Goal: Task Accomplishment & Management: Use online tool/utility

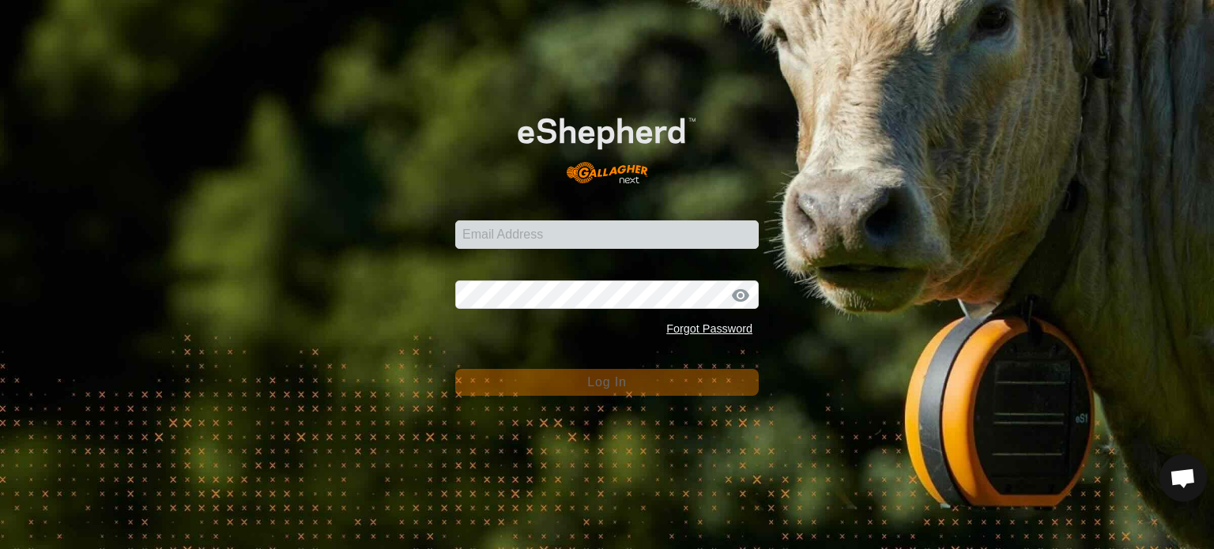
click at [1020, 517] on div "Email Address Password Forgot Password Log In" at bounding box center [607, 274] width 1214 height 549
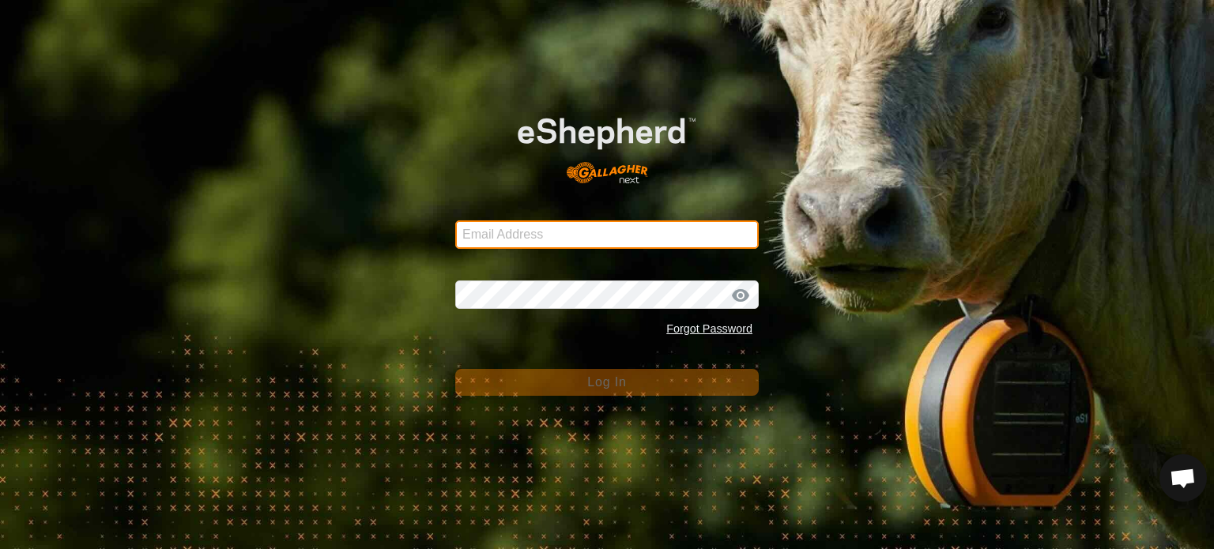
click at [680, 240] on input "Email Address" at bounding box center [606, 234] width 303 height 28
type input "[PERSON_NAME][EMAIL_ADDRESS][DOMAIN_NAME]"
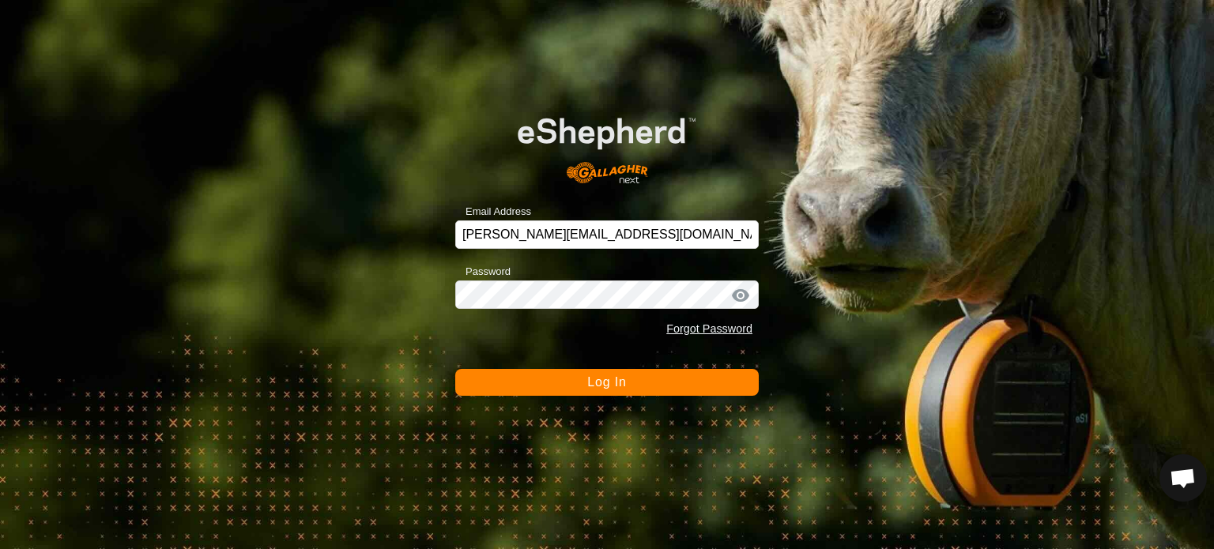
click at [590, 387] on span "Log In" at bounding box center [606, 381] width 39 height 13
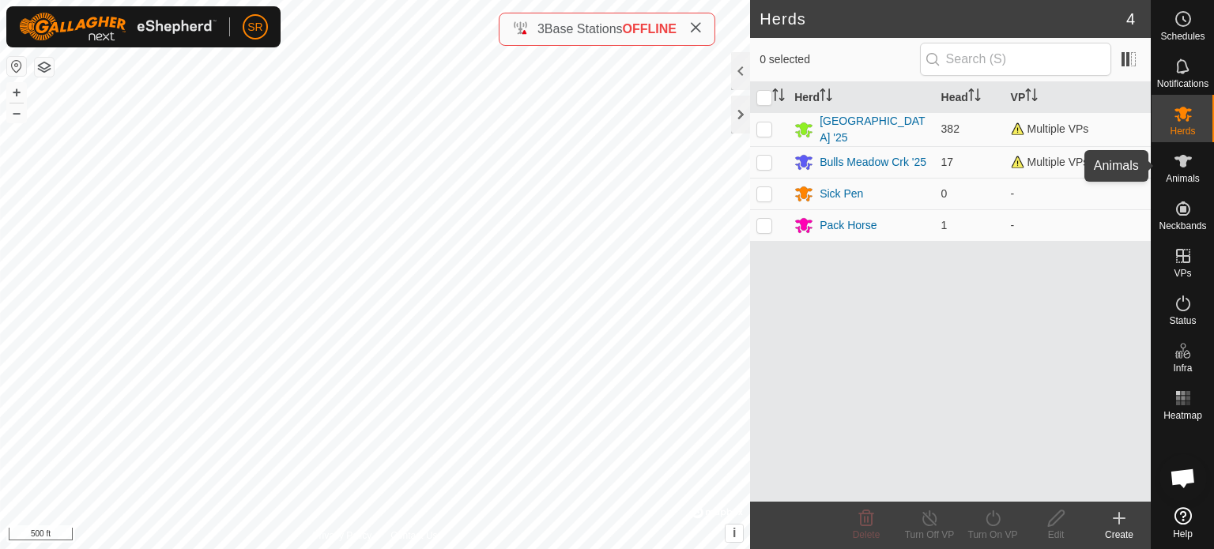
click at [1180, 170] on icon at bounding box center [1182, 161] width 19 height 19
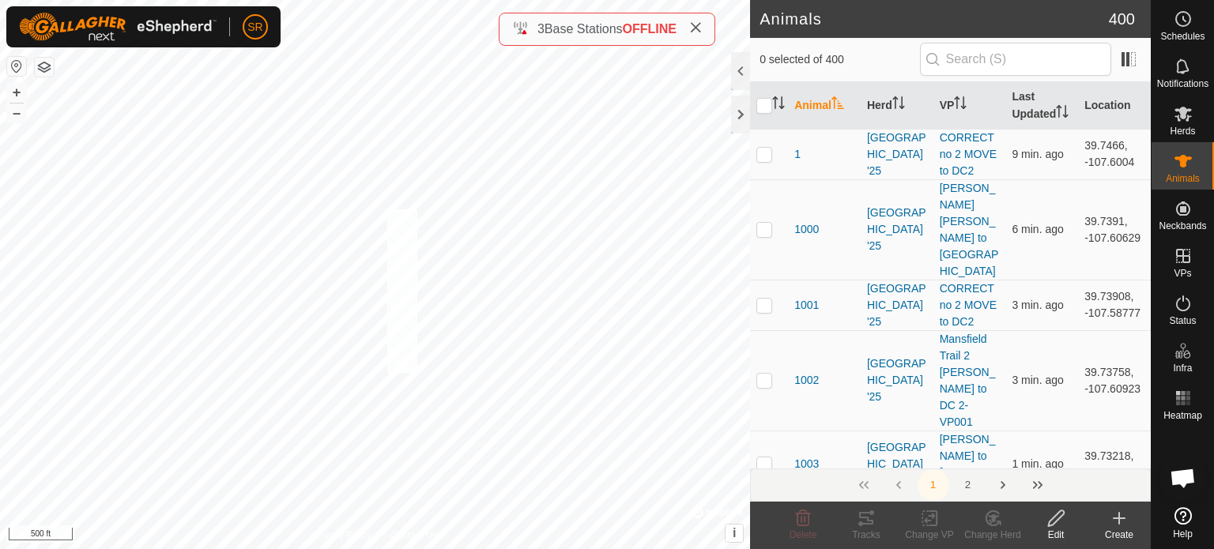
click at [389, 209] on div "6003 3678505868 [GEOGRAPHIC_DATA] '25 Mansfield Trail 2 [PERSON_NAME] to DC 2-V…" at bounding box center [375, 274] width 750 height 549
checkbox input "true"
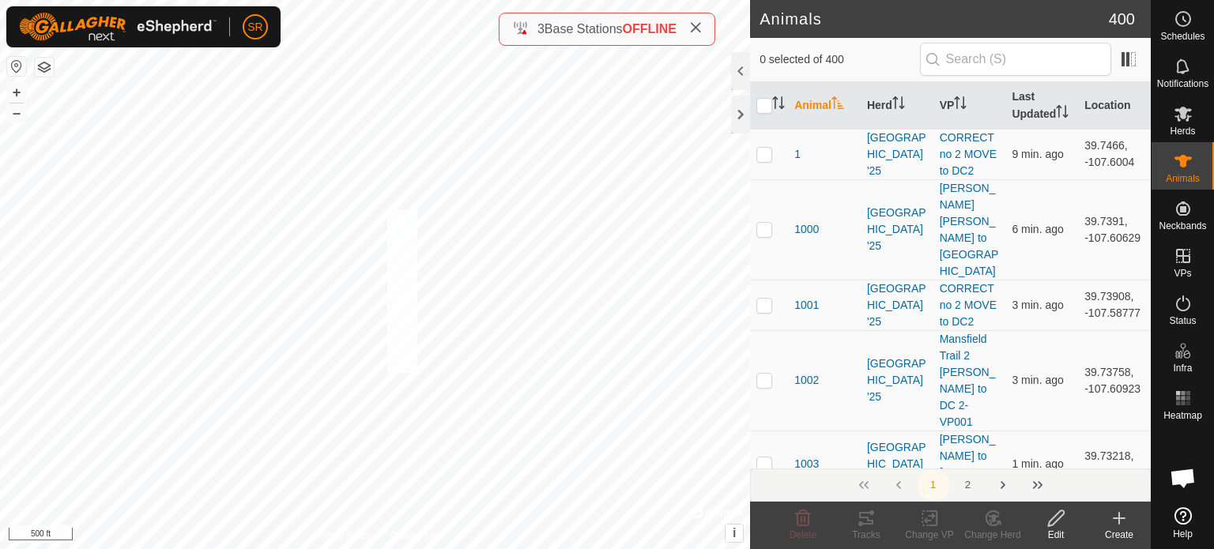
checkbox input "true"
click at [335, 247] on div "3529 4069841891 [GEOGRAPHIC_DATA] '25 Mansfield Trail 2 [PERSON_NAME] to DC 2-V…" at bounding box center [375, 274] width 750 height 549
checkbox input "true"
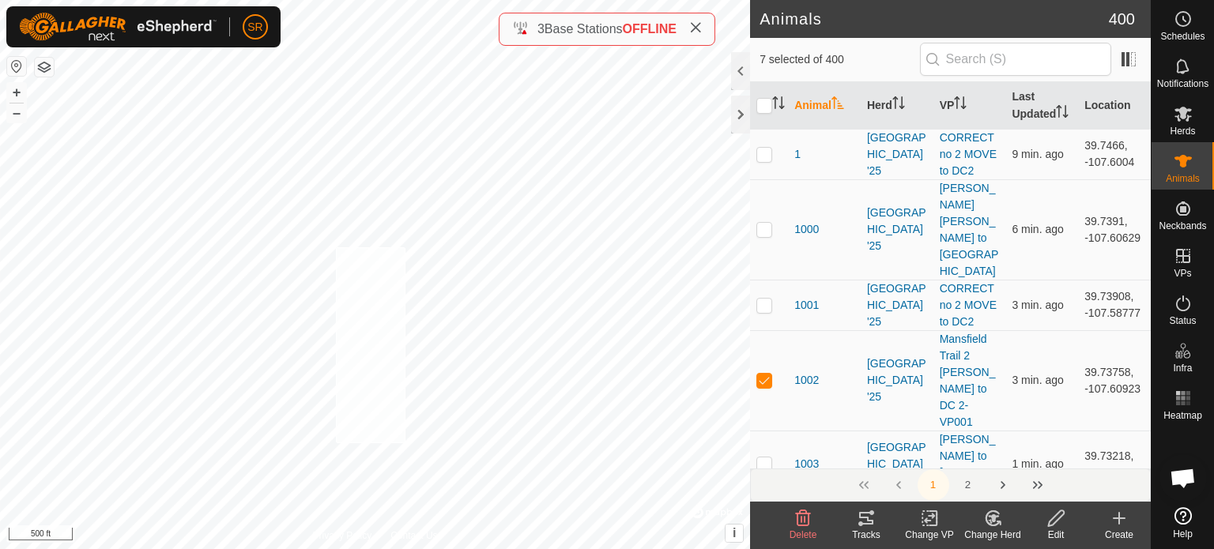
checkbox input "true"
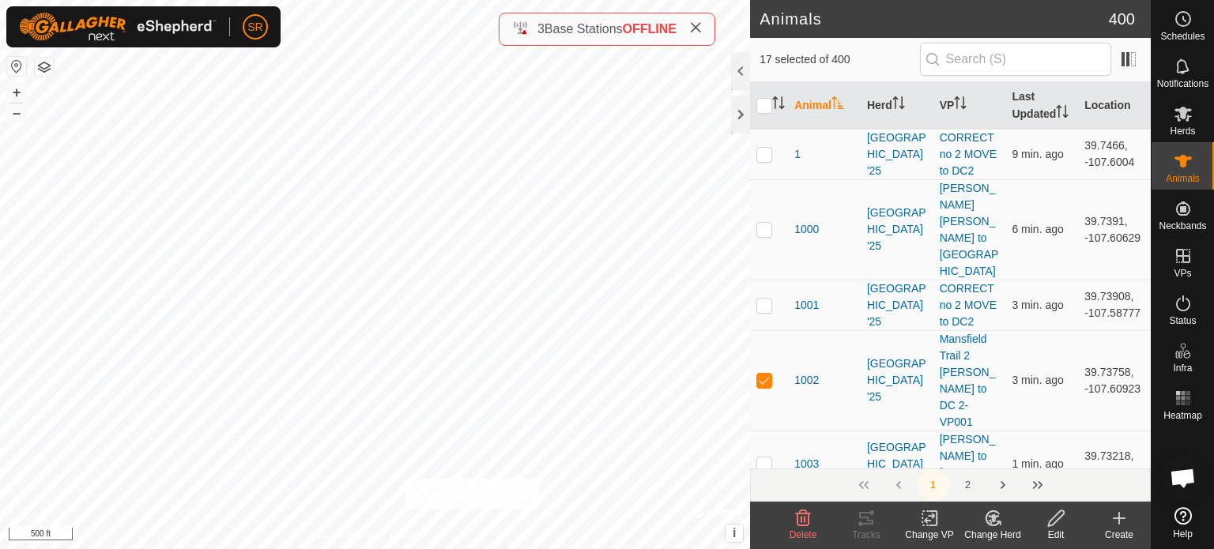
click at [405, 479] on div "6033 2315159195 [GEOGRAPHIC_DATA] '25 [PERSON_NAME][GEOGRAPHIC_DATA][PERSON_NAM…" at bounding box center [375, 274] width 750 height 549
checkbox input "true"
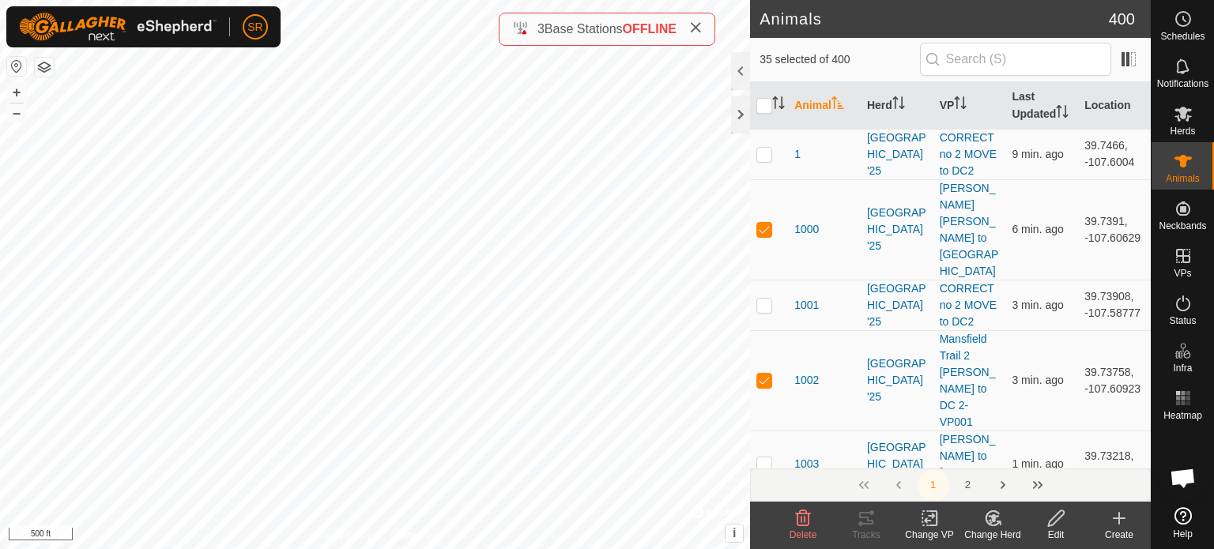
checkbox input "true"
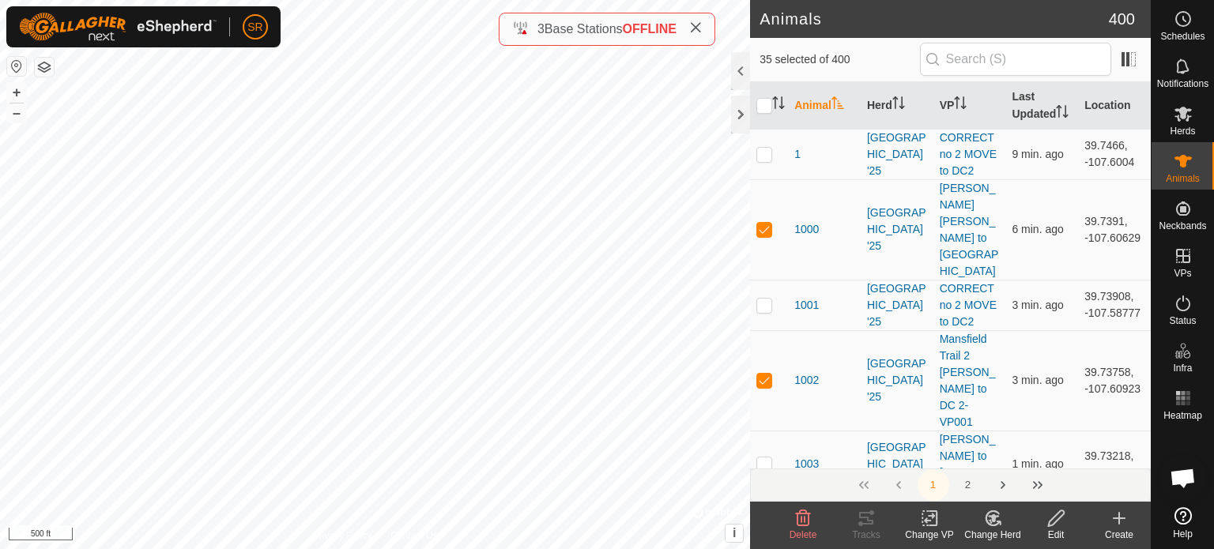
checkbox input "true"
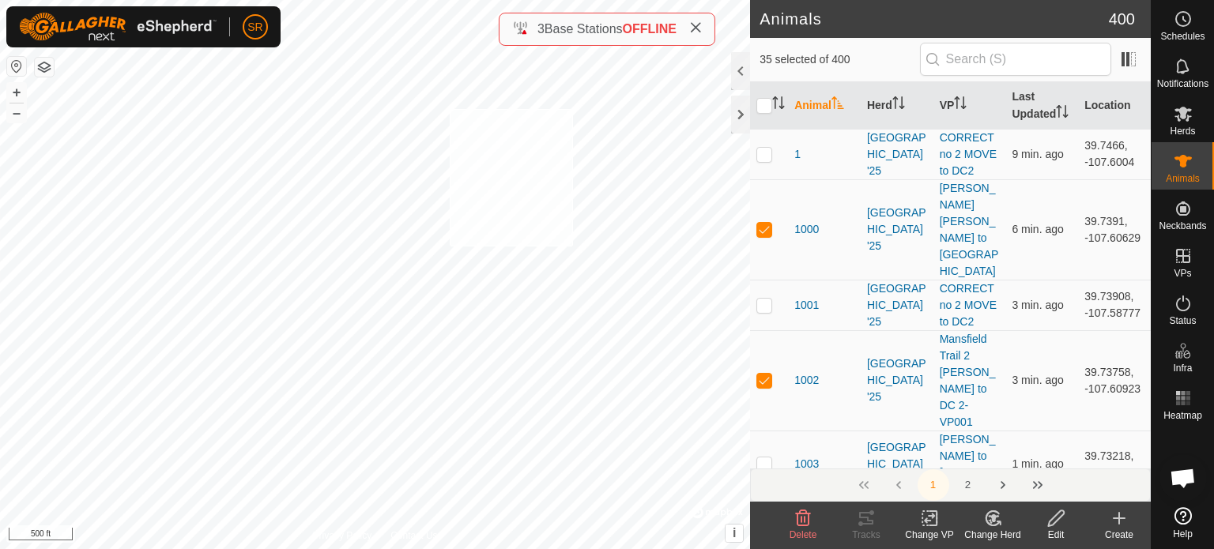
checkbox input "true"
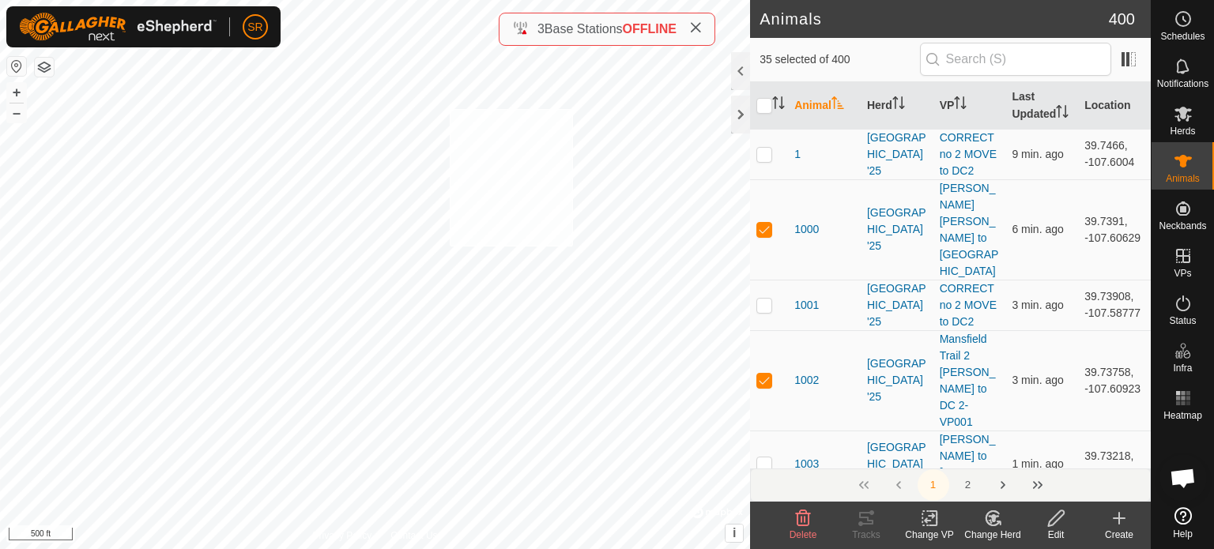
checkbox input "true"
click at [931, 527] on icon at bounding box center [930, 518] width 20 height 19
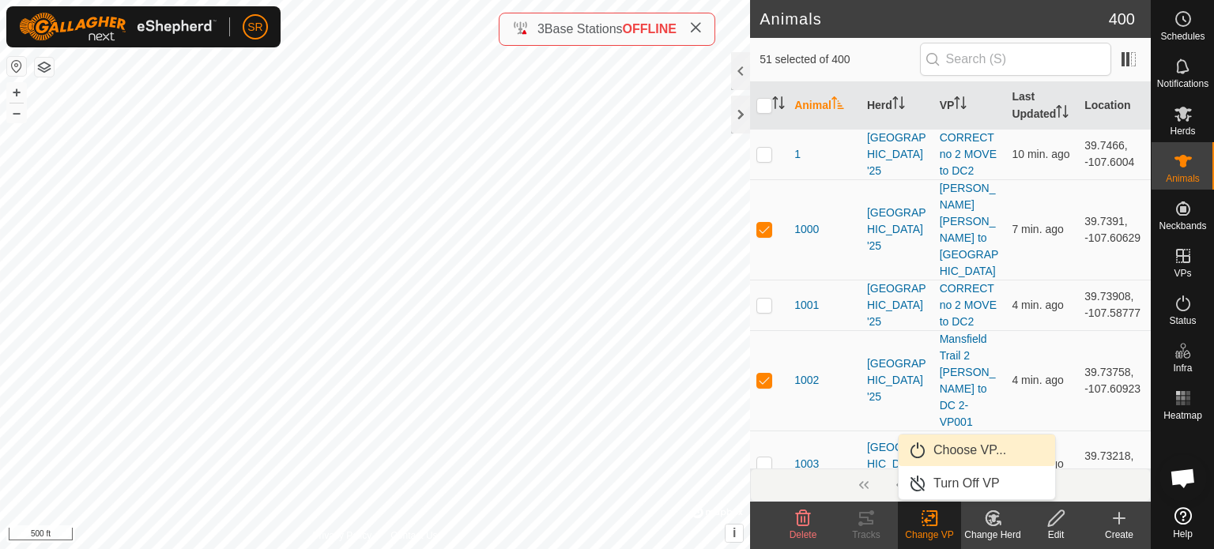
click at [977, 457] on link "Choose VP..." at bounding box center [976, 451] width 156 height 32
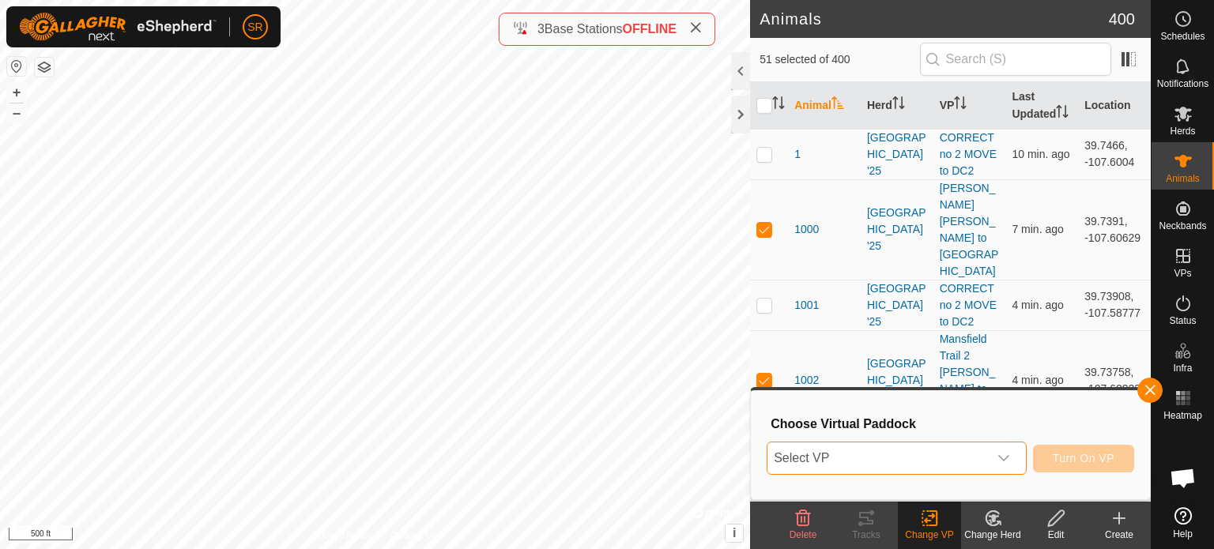
click at [977, 457] on span "Select VP" at bounding box center [877, 458] width 220 height 32
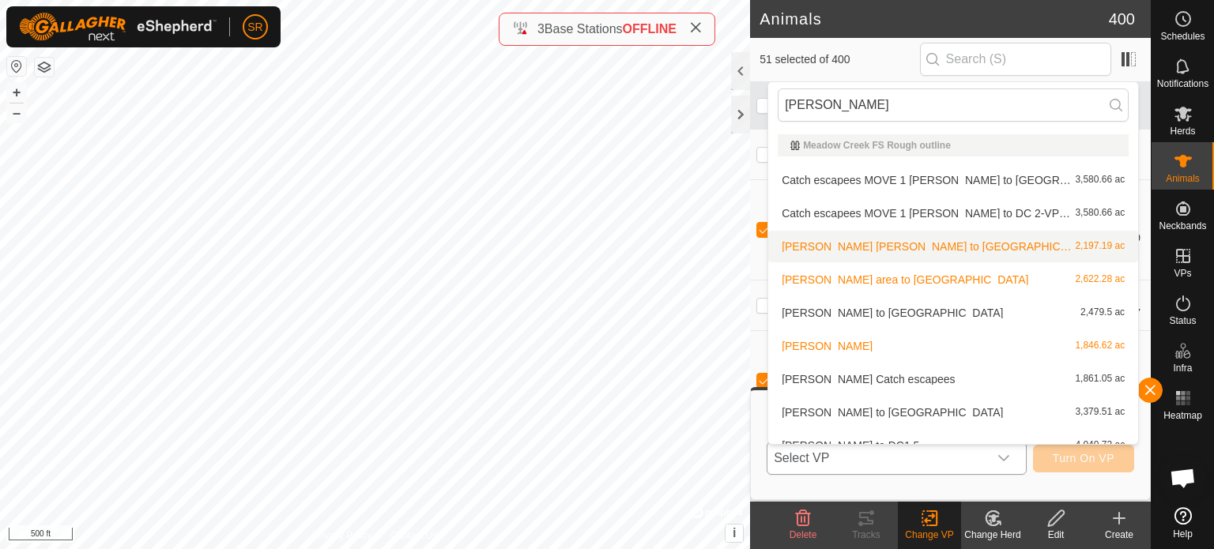
type input "[PERSON_NAME]"
click at [893, 243] on li "[PERSON_NAME] [PERSON_NAME] to DC 2,197.19 ac" at bounding box center [953, 247] width 370 height 32
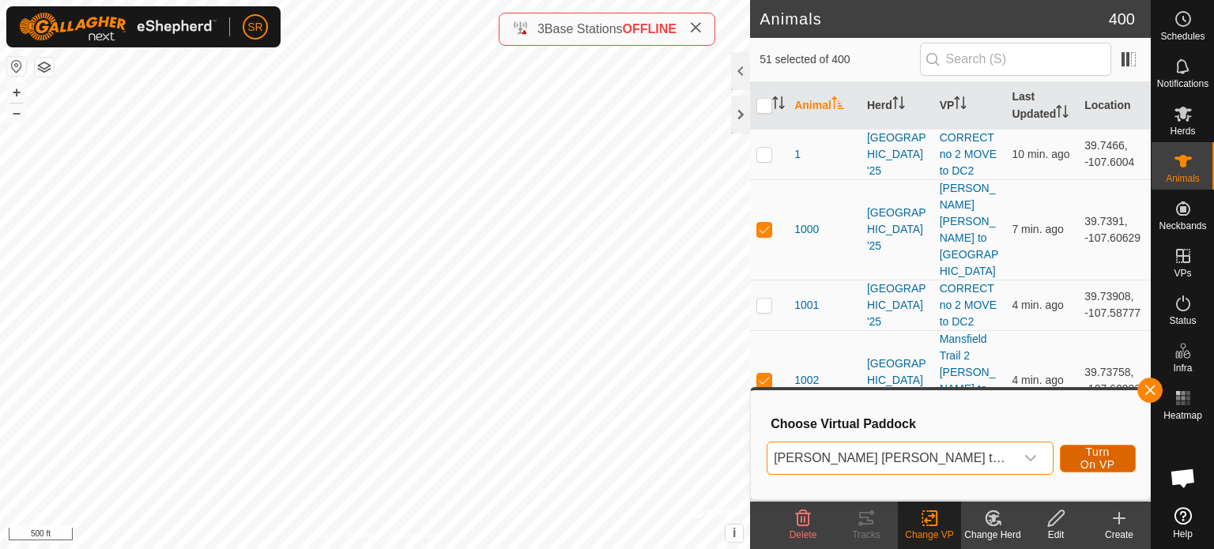
click at [1079, 456] on span "Turn On VP" at bounding box center [1097, 458] width 36 height 25
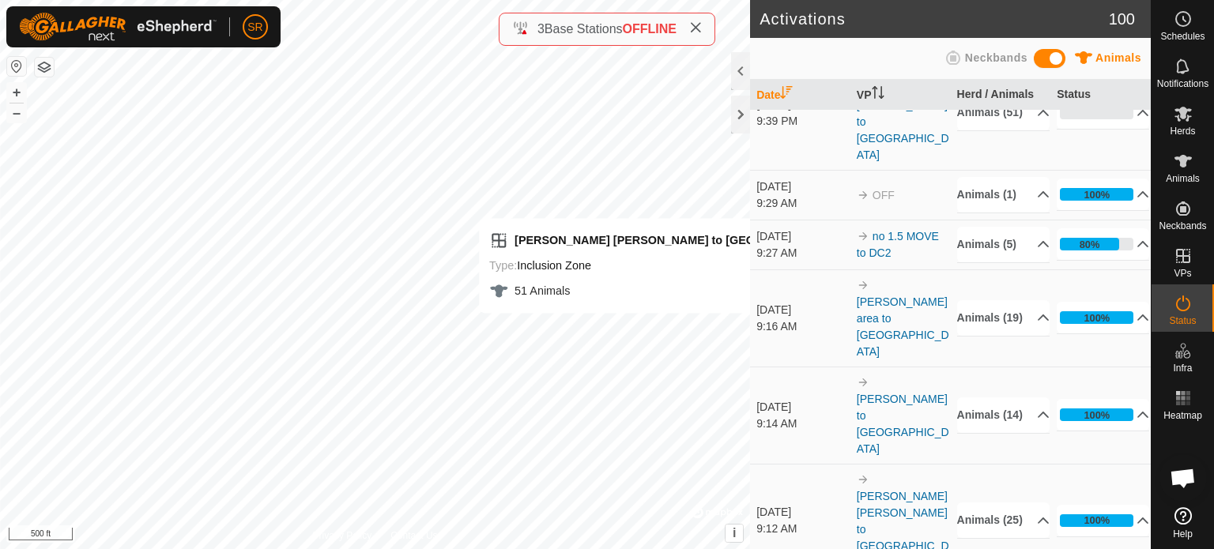
scroll to position [51, 0]
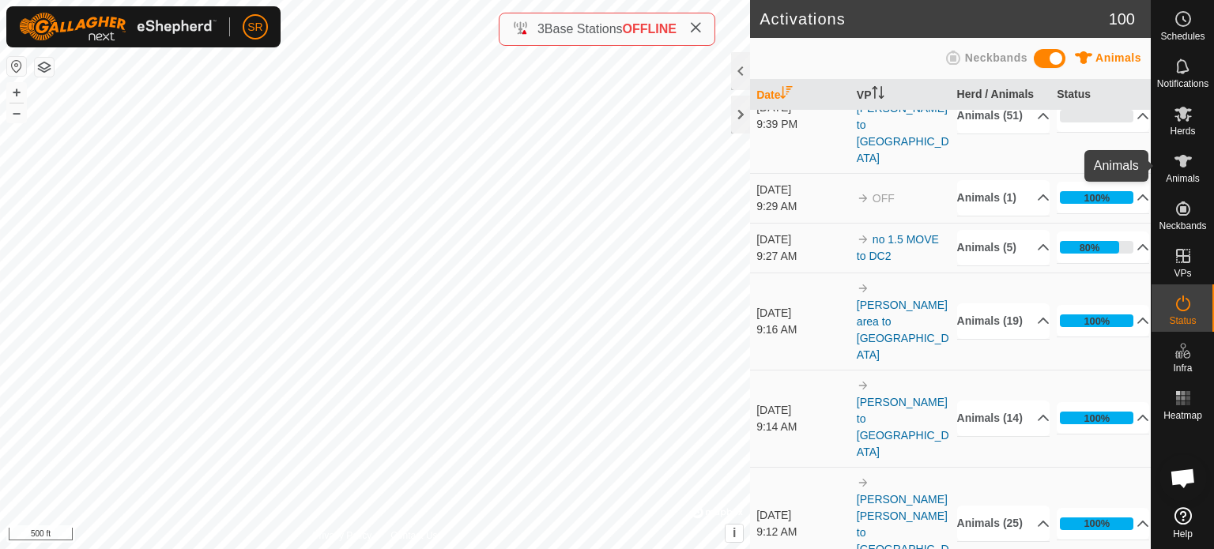
click at [1186, 161] on icon at bounding box center [1182, 161] width 19 height 19
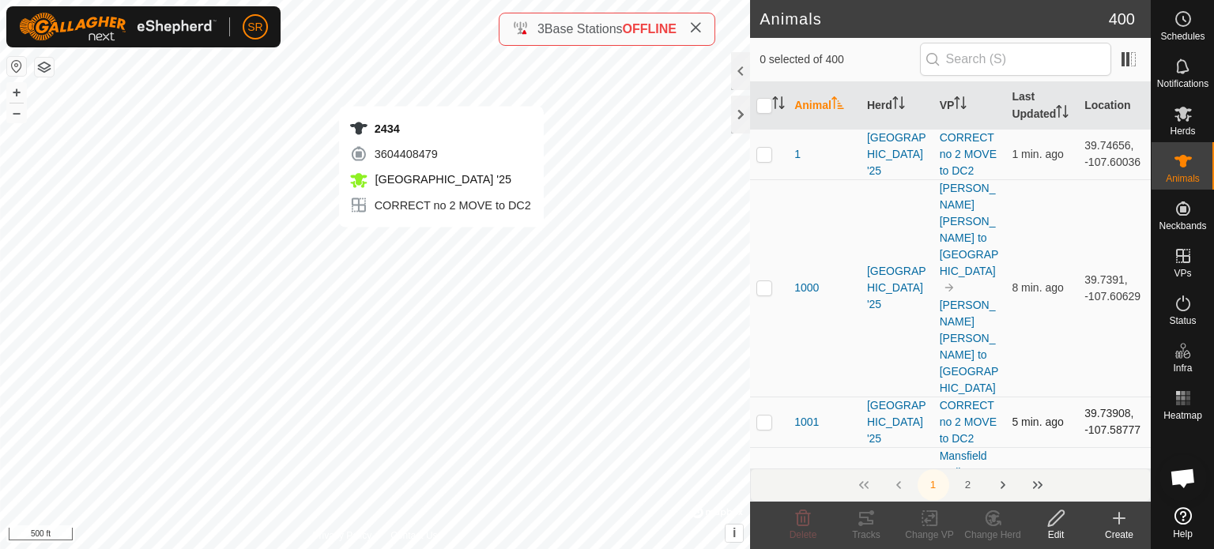
checkbox input "true"
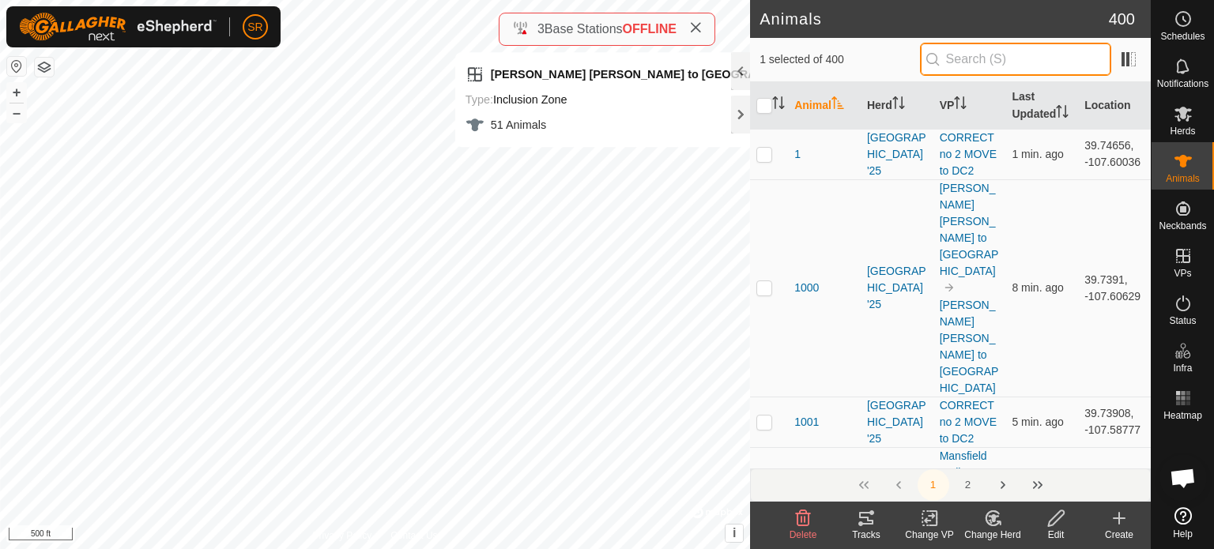
click at [1054, 58] on input "text" at bounding box center [1015, 59] width 191 height 33
type input "2434"
checkbox input "true"
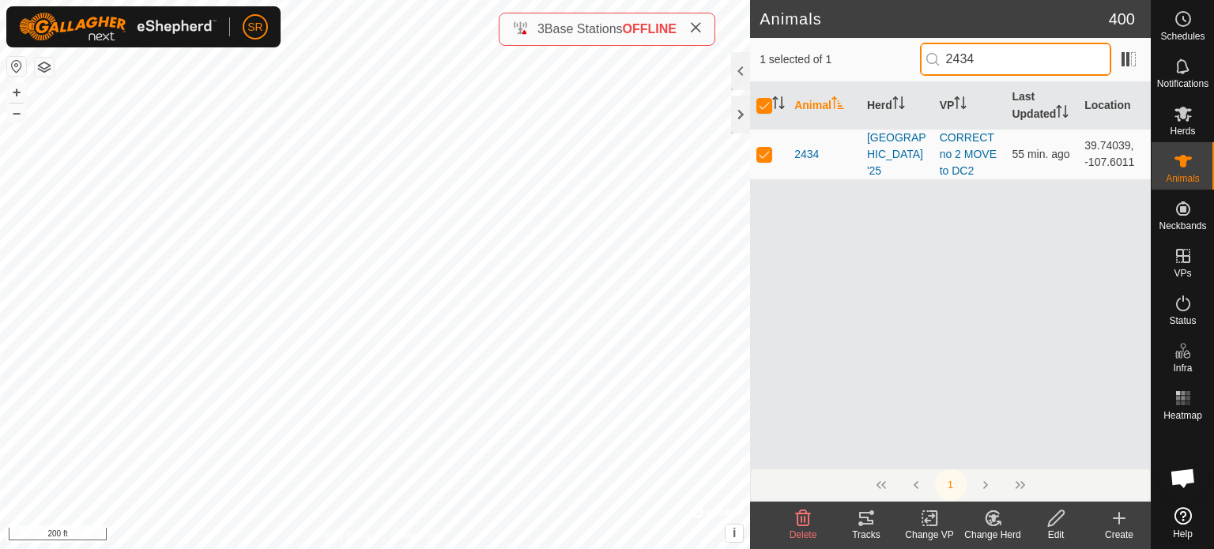
type input "2434"
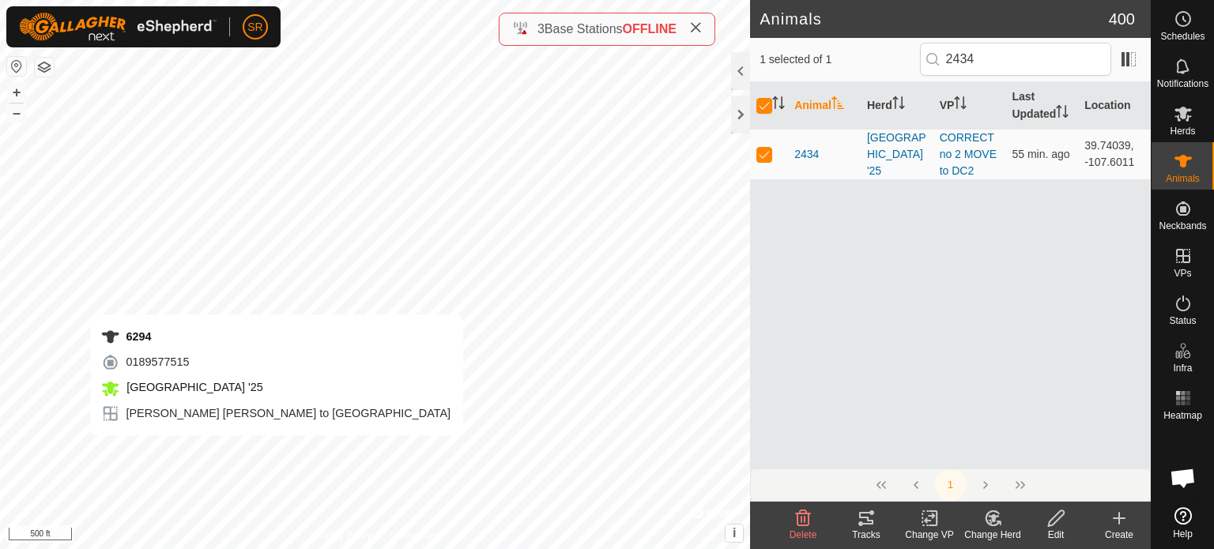
click at [275, 451] on div "6294 0189577515 [GEOGRAPHIC_DATA] '25 [PERSON_NAME][GEOGRAPHIC_DATA][PERSON_NAM…" at bounding box center [375, 274] width 750 height 549
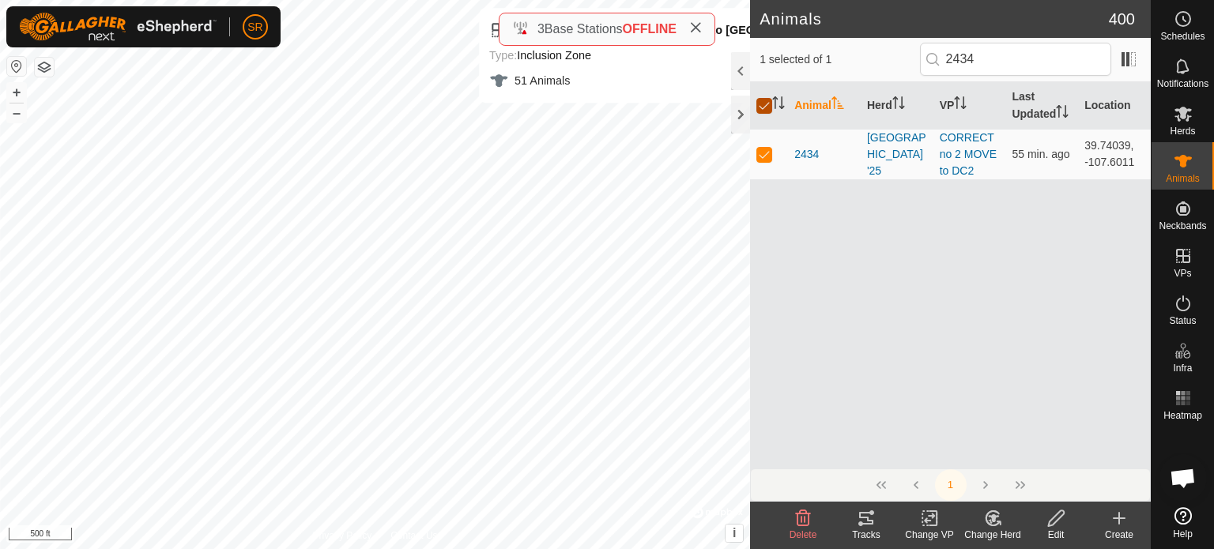
click at [763, 110] on input "checkbox" at bounding box center [764, 106] width 16 height 16
checkbox input "false"
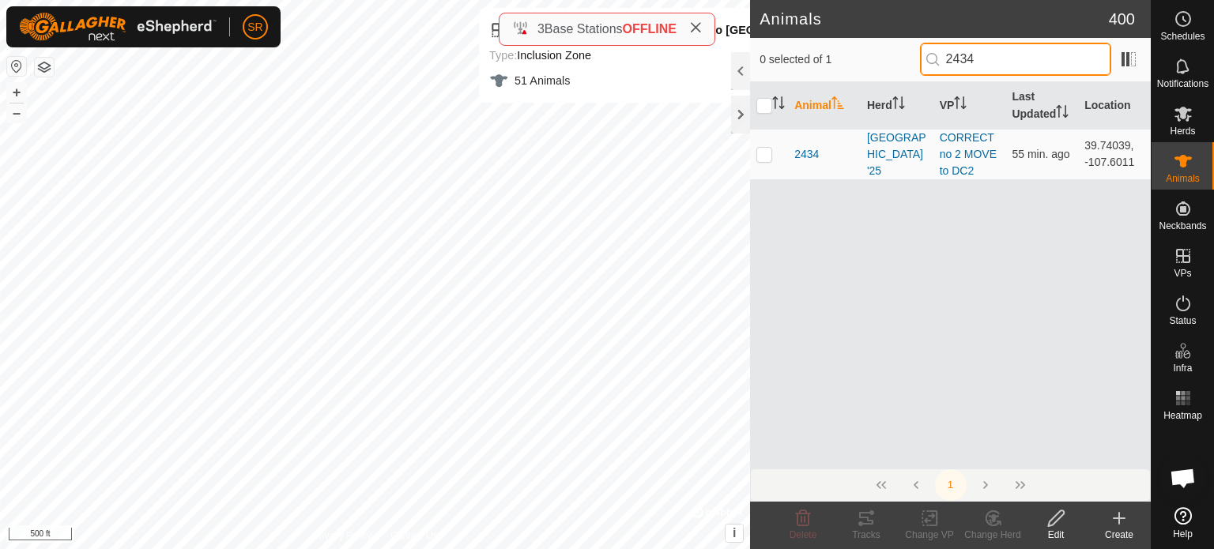
drag, startPoint x: 989, startPoint y: 60, endPoint x: 886, endPoint y: 52, distance: 103.8
click at [886, 52] on div "0 selected of 1 2434" at bounding box center [950, 59] width 382 height 33
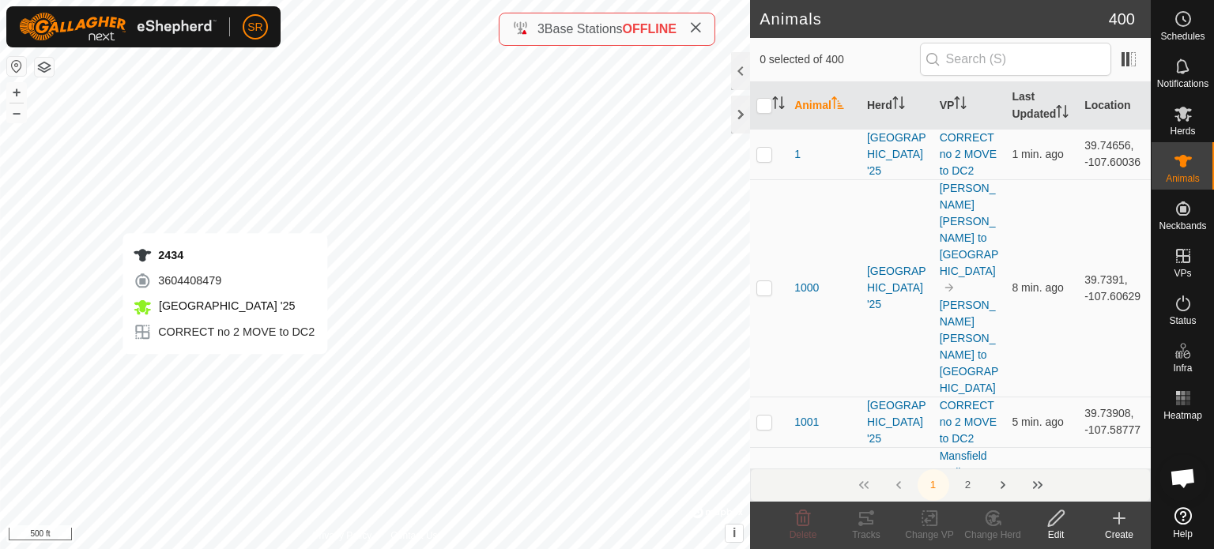
click at [224, 370] on div "2434 3604408479 [GEOGRAPHIC_DATA] '25 CORRECT no 2 MOVE to DC2 + – ⇧ i © Mapbox…" at bounding box center [375, 274] width 750 height 549
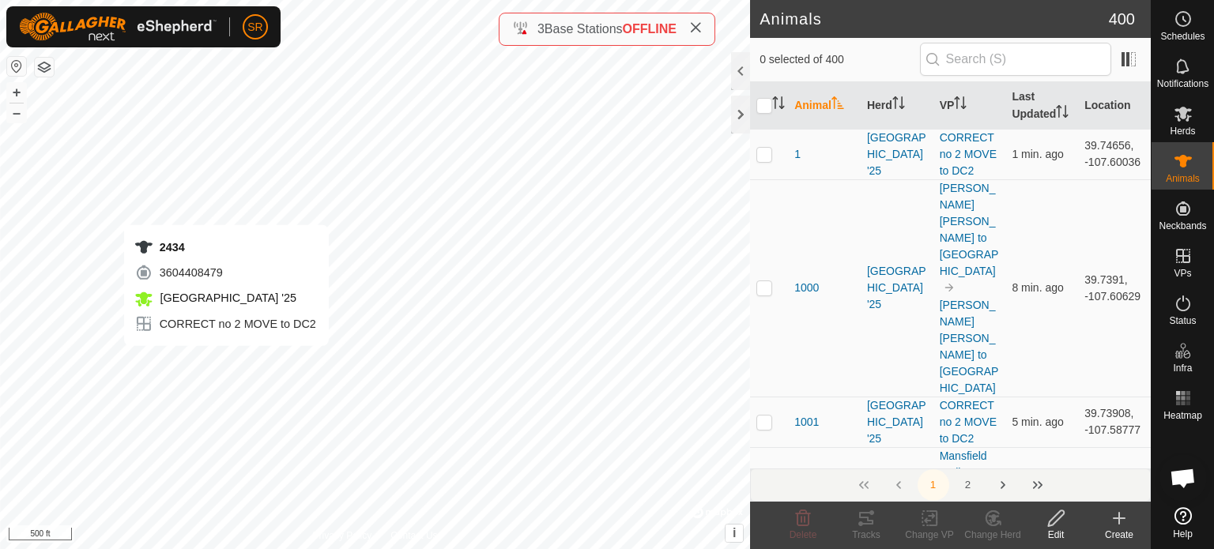
click at [226, 363] on div "2434 3604408479 [GEOGRAPHIC_DATA] '25 CORRECT no 2 MOVE to DC2 + – ⇧ i © Mapbox…" at bounding box center [375, 274] width 750 height 549
checkbox input "true"
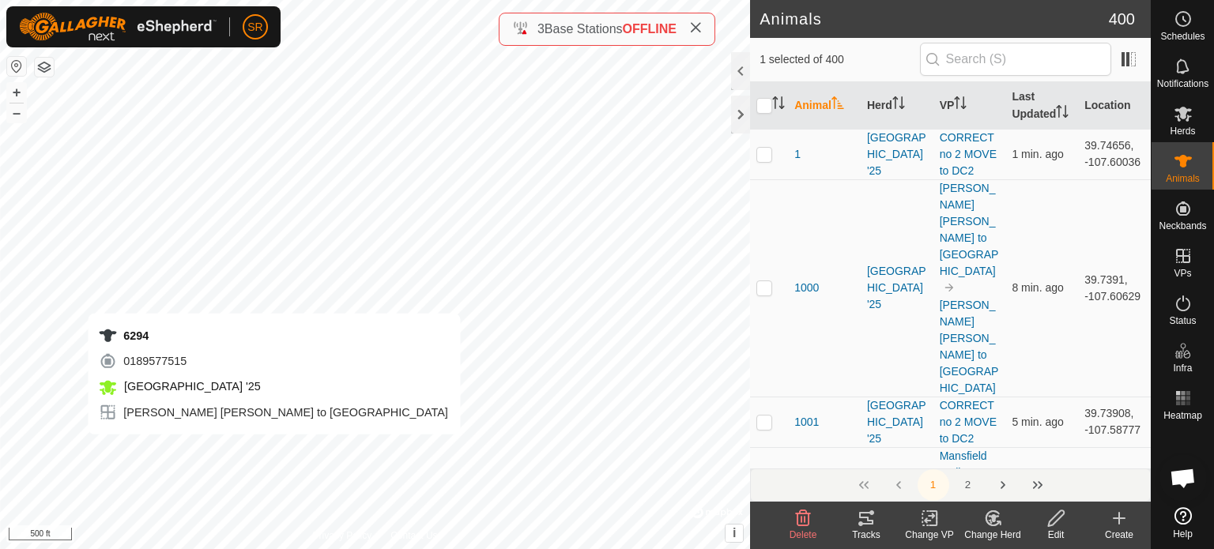
click at [274, 450] on div "6294 0189577515 [GEOGRAPHIC_DATA] '25 [PERSON_NAME][GEOGRAPHIC_DATA][PERSON_NAM…" at bounding box center [375, 274] width 750 height 549
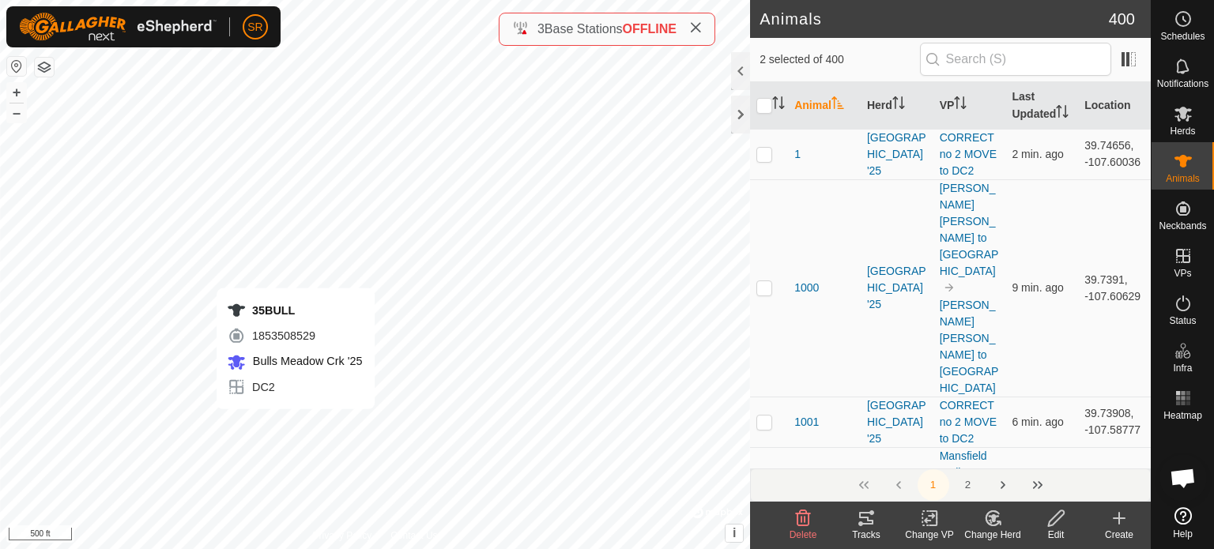
checkbox input "true"
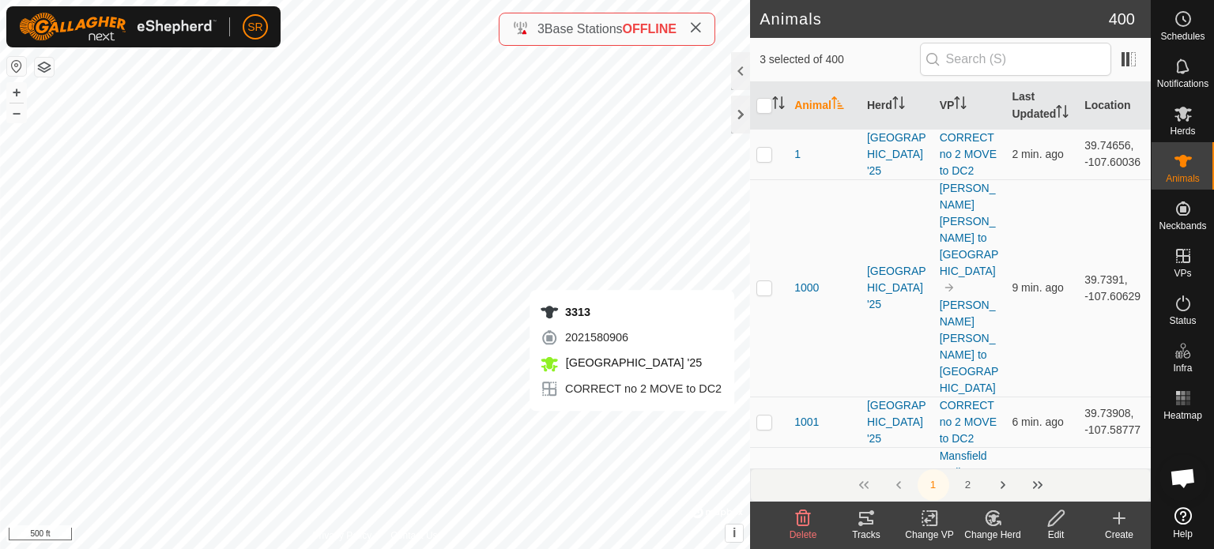
click at [684, 427] on div "3313 2021580906 [GEOGRAPHIC_DATA] '25 CORRECT no 2 MOVE to DC2 + – ⇧ i © Mapbox…" at bounding box center [375, 274] width 750 height 549
checkbox input "true"
click at [695, 428] on div "1001 0823912296 [GEOGRAPHIC_DATA] '25 CORRECT no 2 MOVE to DC2 + – ⇧ i © Mapbox…" at bounding box center [375, 274] width 750 height 549
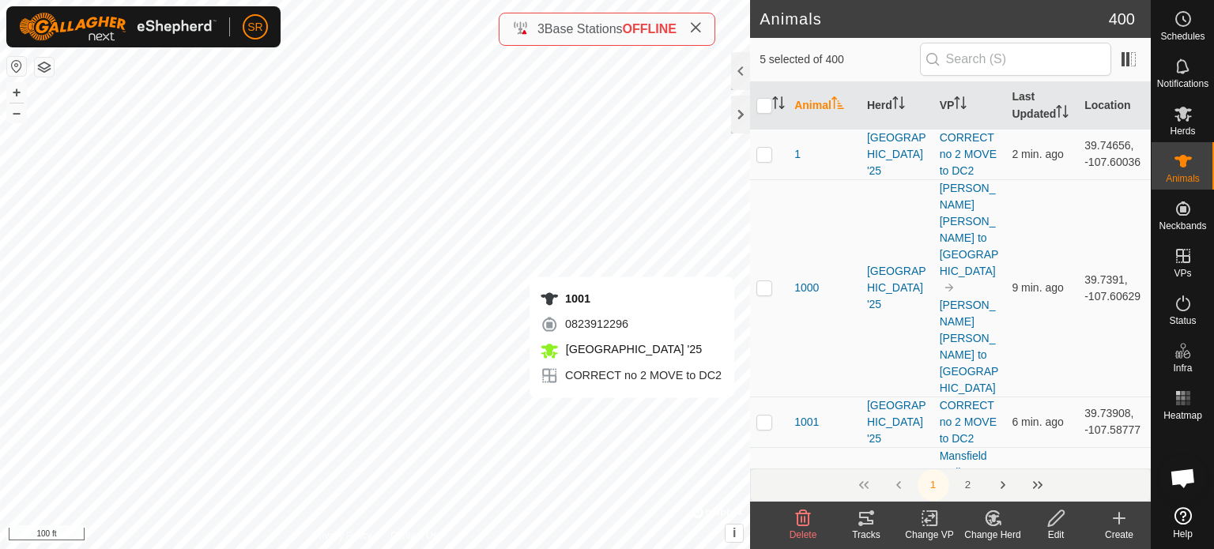
checkbox input "true"
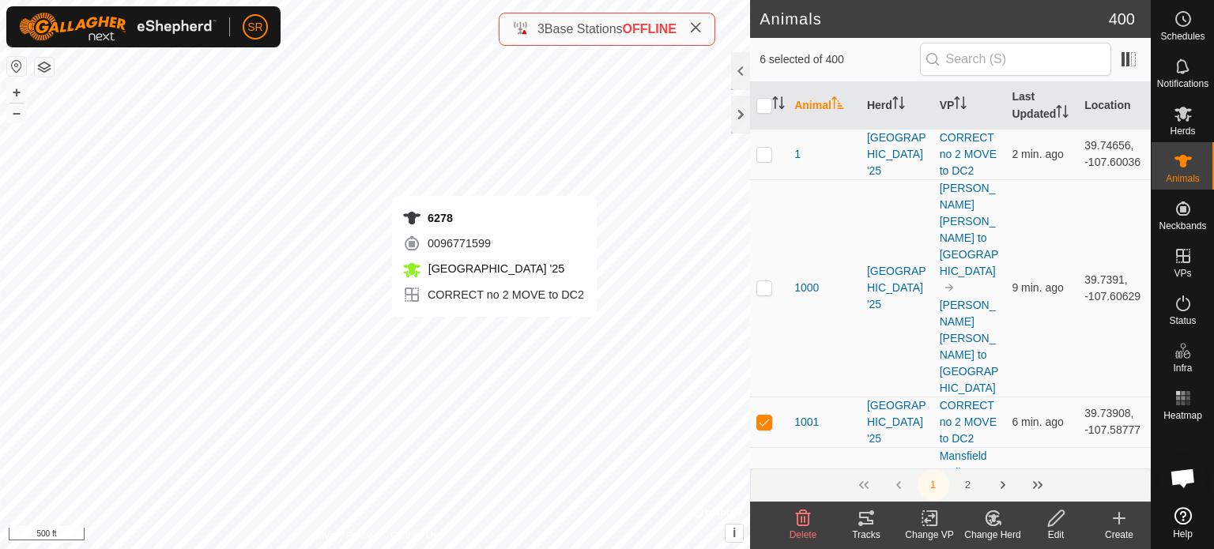
click at [494, 333] on div "6278 0096771599 [GEOGRAPHIC_DATA] '25 CORRECT no 2 MOVE to DC2 + – ⇧ i © Mapbox…" at bounding box center [375, 274] width 750 height 549
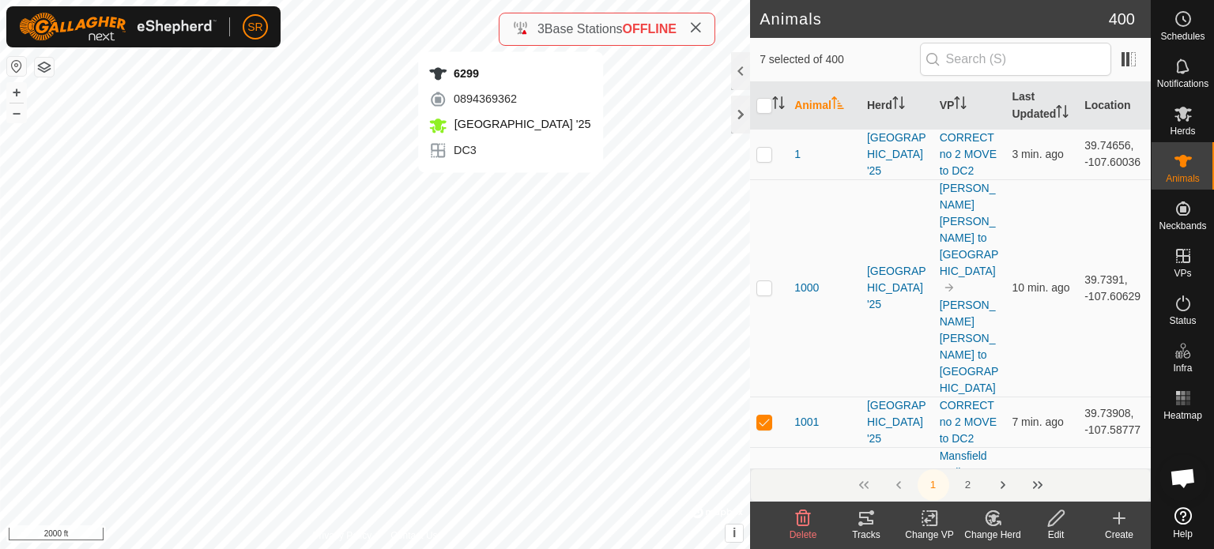
click at [513, 34] on div "Animals 400 7 selected of 400 Animal Herd VP Last Updated Location 1 [GEOGRAPHI…" at bounding box center [575, 274] width 1150 height 549
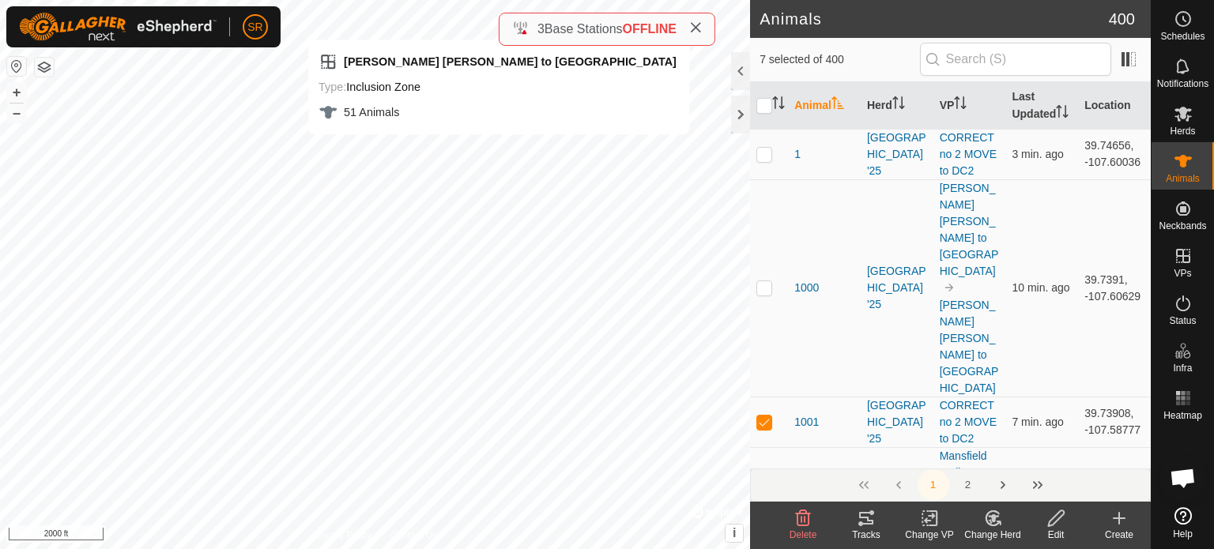
click at [499, 24] on div "Animals 400 7 selected of 400 Animal Herd VP Last Updated Location 1 [GEOGRAPHI…" at bounding box center [575, 274] width 1150 height 549
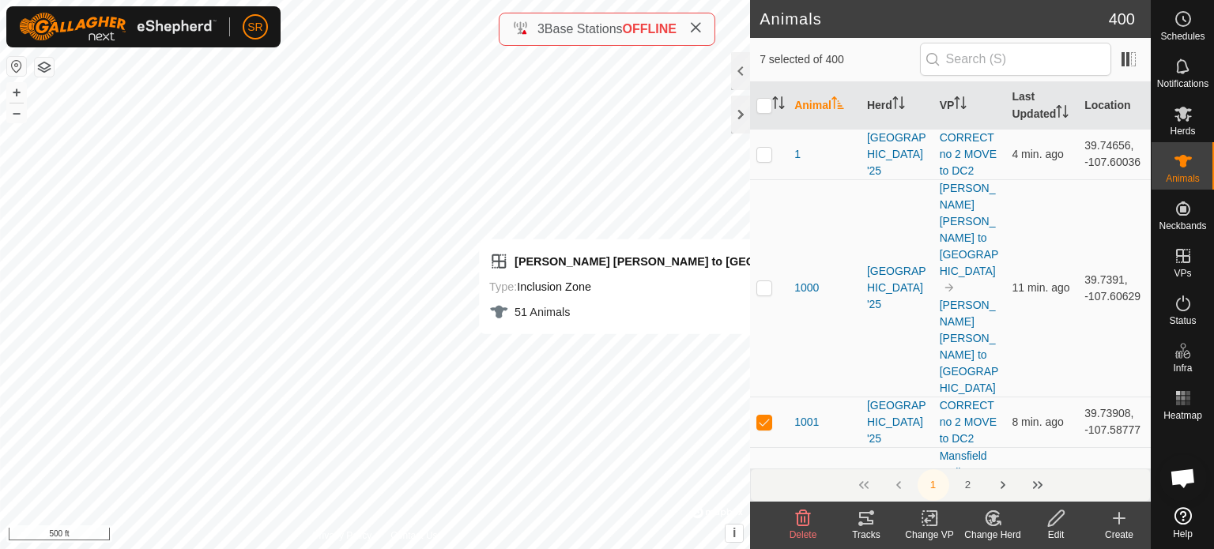
click at [924, 514] on icon at bounding box center [930, 518] width 20 height 19
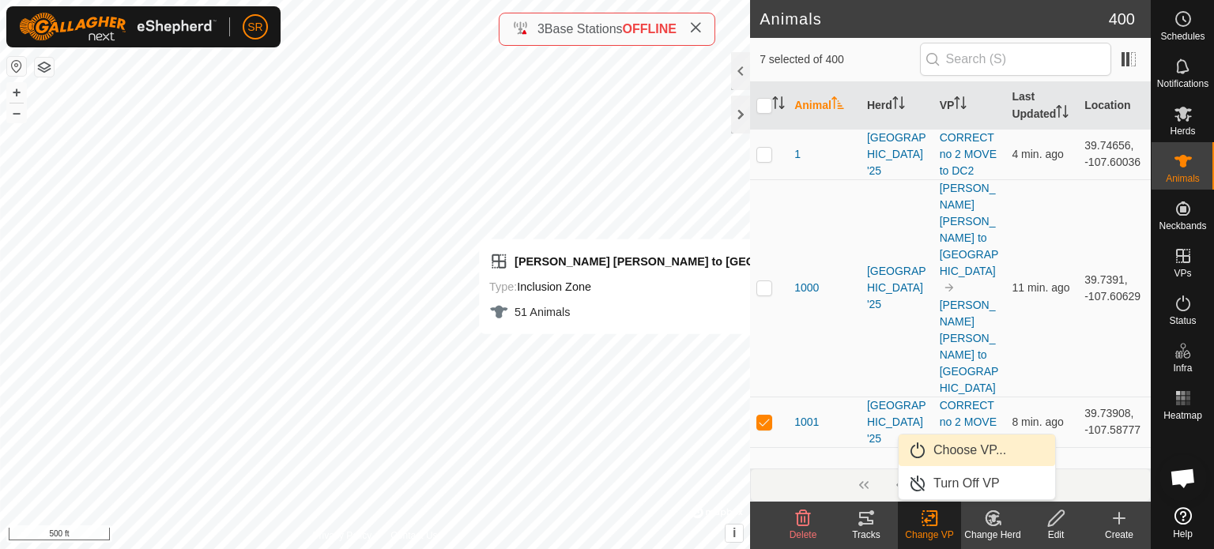
click at [945, 456] on link "Choose VP..." at bounding box center [976, 451] width 156 height 32
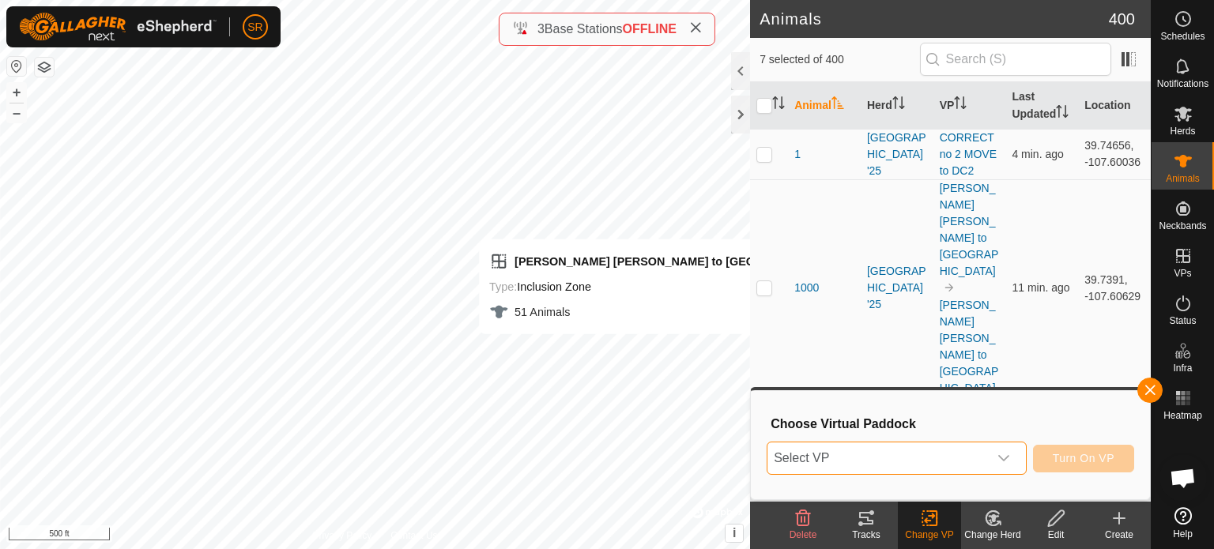
click at [934, 465] on span "Select VP" at bounding box center [877, 458] width 220 height 32
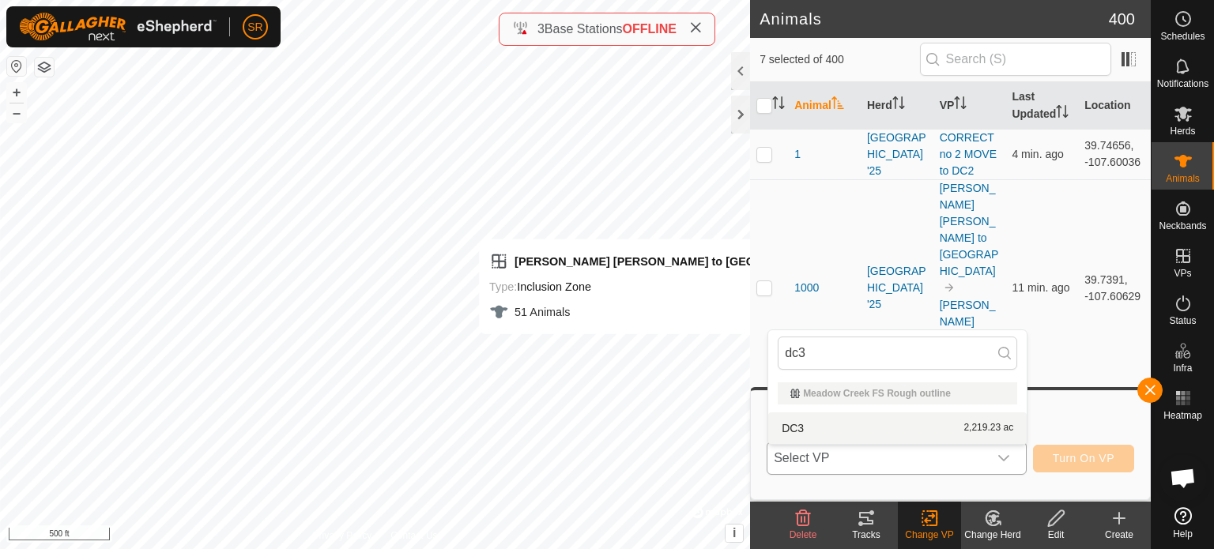
type input "dc3"
click at [873, 427] on li "DC3 2,219.23 ac" at bounding box center [897, 428] width 258 height 32
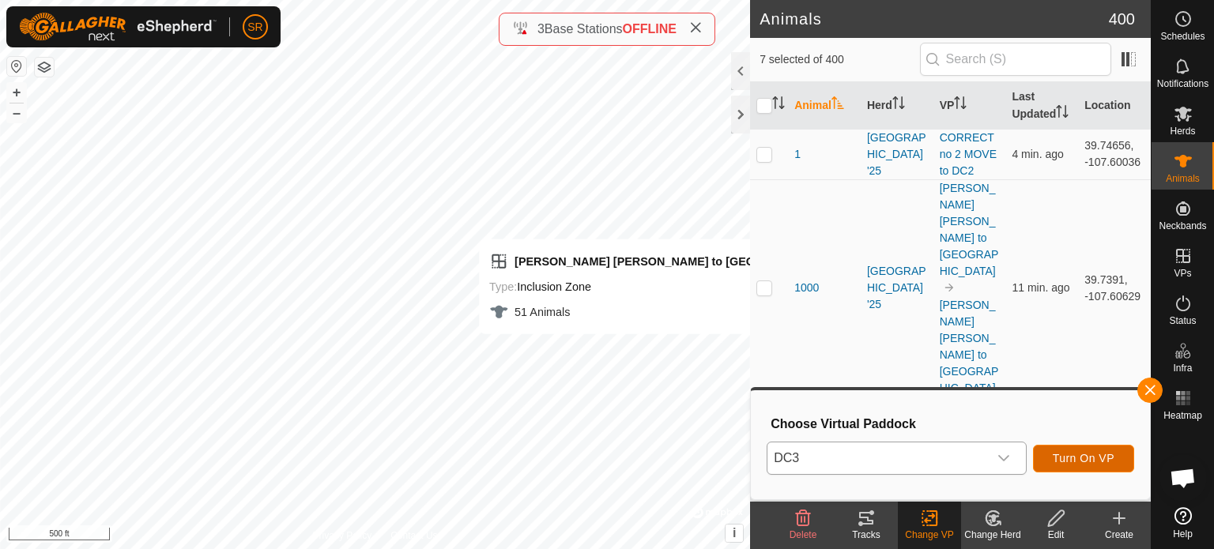
click at [1097, 458] on span "Turn On VP" at bounding box center [1083, 458] width 62 height 13
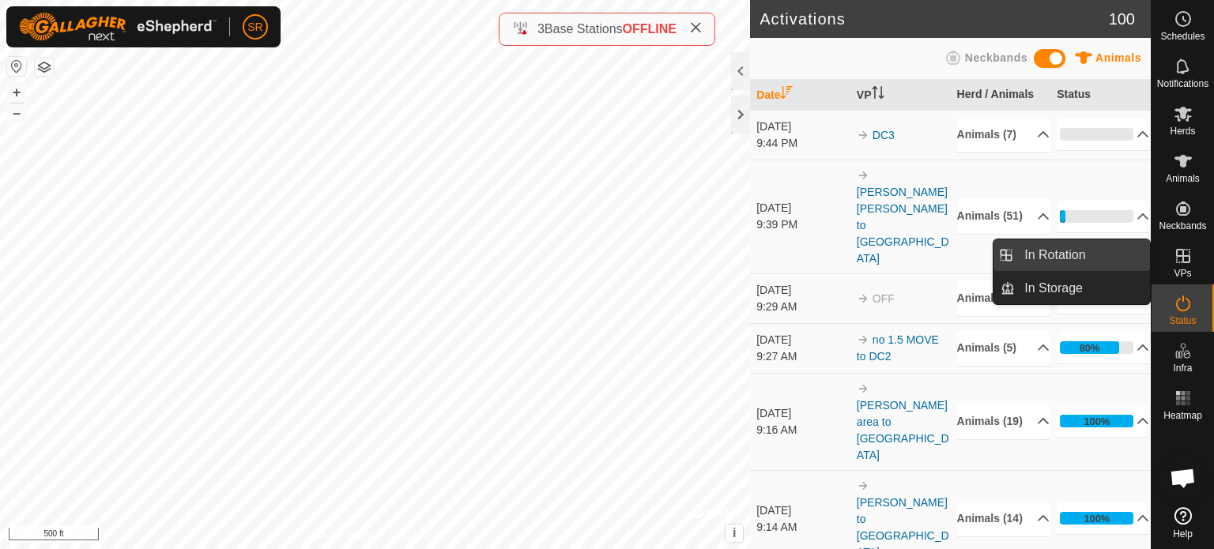
click at [1118, 254] on link "In Rotation" at bounding box center [1081, 255] width 135 height 32
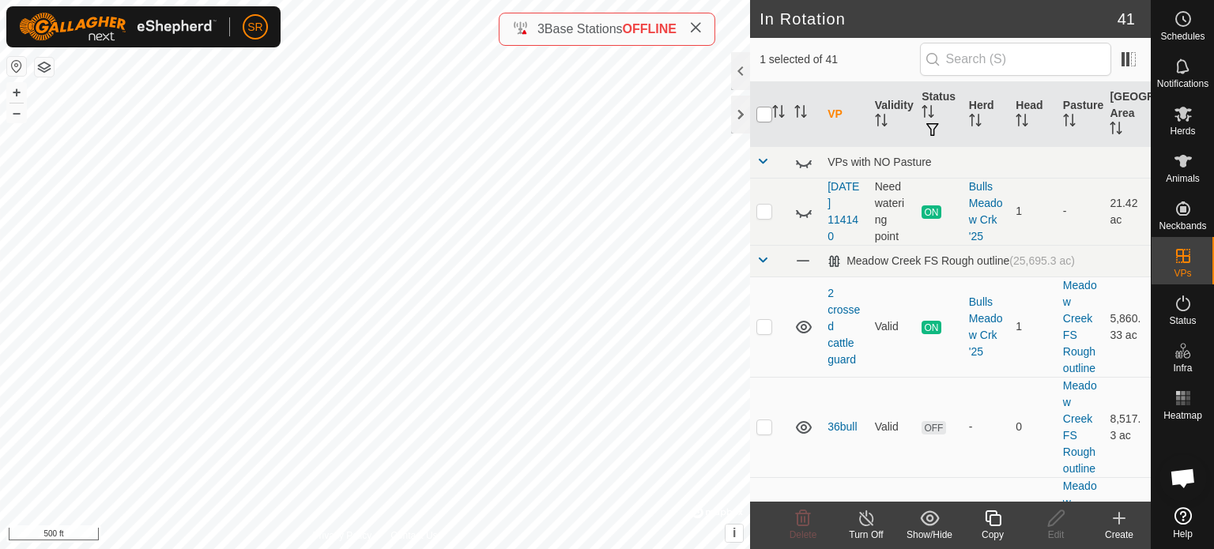
click at [767, 109] on input "checkbox" at bounding box center [764, 115] width 16 height 16
checkbox input "false"
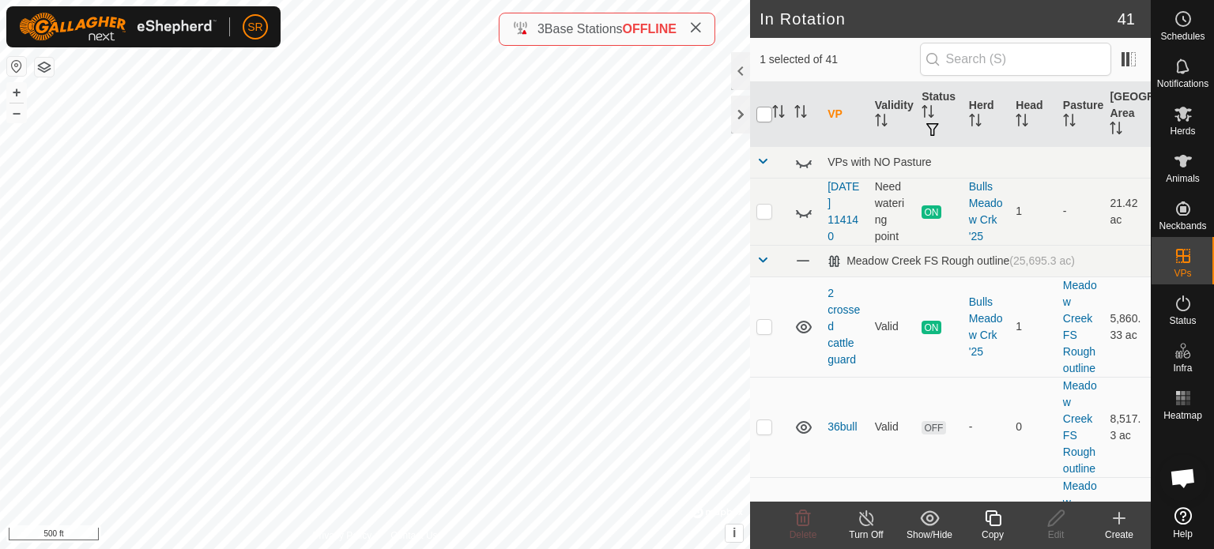
checkbox input "false"
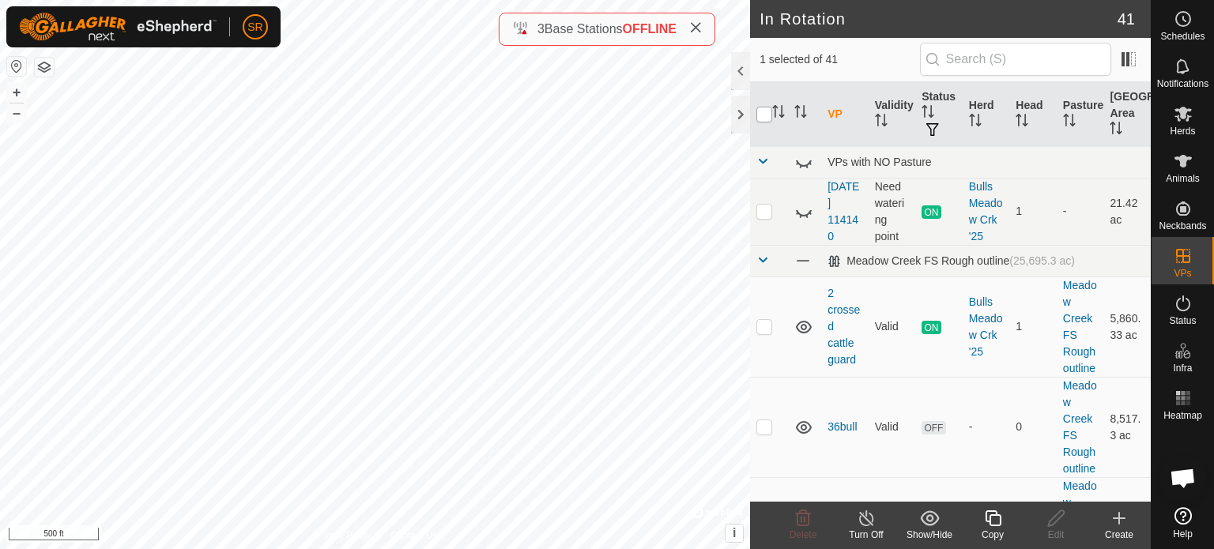
checkbox input "false"
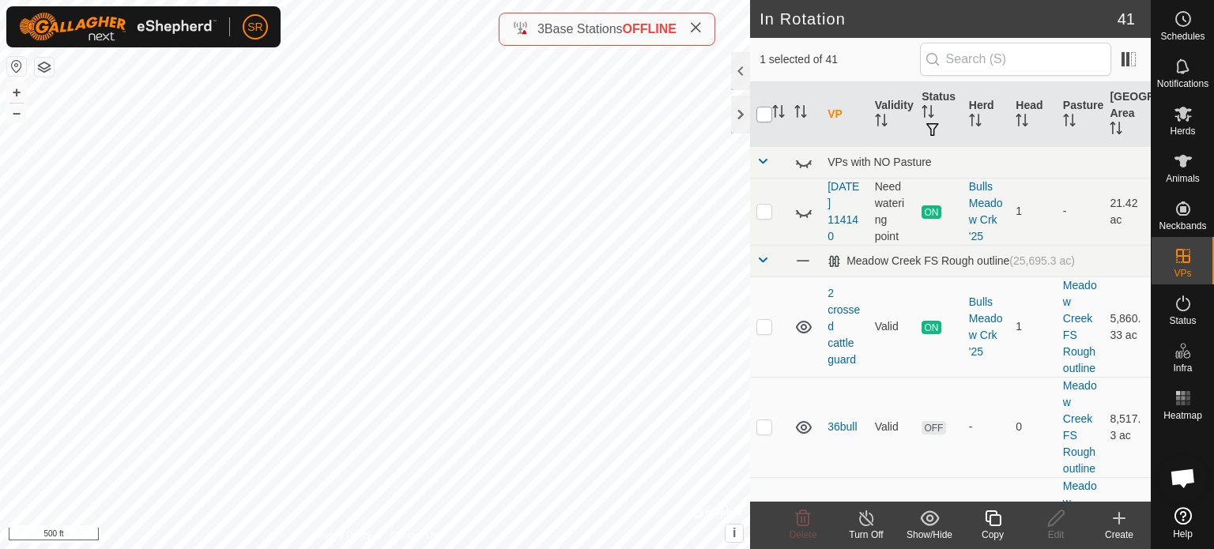
checkbox input "false"
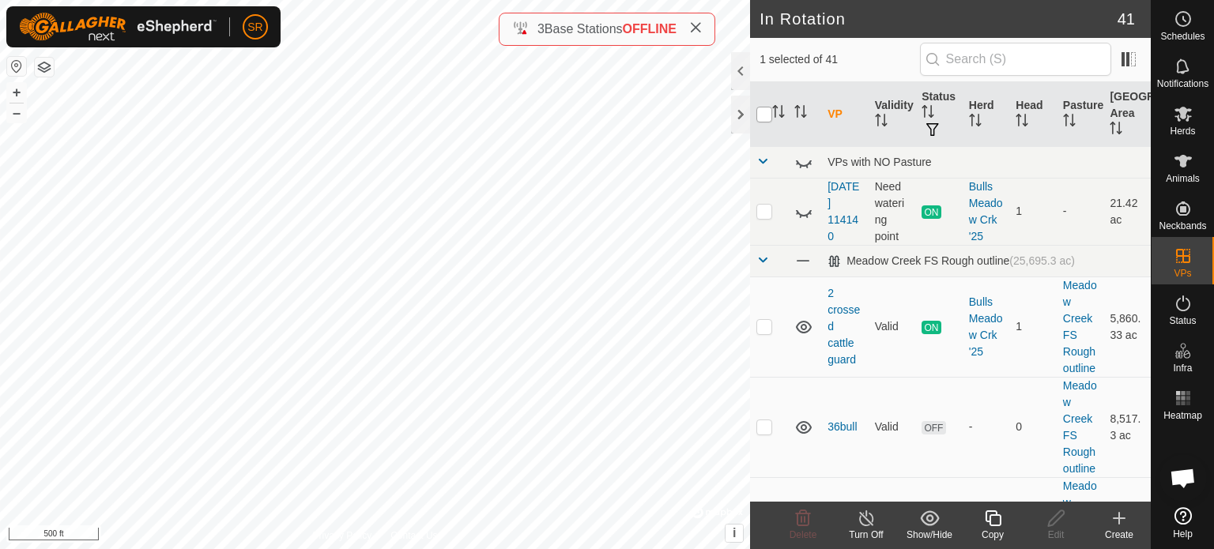
checkbox input "false"
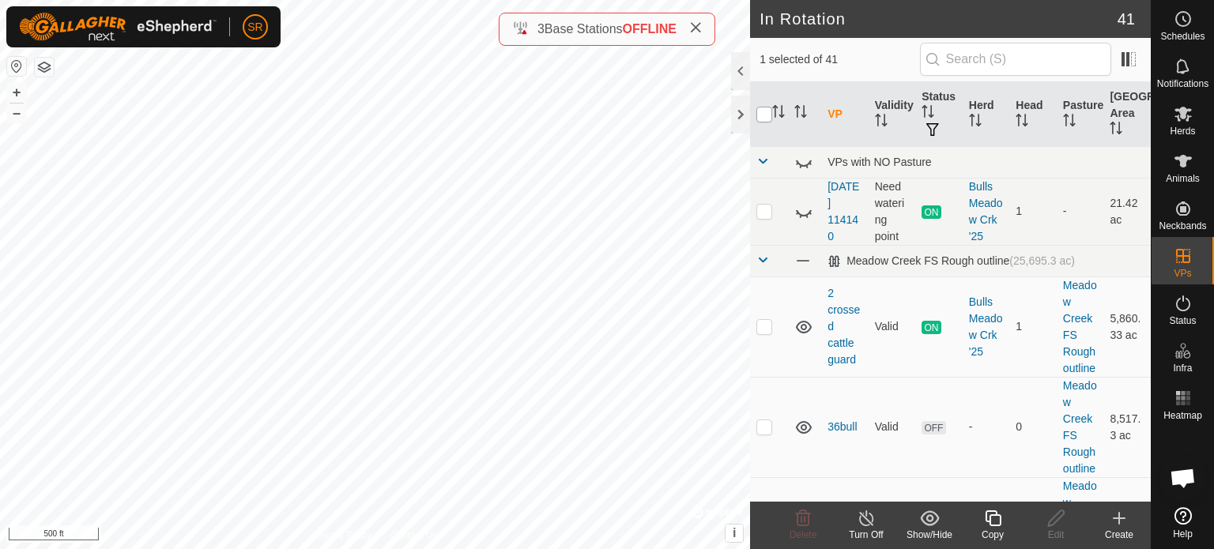
checkbox input "false"
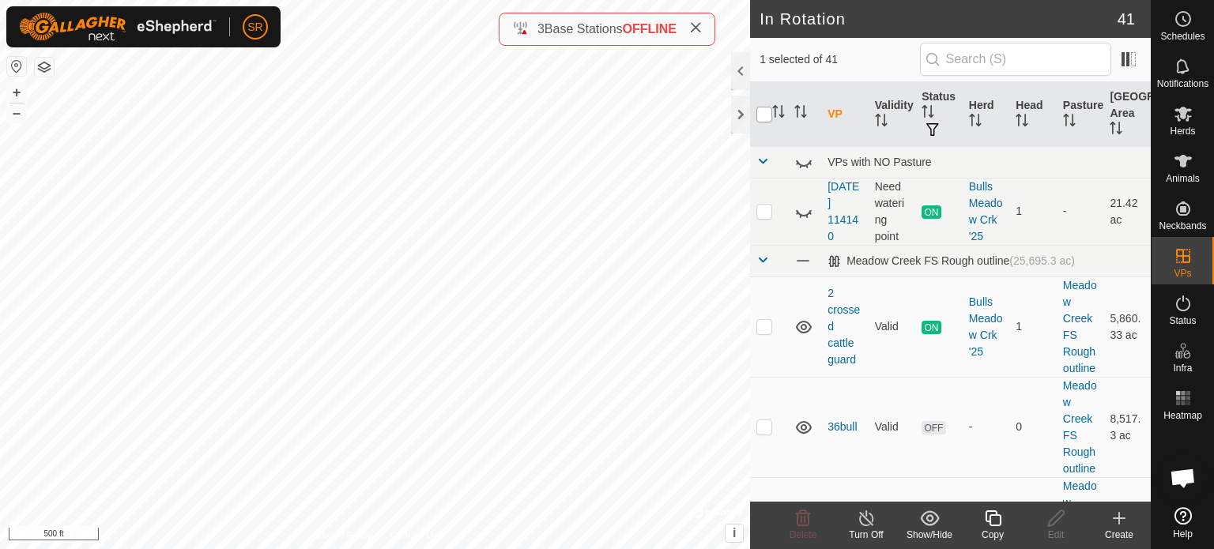
checkbox input "false"
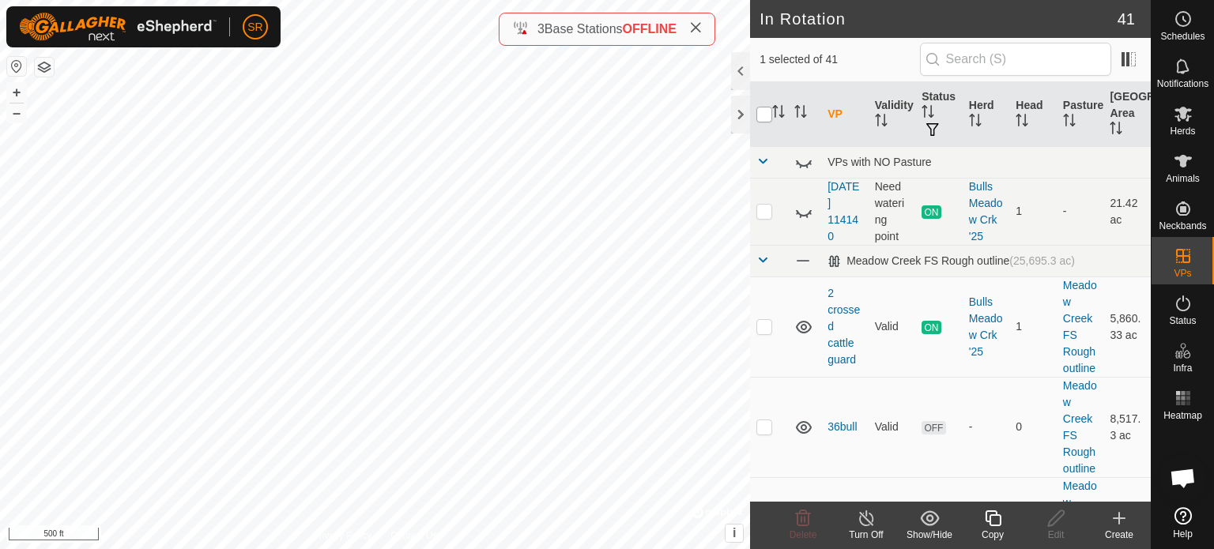
checkbox input "false"
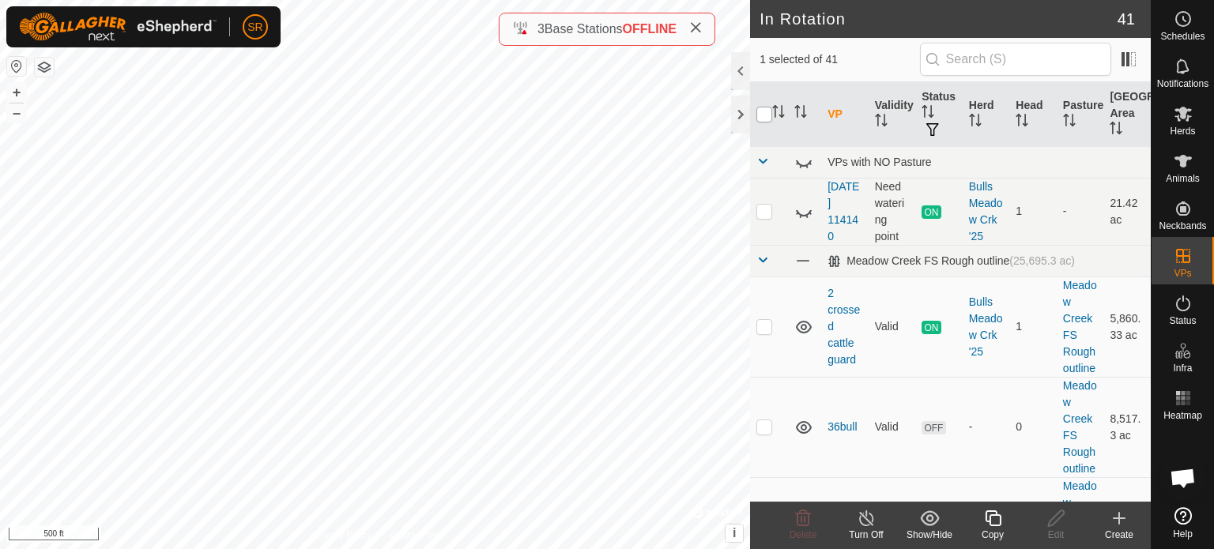
checkbox input "false"
click at [1195, 171] on es-animals-svg-icon at bounding box center [1183, 161] width 28 height 25
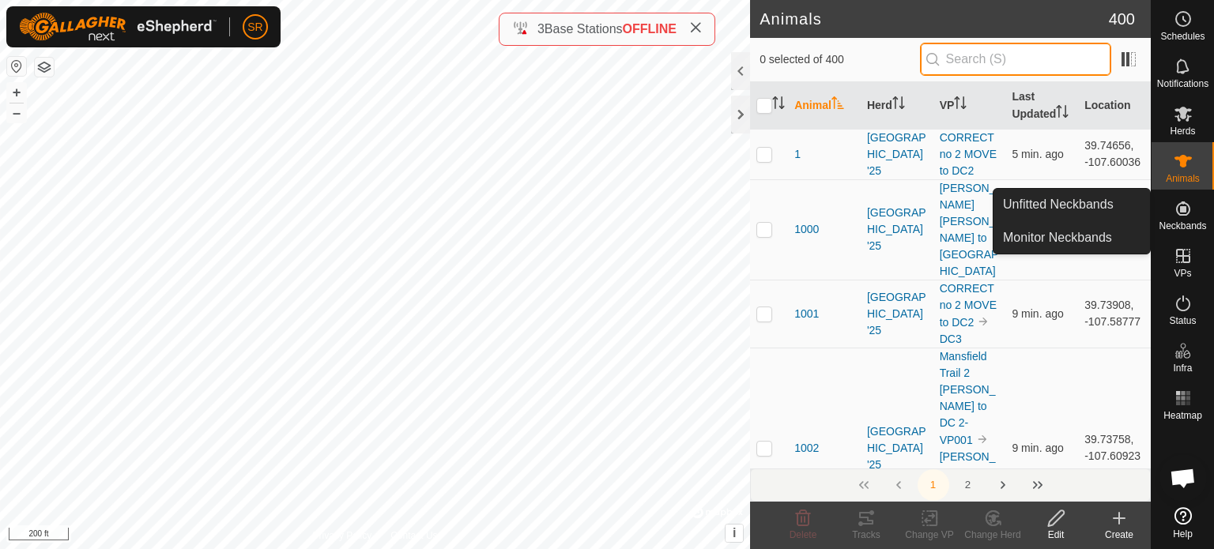
click at [1033, 66] on input "text" at bounding box center [1015, 59] width 191 height 33
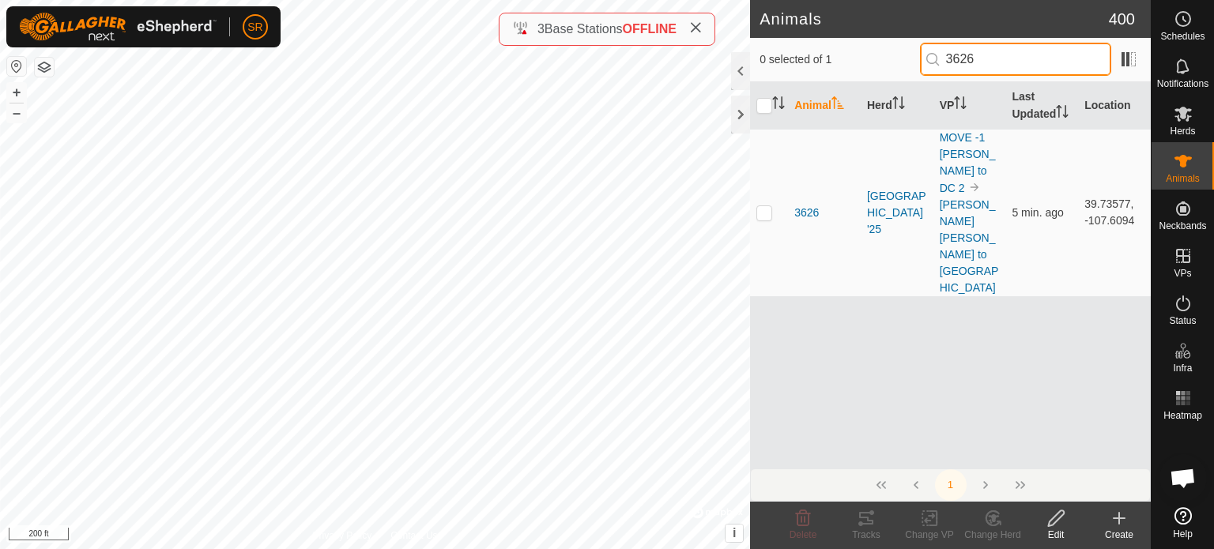
type input "3626"
drag, startPoint x: 1014, startPoint y: 51, endPoint x: 860, endPoint y: 52, distance: 154.9
click at [860, 52] on div "0 selected of 1 3626" at bounding box center [950, 59] width 382 height 33
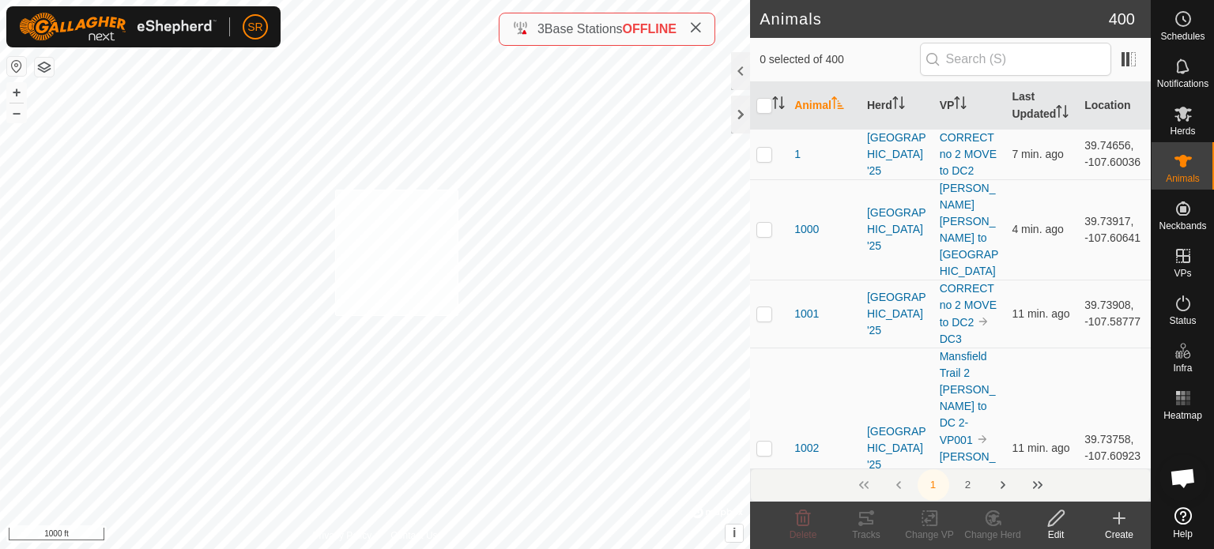
checkbox input "true"
click at [920, 524] on icon at bounding box center [930, 518] width 20 height 19
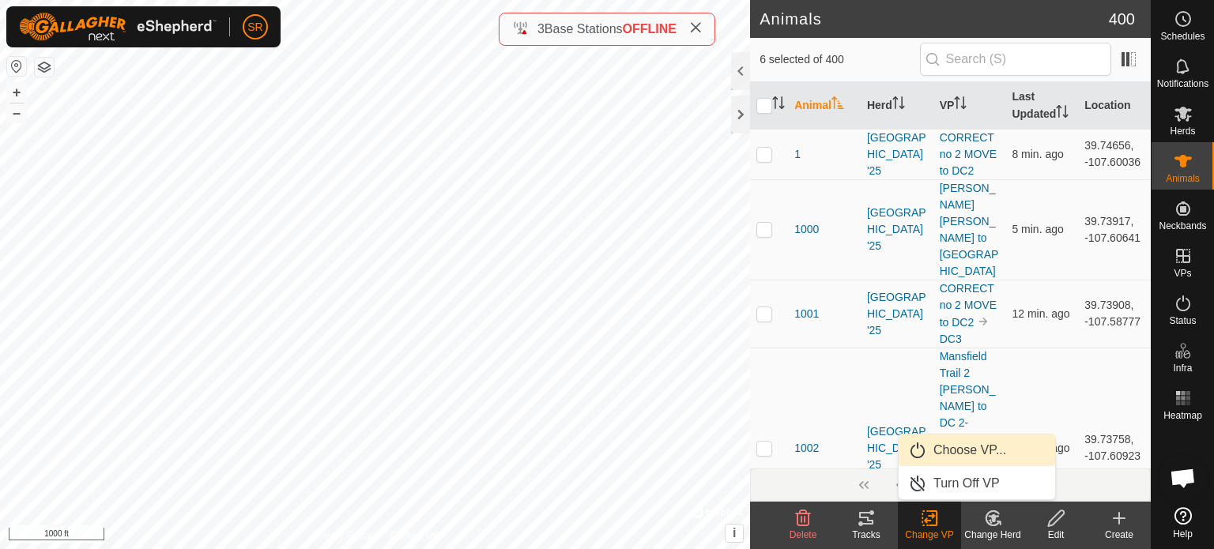
click at [970, 452] on link "Choose VP..." at bounding box center [976, 451] width 156 height 32
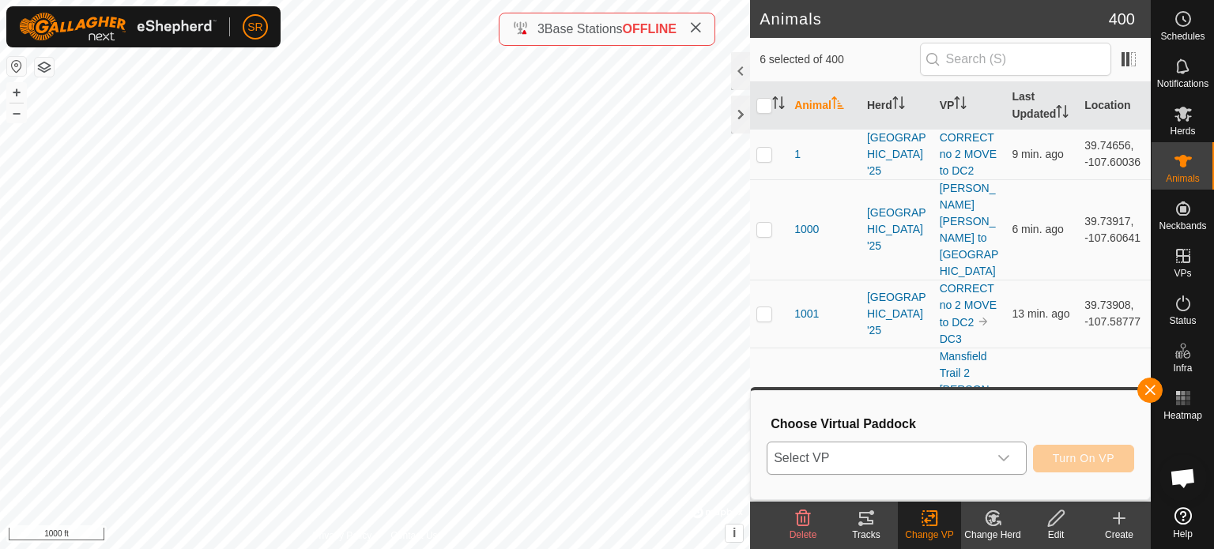
click at [894, 452] on span "Select VP" at bounding box center [877, 458] width 220 height 32
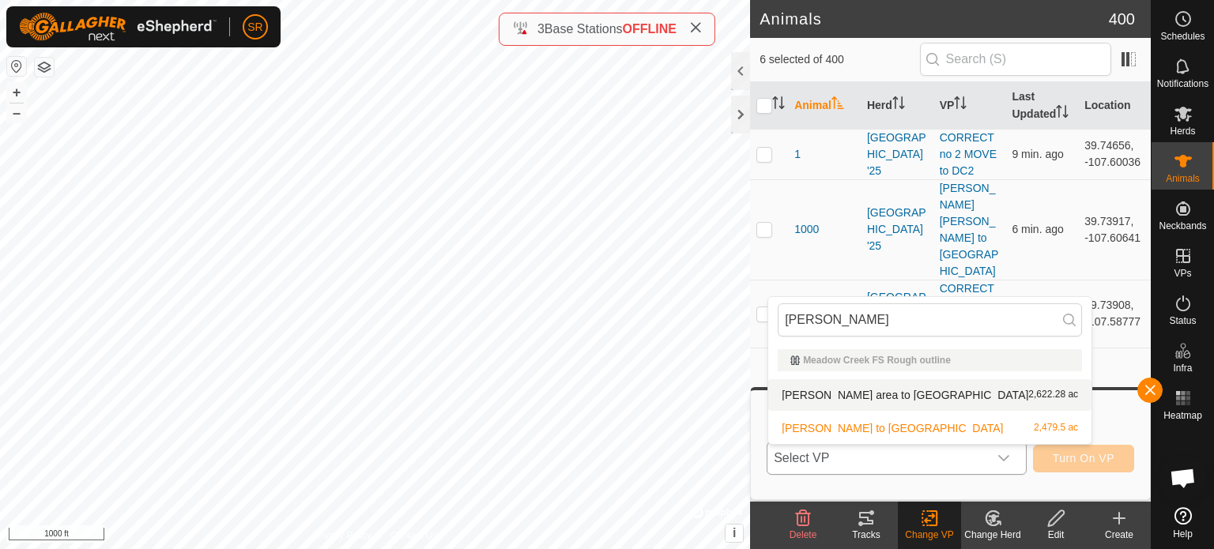
type input "[PERSON_NAME]"
click at [916, 393] on li "[PERSON_NAME] area to dc 2,622.28 ac" at bounding box center [929, 395] width 323 height 32
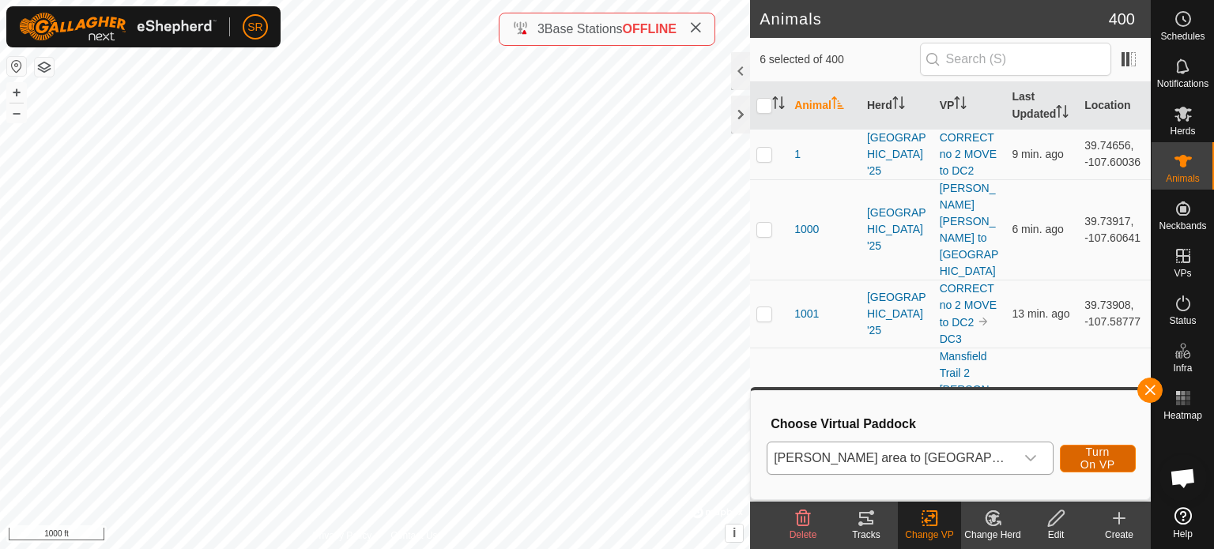
click at [1104, 461] on span "Turn On VP" at bounding box center [1097, 458] width 36 height 25
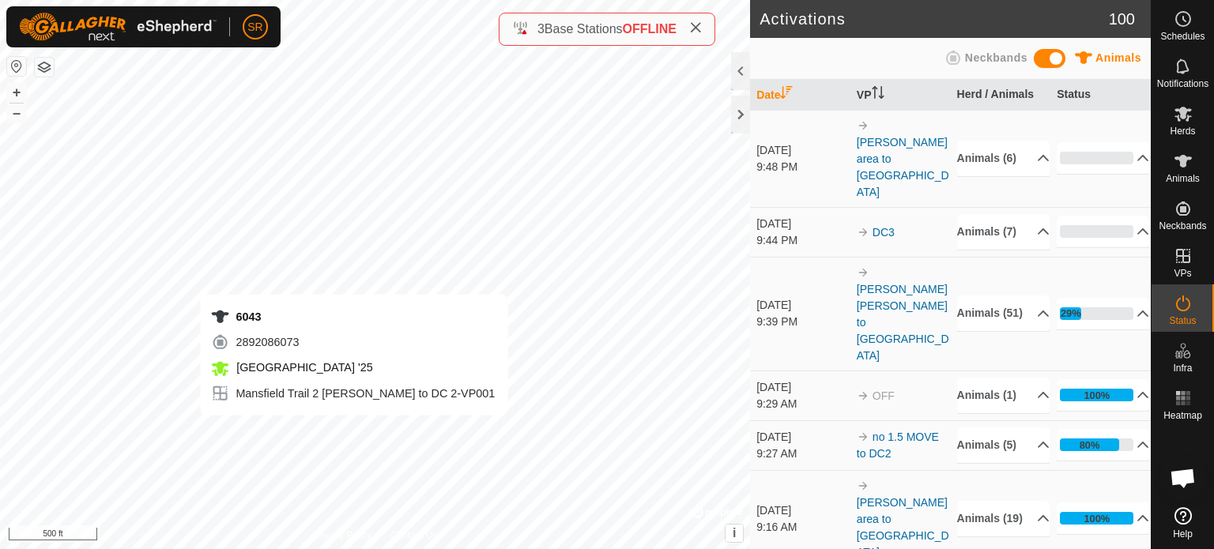
click at [354, 431] on div "6043 2892086073 [GEOGRAPHIC_DATA] '25 Mansfield Trail 2 [PERSON_NAME] to DC 2-V…" at bounding box center [375, 274] width 750 height 549
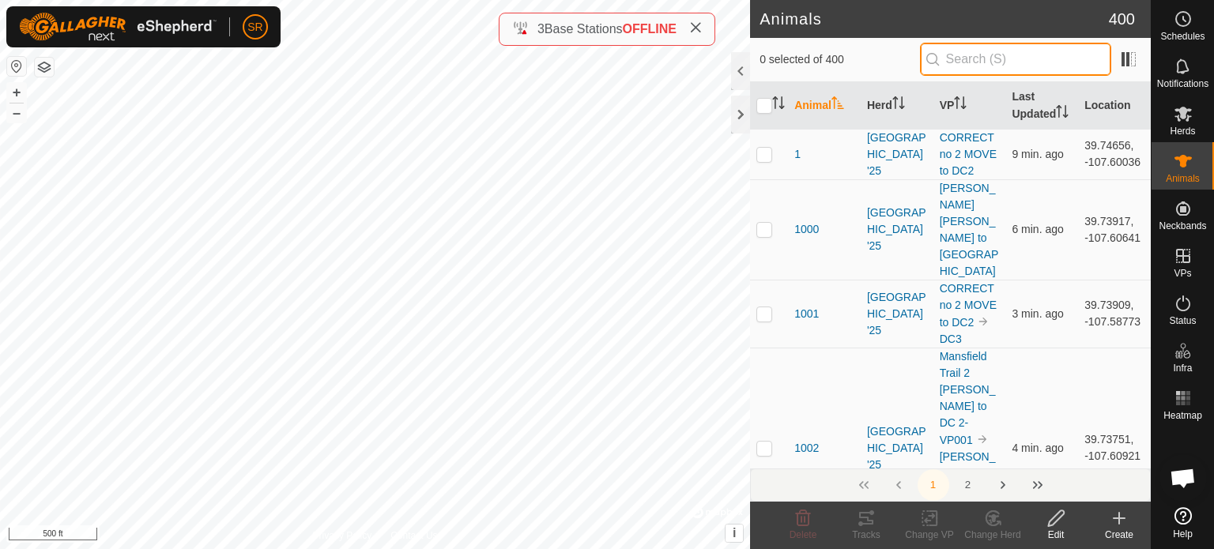
click at [1017, 64] on input "text" at bounding box center [1015, 59] width 191 height 33
type input "6043"
checkbox input "true"
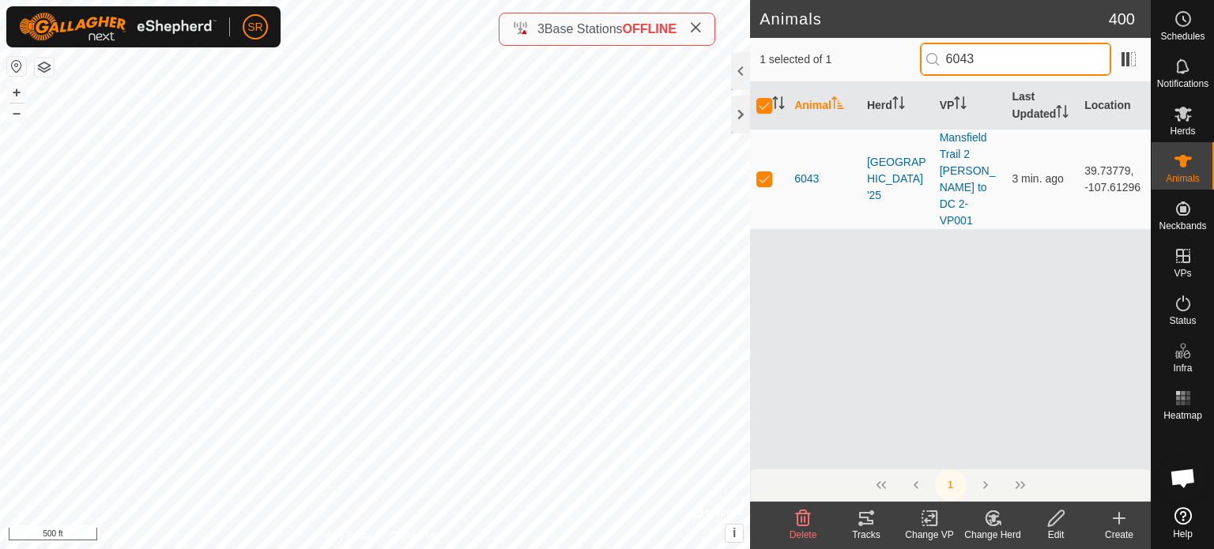
type input "6043"
click at [929, 526] on icon at bounding box center [930, 518] width 20 height 19
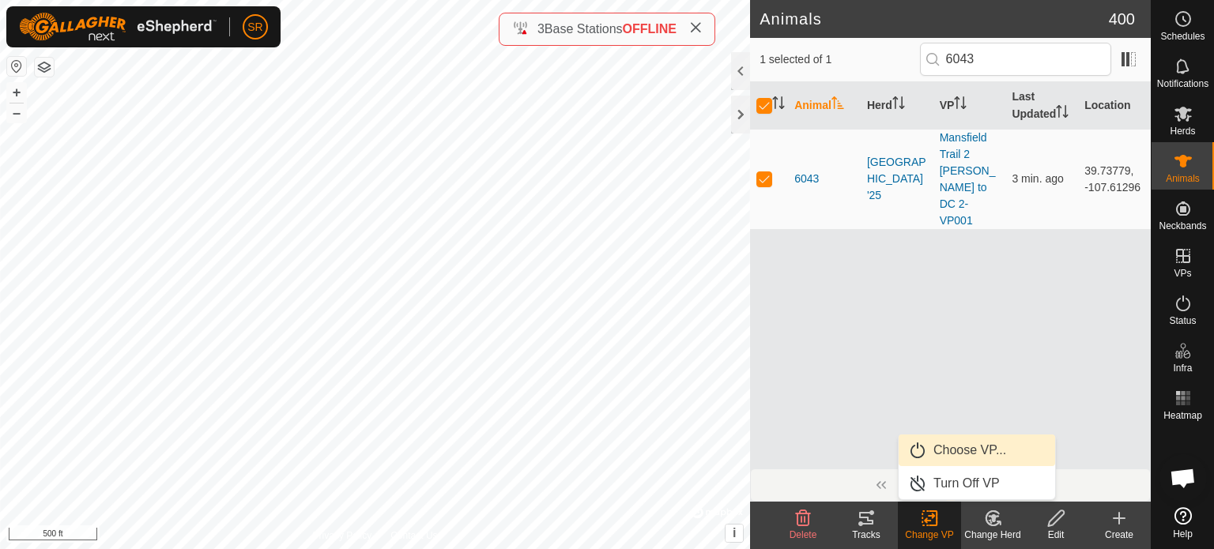
click at [982, 442] on link "Choose VP..." at bounding box center [976, 451] width 156 height 32
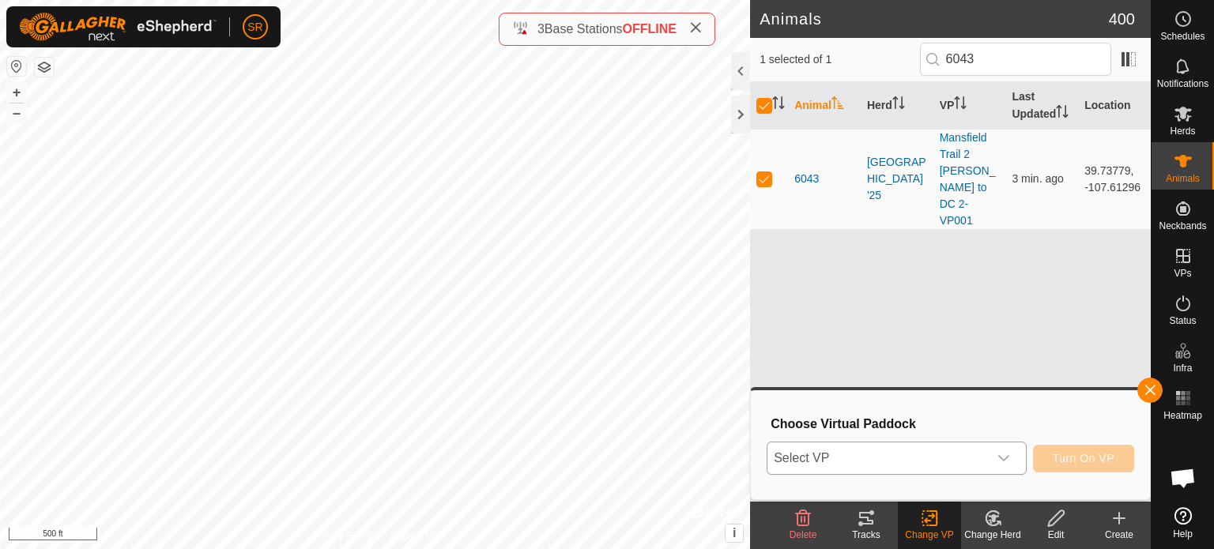
click at [957, 461] on span "Select VP" at bounding box center [877, 458] width 220 height 32
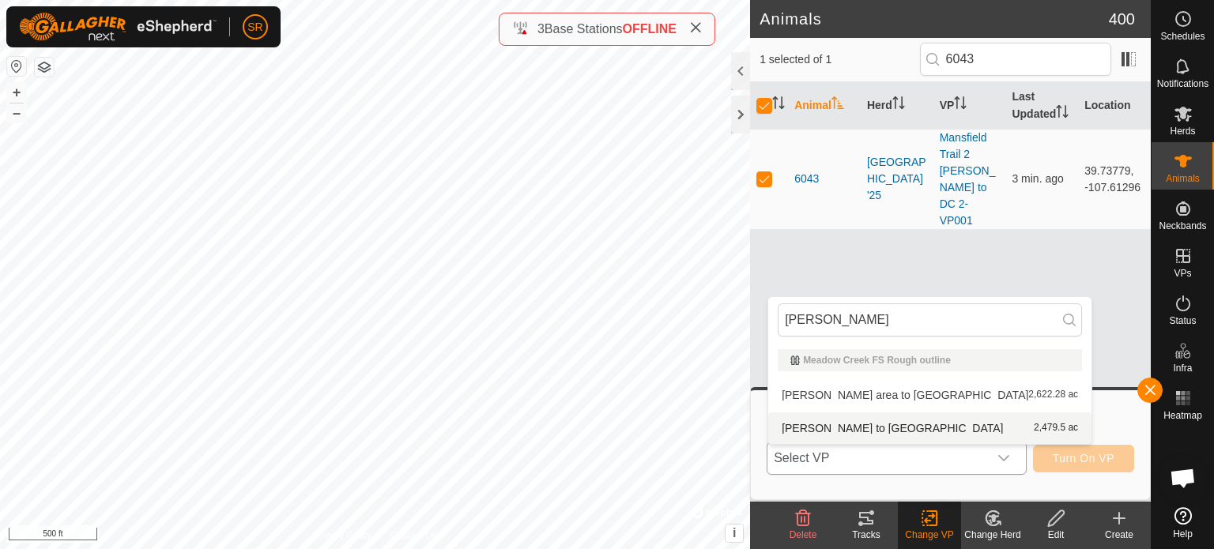
type input "[PERSON_NAME]"
click at [834, 430] on li "[PERSON_NAME] to dc 2,479.5 ac" at bounding box center [929, 428] width 323 height 32
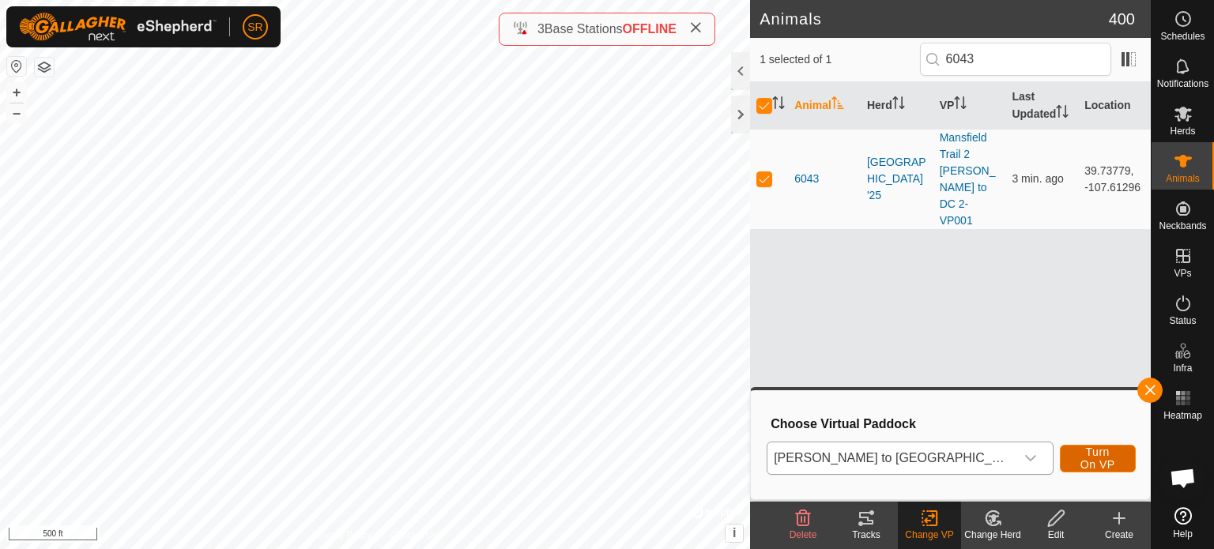
click at [1097, 462] on span "Turn On VP" at bounding box center [1097, 458] width 36 height 25
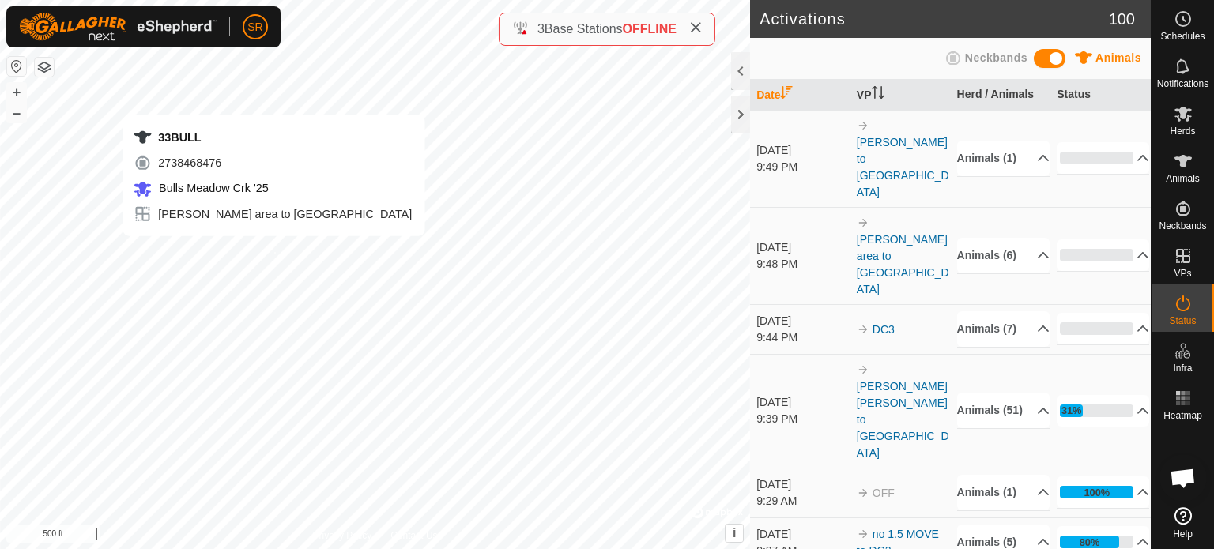
click at [273, 252] on div "33BULL 2738468476 Bulls Meadow Crk '25 [PERSON_NAME] area to dc + – ⇧ i © Mapbo…" at bounding box center [375, 274] width 750 height 549
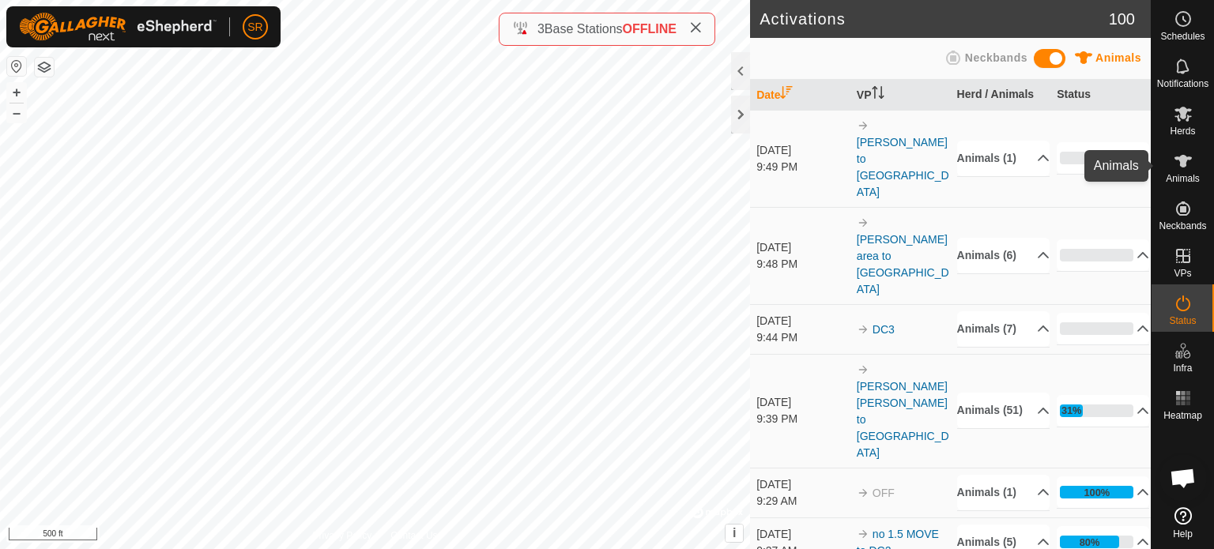
click at [1191, 171] on es-animals-svg-icon at bounding box center [1183, 161] width 28 height 25
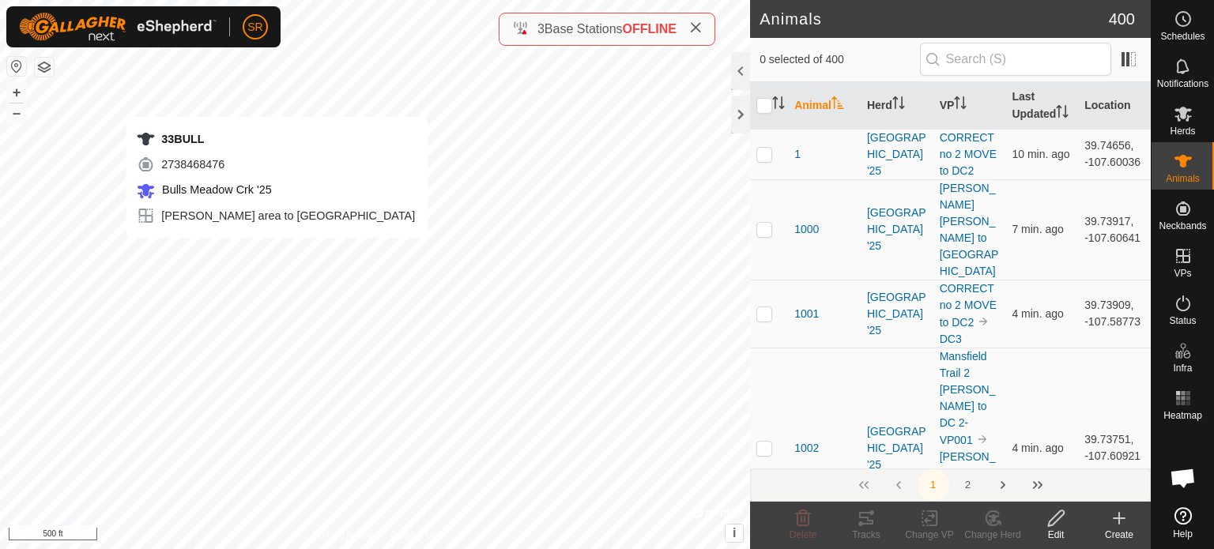
checkbox input "true"
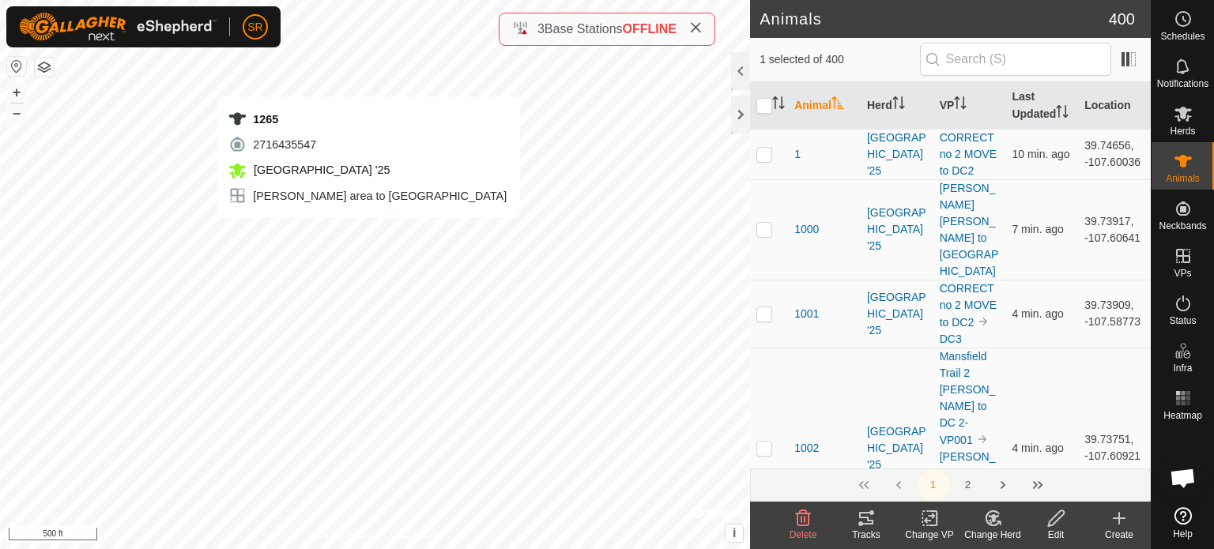
click at [368, 233] on div "1265 2716435547 [GEOGRAPHIC_DATA] '25 [PERSON_NAME] area to dc + – ⇧ i © Mapbox…" at bounding box center [375, 274] width 750 height 549
click at [364, 239] on div "1265 2716435547 [GEOGRAPHIC_DATA] '25 [PERSON_NAME] area to dc + – ⇧ i © Mapbox…" at bounding box center [375, 274] width 750 height 549
checkbox input "true"
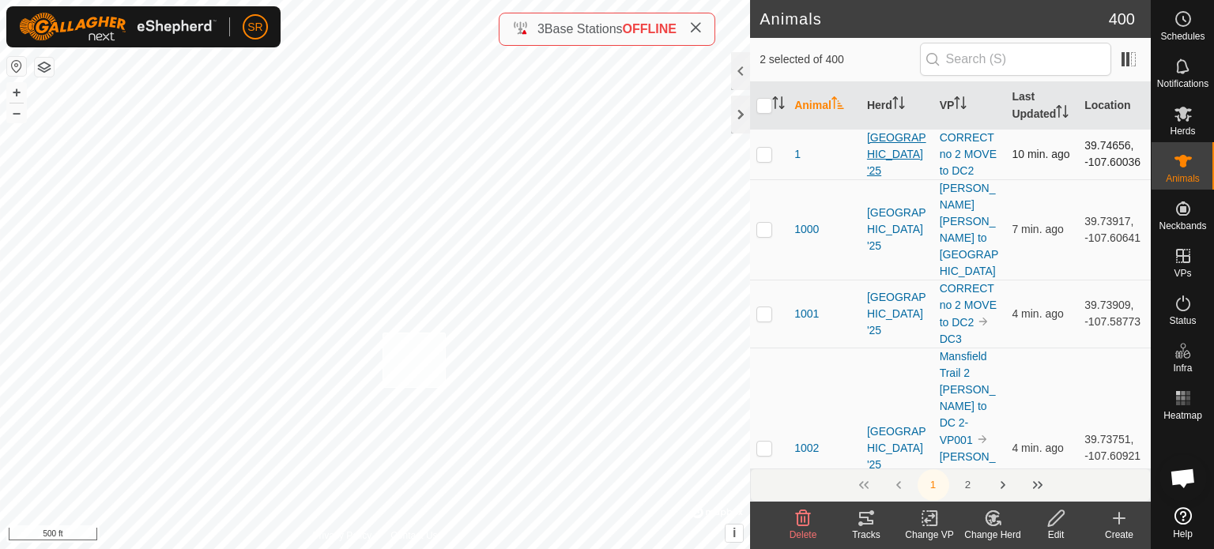
checkbox input "true"
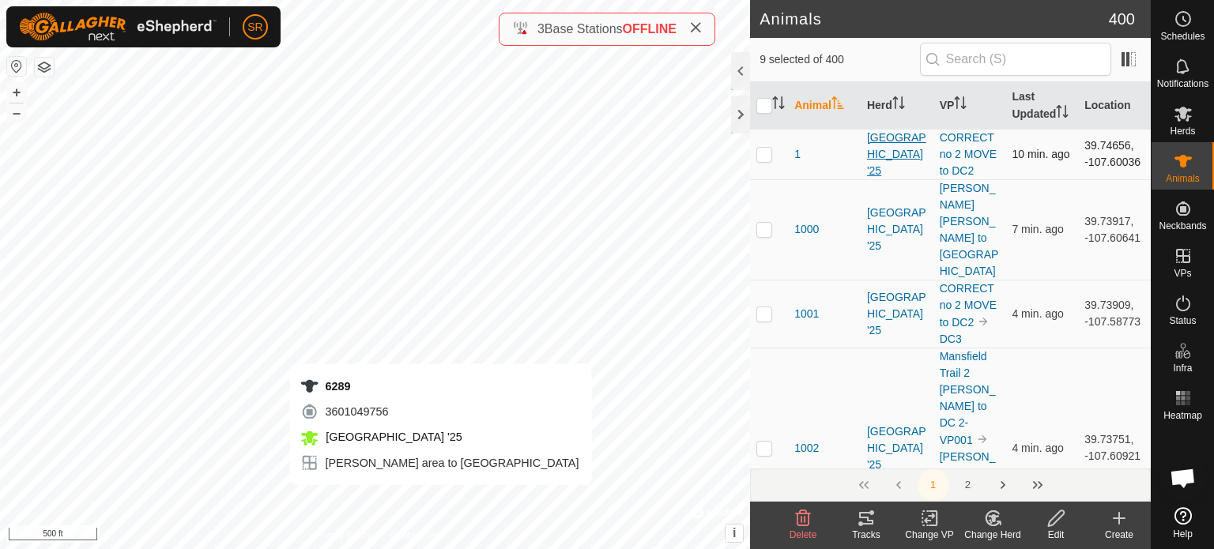
click at [440, 501] on div "6289 3601049756 [GEOGRAPHIC_DATA] '25 [PERSON_NAME] area to dc + – ⇧ i © Mapbox…" at bounding box center [375, 274] width 750 height 549
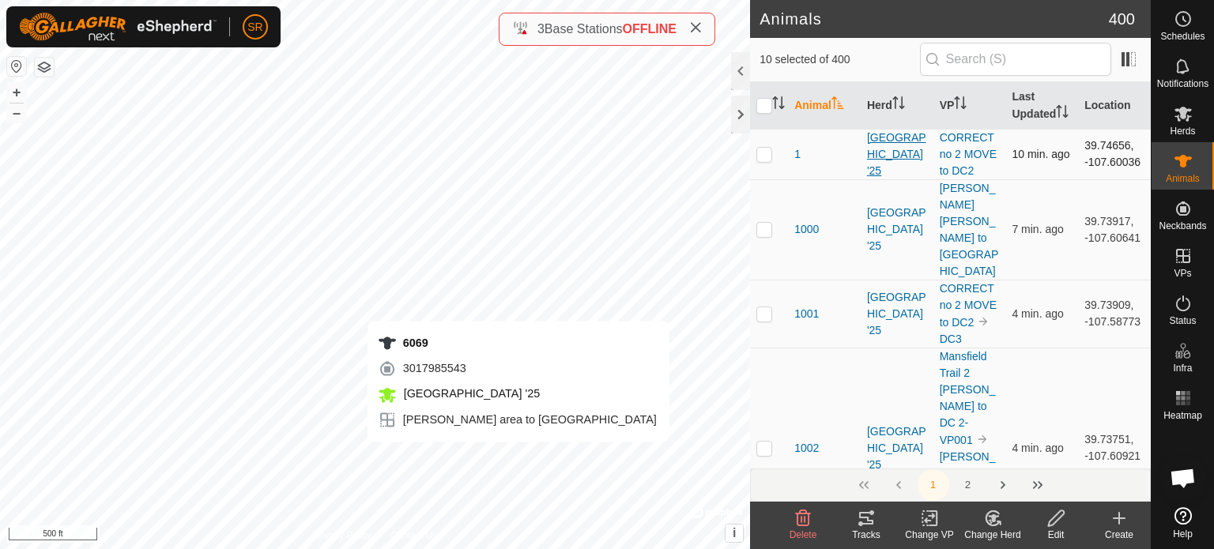
click at [518, 457] on div "6069 3017985543 [GEOGRAPHIC_DATA] '25 [PERSON_NAME] area to dc + – ⇧ i © Mapbox…" at bounding box center [375, 274] width 750 height 549
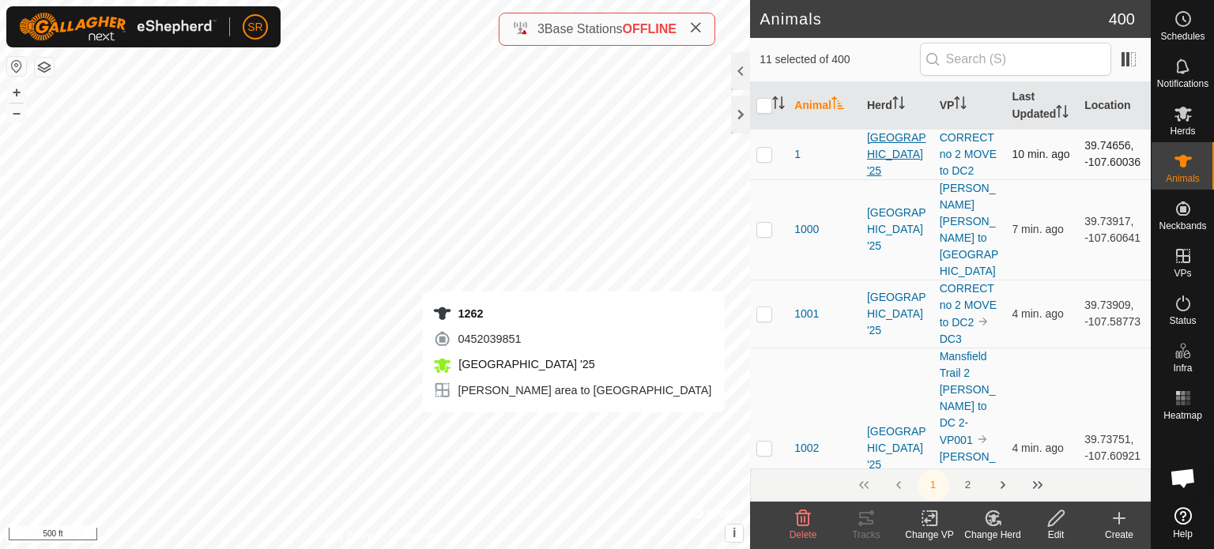
click at [573, 428] on div "1262 0452039851 [GEOGRAPHIC_DATA] '25 [PERSON_NAME] area to dc + – ⇧ i © Mapbox…" at bounding box center [375, 274] width 750 height 549
checkbox input "true"
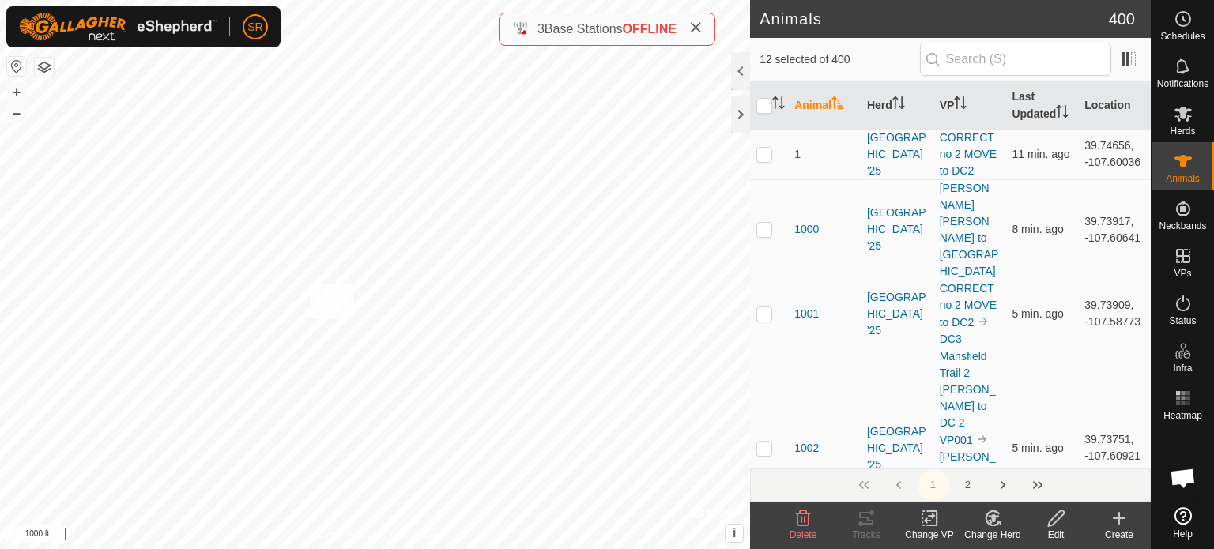
click at [310, 284] on div "1003 2282191952 [GEOGRAPHIC_DATA] '25 [PERSON_NAME] to [GEOGRAPHIC_DATA] + – ⇧ …" at bounding box center [375, 274] width 750 height 549
checkbox input "true"
click at [379, 272] on div "6145 0974902550 [GEOGRAPHIC_DATA] '25 [PERSON_NAME] area to dc + – ⇧ i © Mapbox…" at bounding box center [375, 274] width 750 height 549
checkbox input "true"
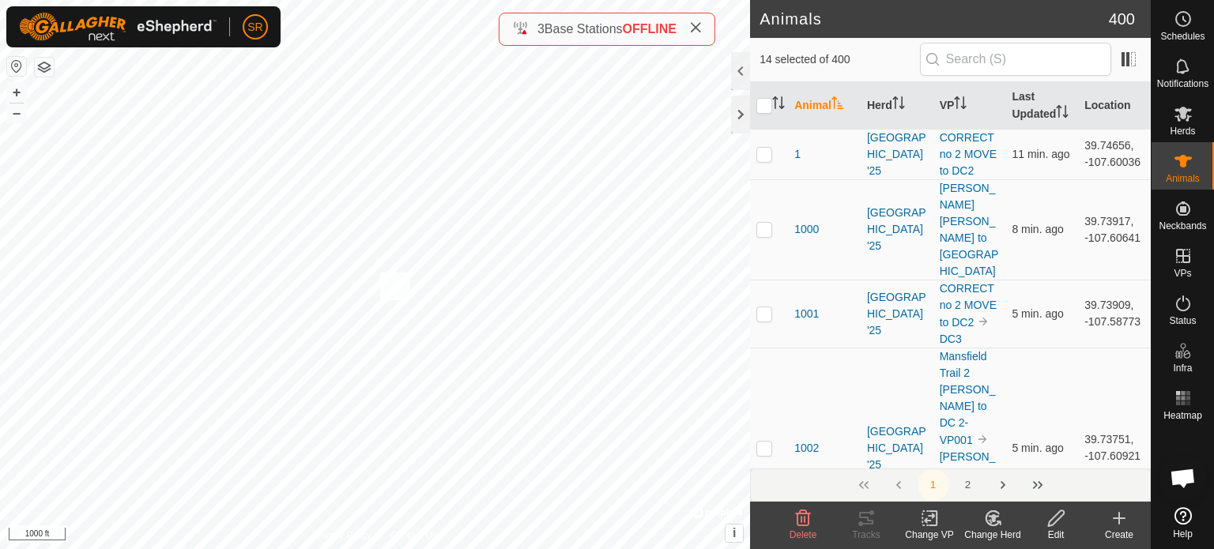
checkbox input "true"
click at [928, 517] on icon at bounding box center [929, 519] width 11 height 10
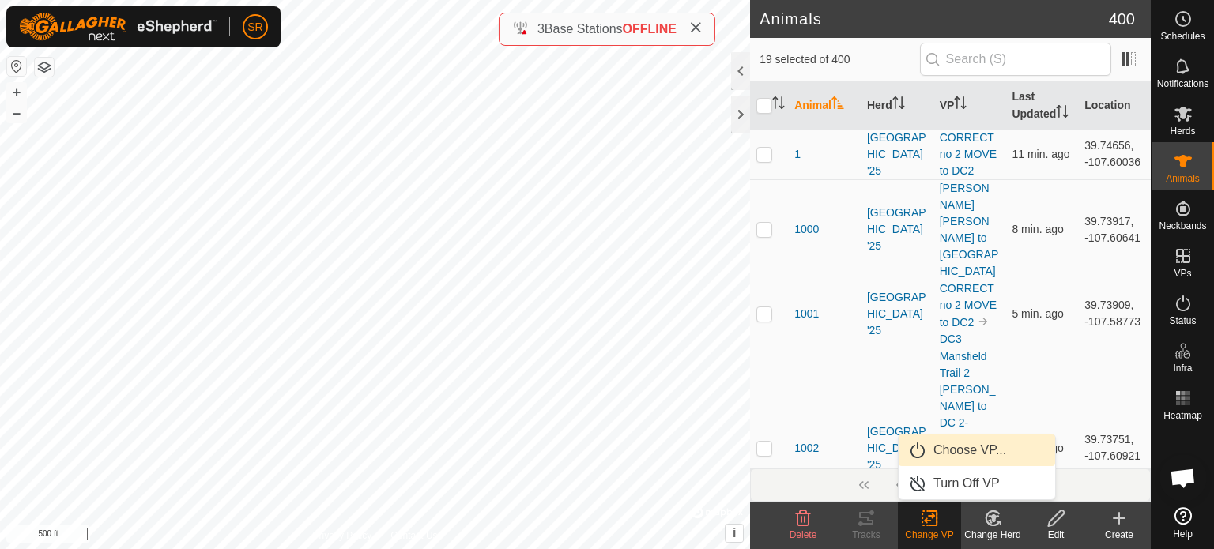
click at [986, 453] on link "Choose VP..." at bounding box center [976, 451] width 156 height 32
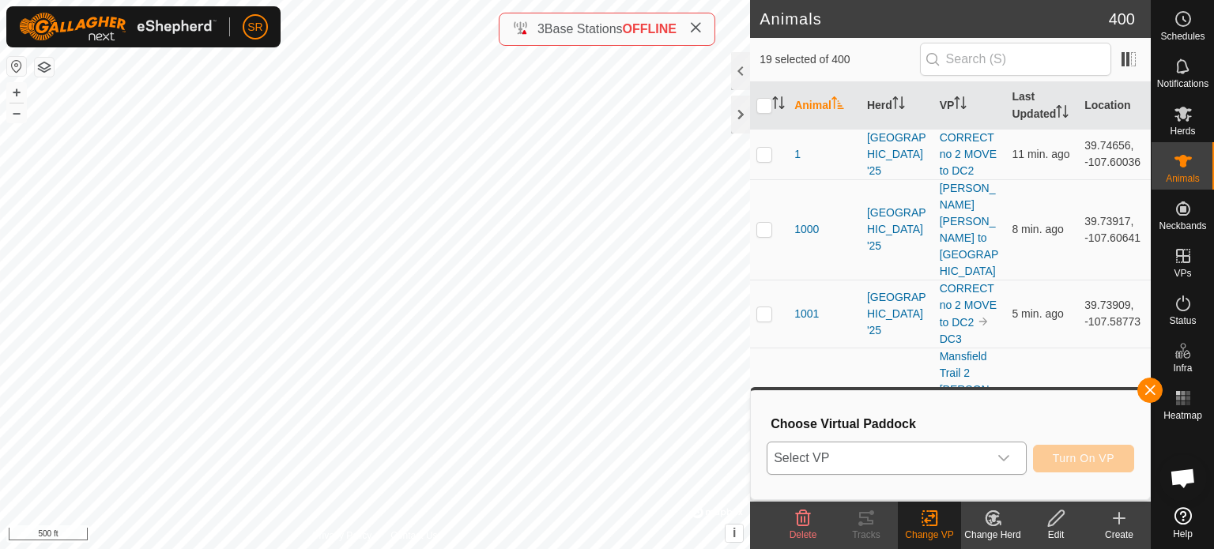
click at [990, 467] on div "dropdown trigger" at bounding box center [1004, 458] width 32 height 32
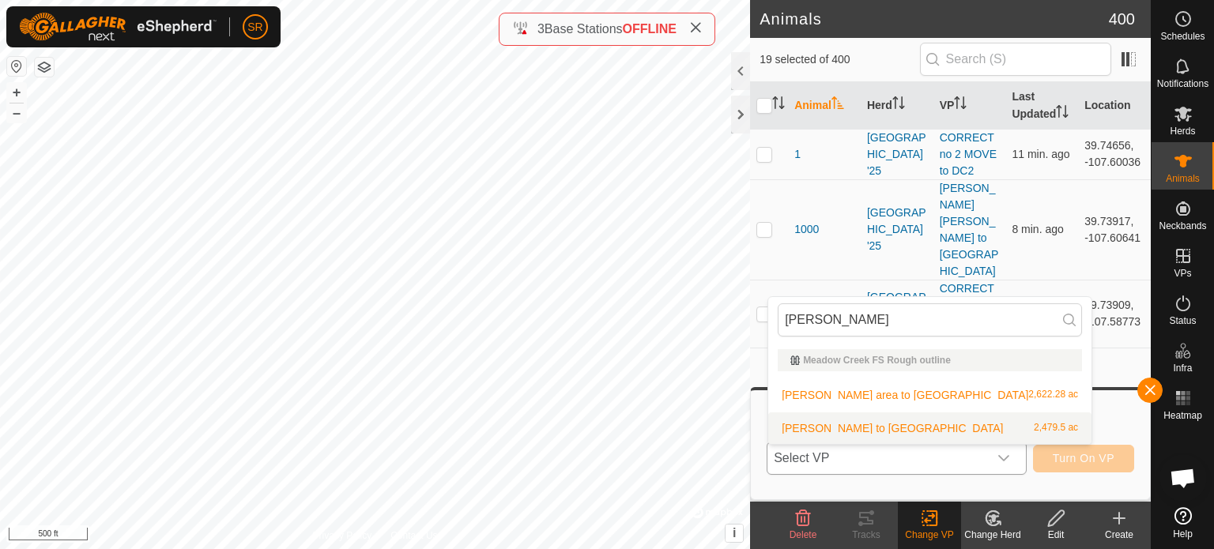
type input "[PERSON_NAME]"
click at [883, 431] on li "[PERSON_NAME] to dc 2,479.5 ac" at bounding box center [929, 428] width 323 height 32
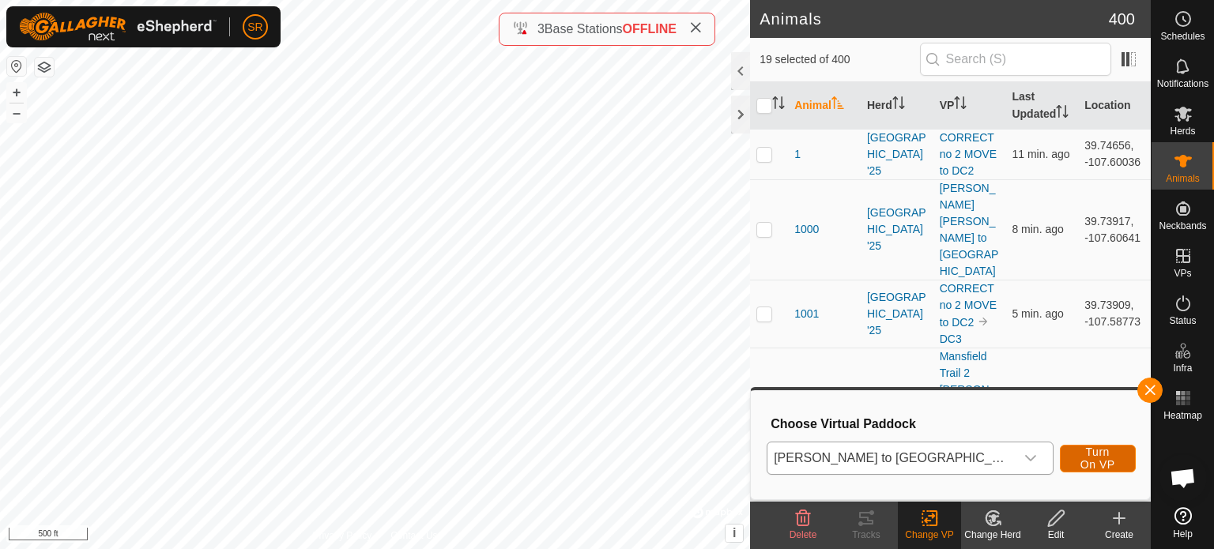
click at [1086, 464] on span "Turn On VP" at bounding box center [1097, 458] width 36 height 25
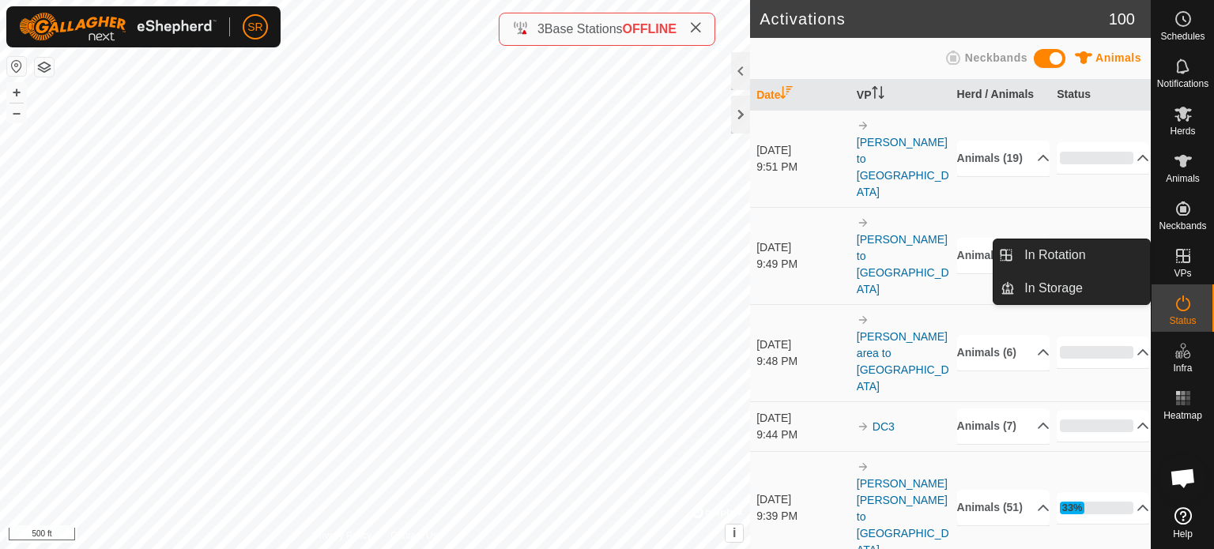
drag, startPoint x: 1191, startPoint y: 269, endPoint x: 1185, endPoint y: 253, distance: 17.5
click at [1185, 253] on icon at bounding box center [1182, 256] width 19 height 19
click at [1093, 248] on link "In Rotation" at bounding box center [1081, 255] width 135 height 32
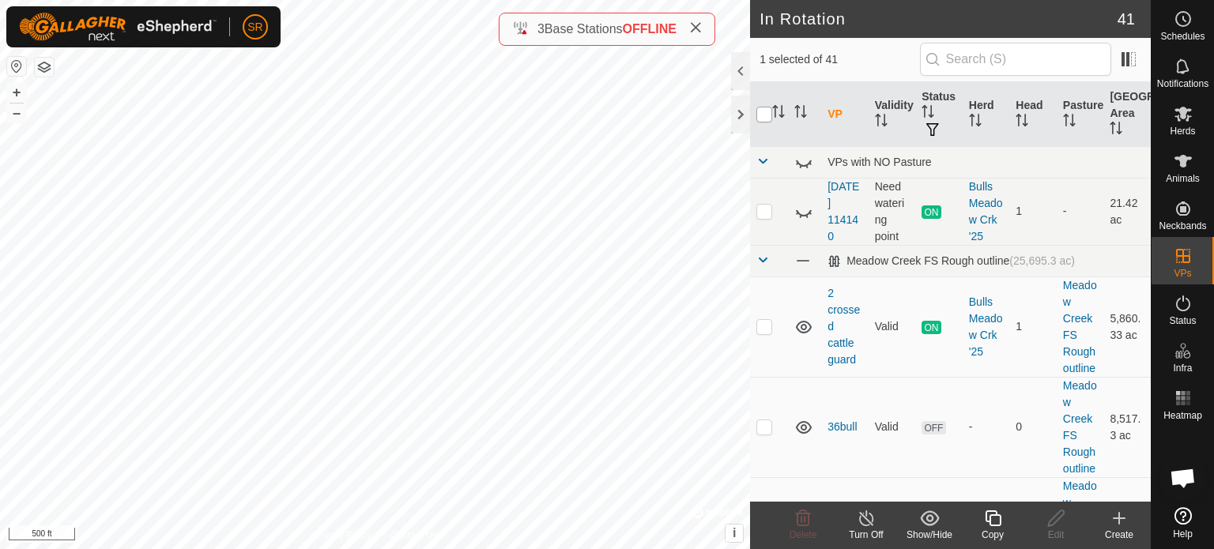
click at [762, 119] on input "checkbox" at bounding box center [764, 115] width 16 height 16
checkbox input "true"
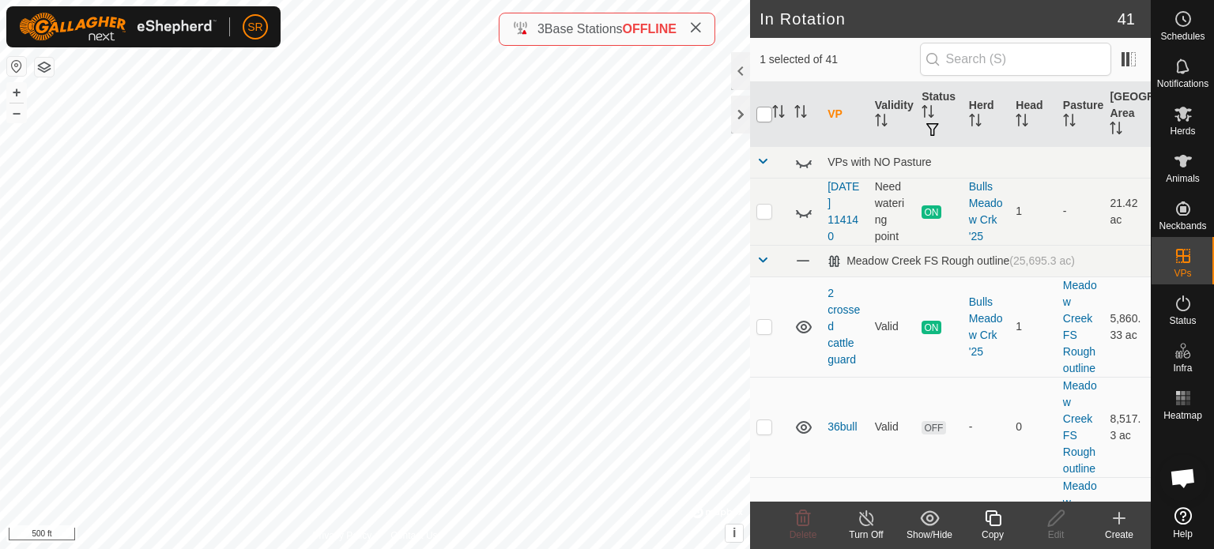
checkbox input "true"
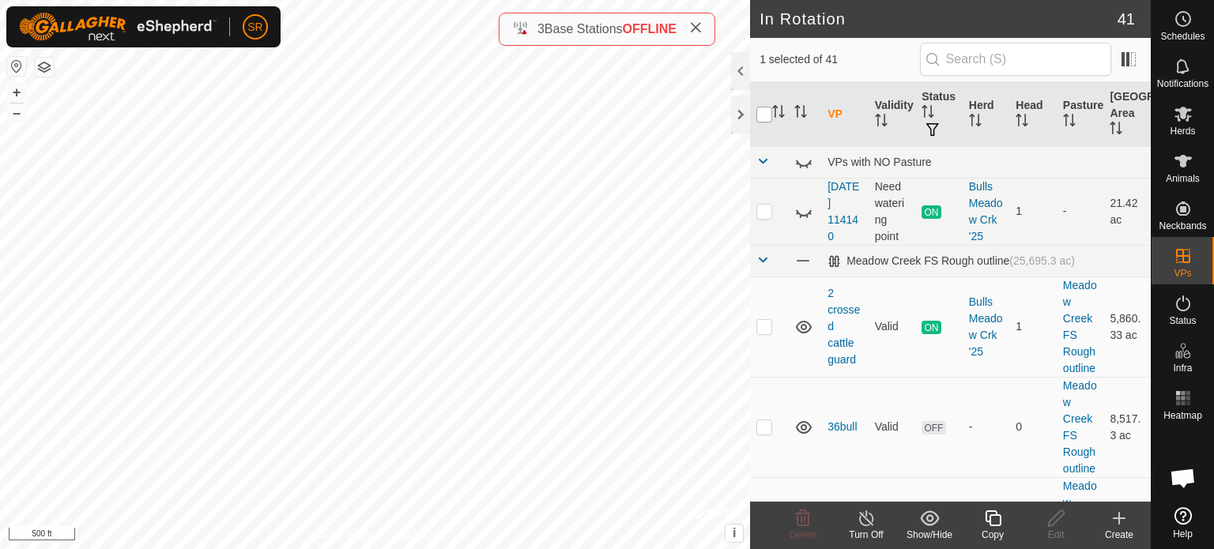
checkbox input "true"
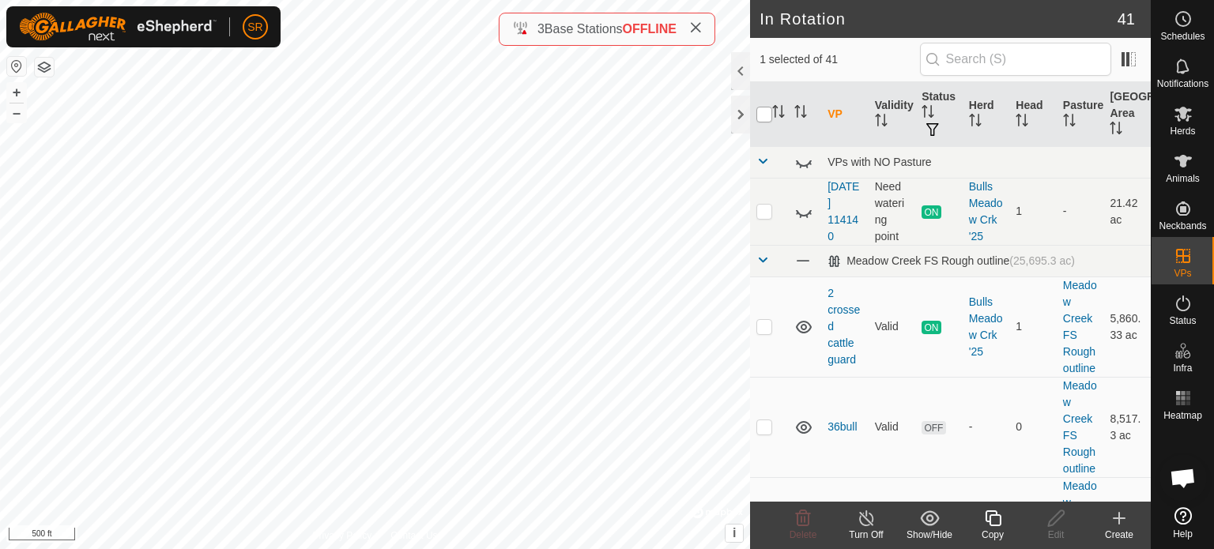
checkbox input "true"
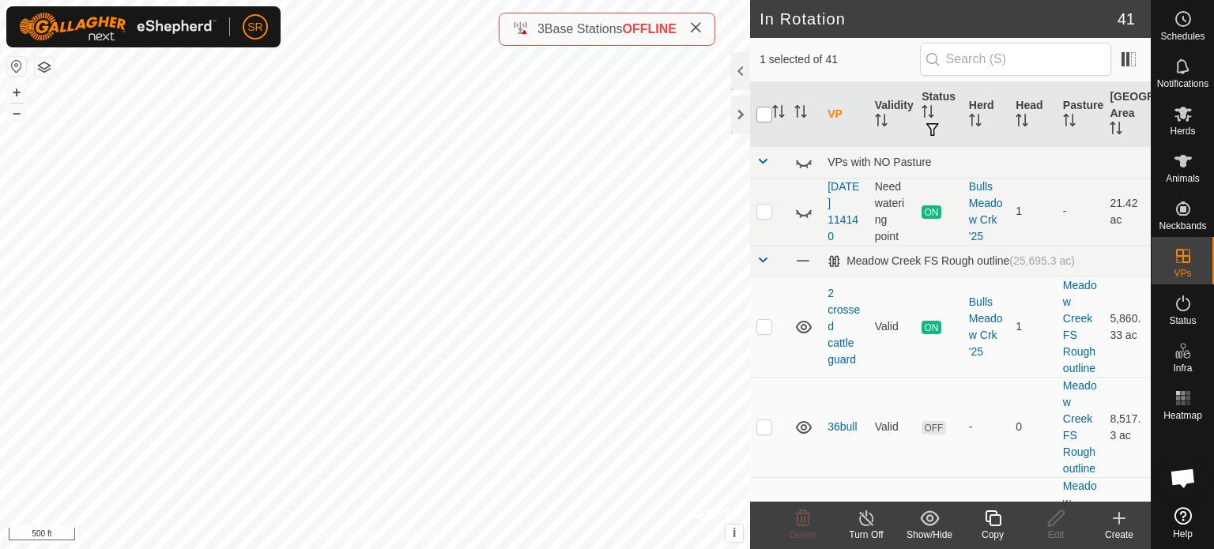
checkbox input "true"
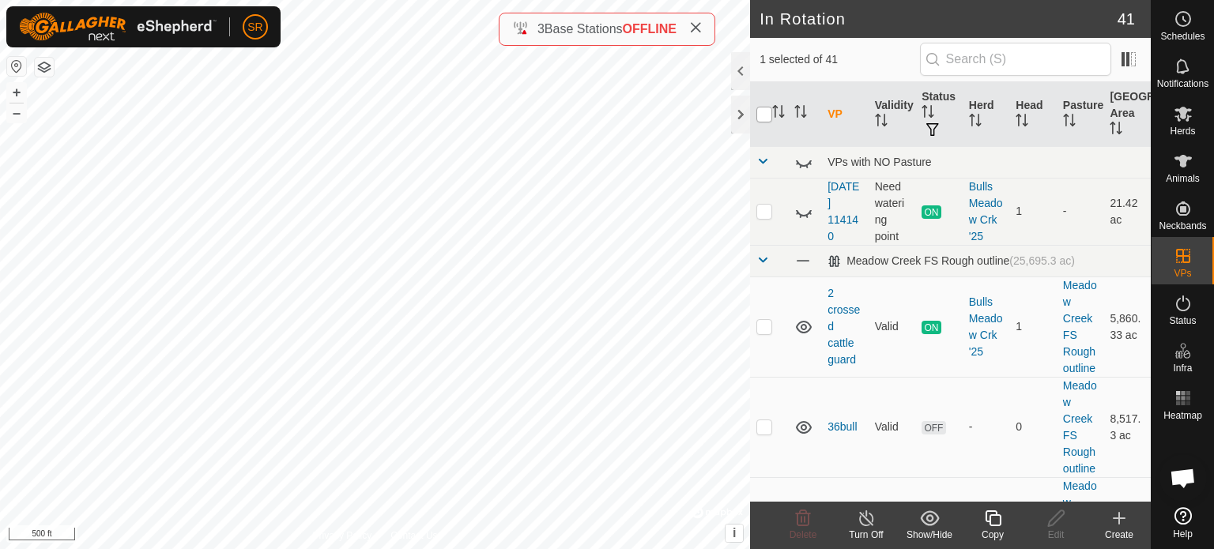
checkbox input "true"
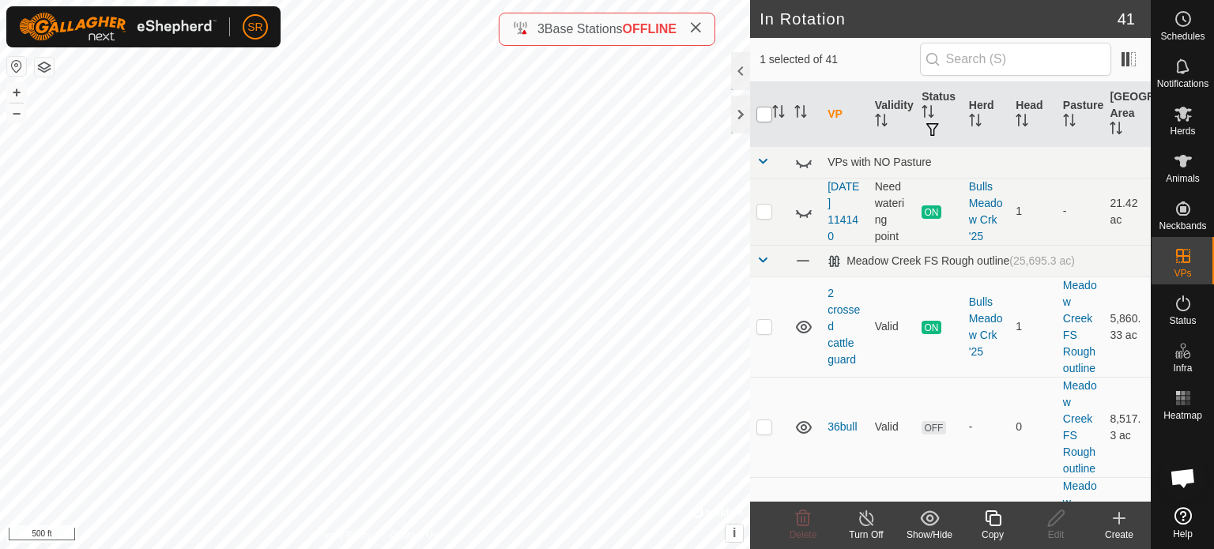
checkbox input "true"
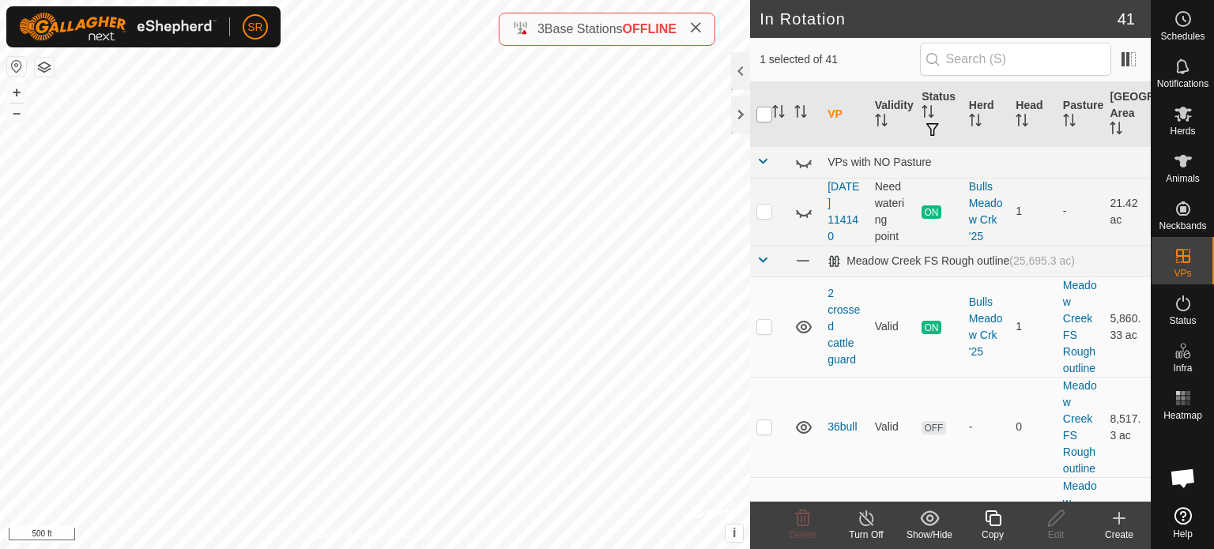
checkbox input "true"
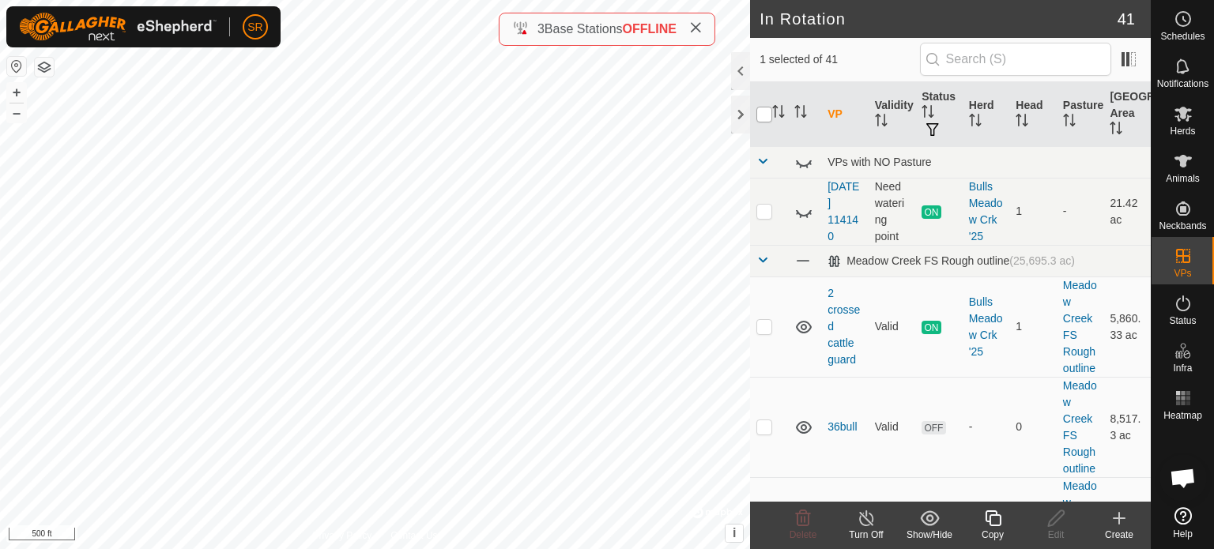
checkbox input "true"
click at [762, 119] on input "checkbox" at bounding box center [764, 115] width 16 height 16
checkbox input "false"
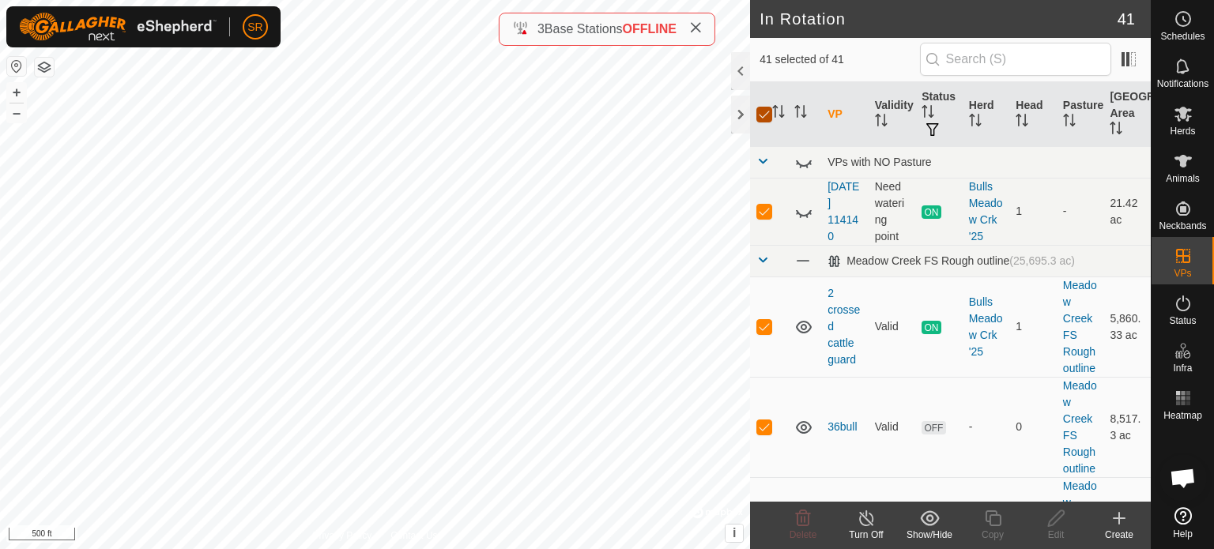
checkbox input "false"
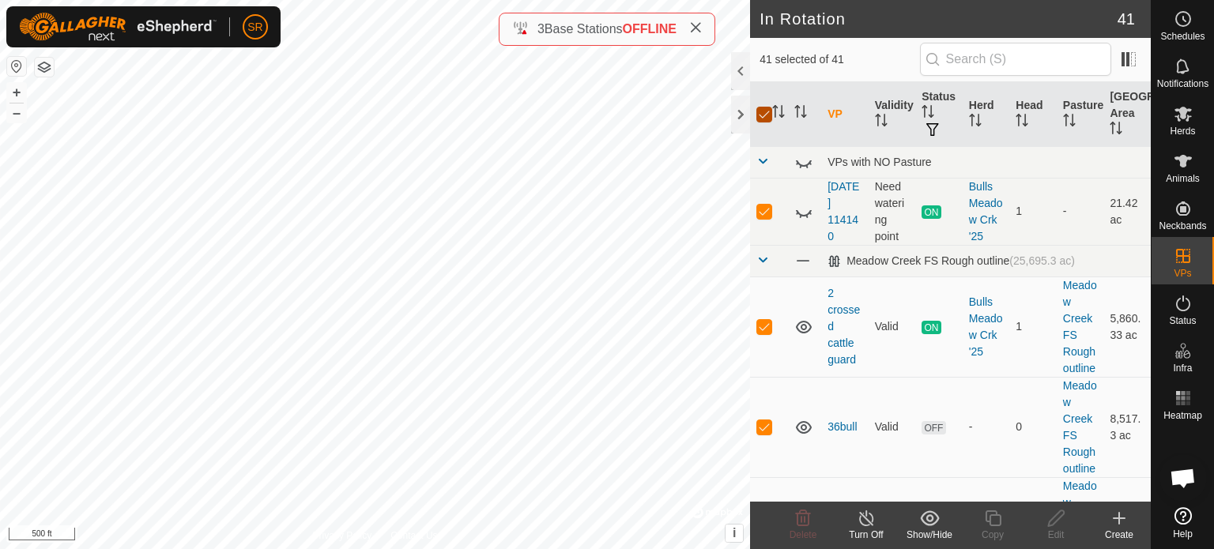
checkbox input "false"
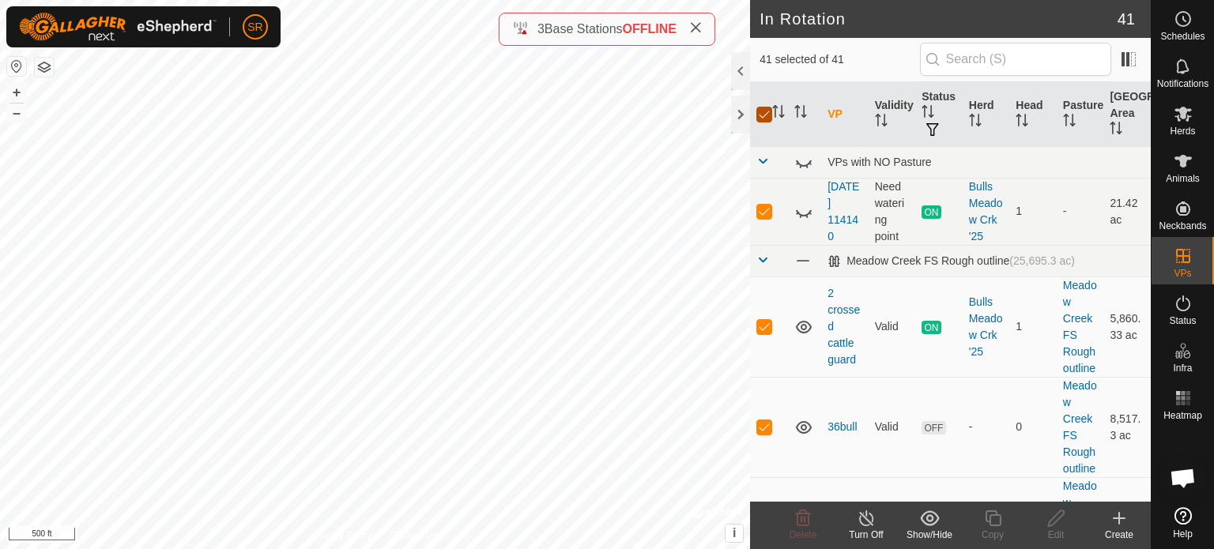
checkbox input "false"
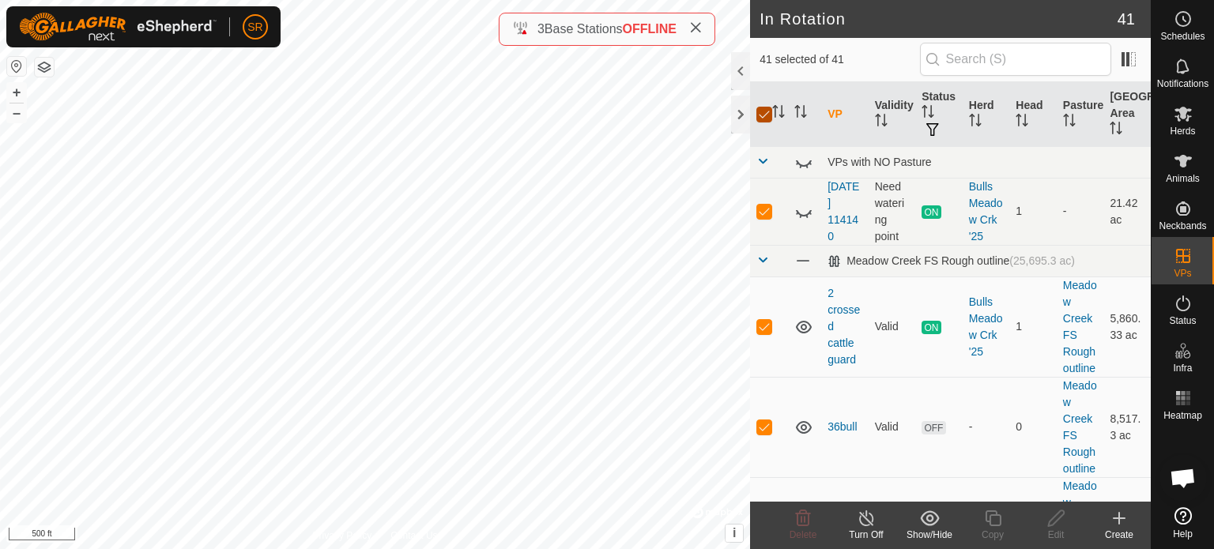
checkbox input "false"
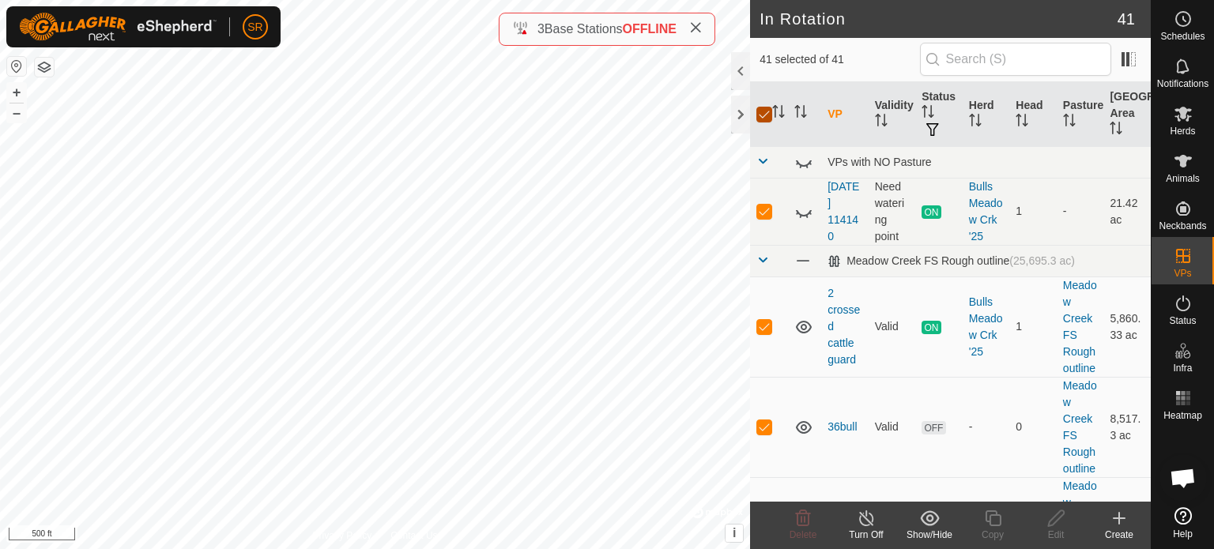
checkbox input "false"
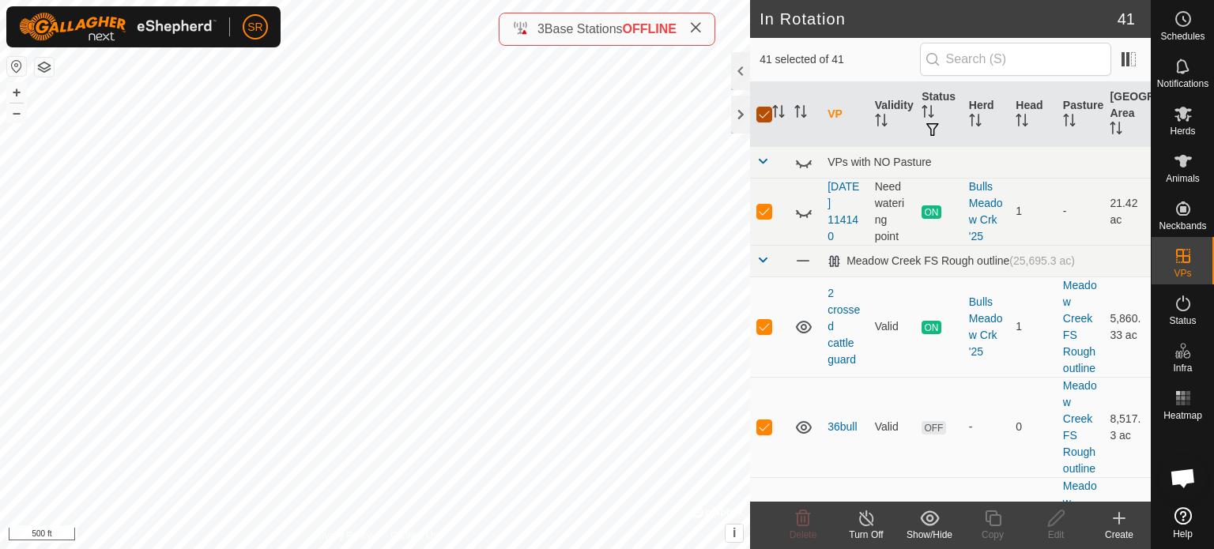
checkbox input "false"
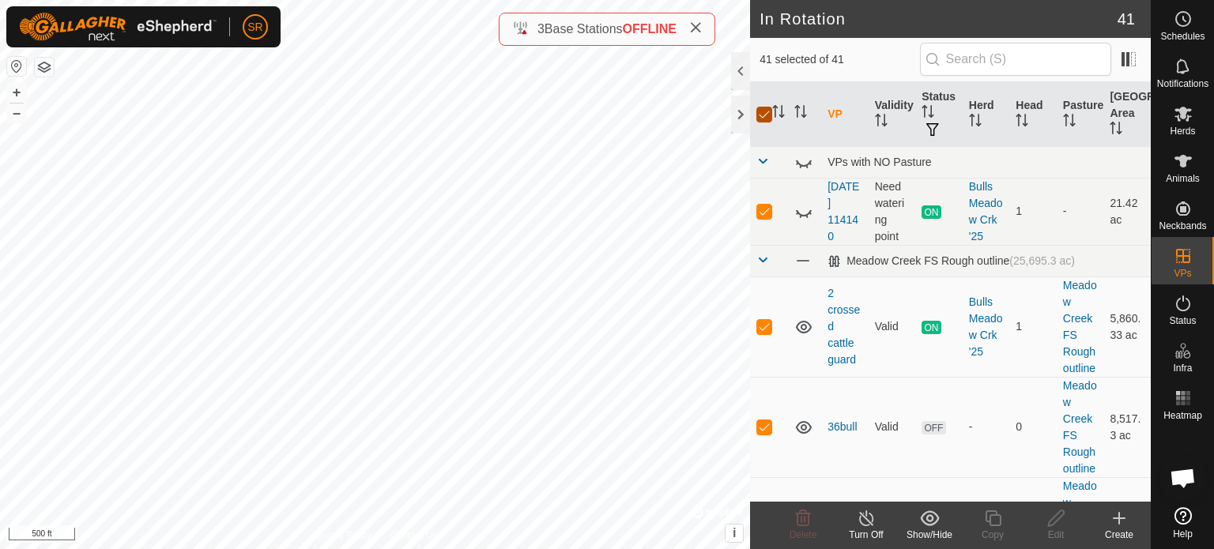
checkbox input "false"
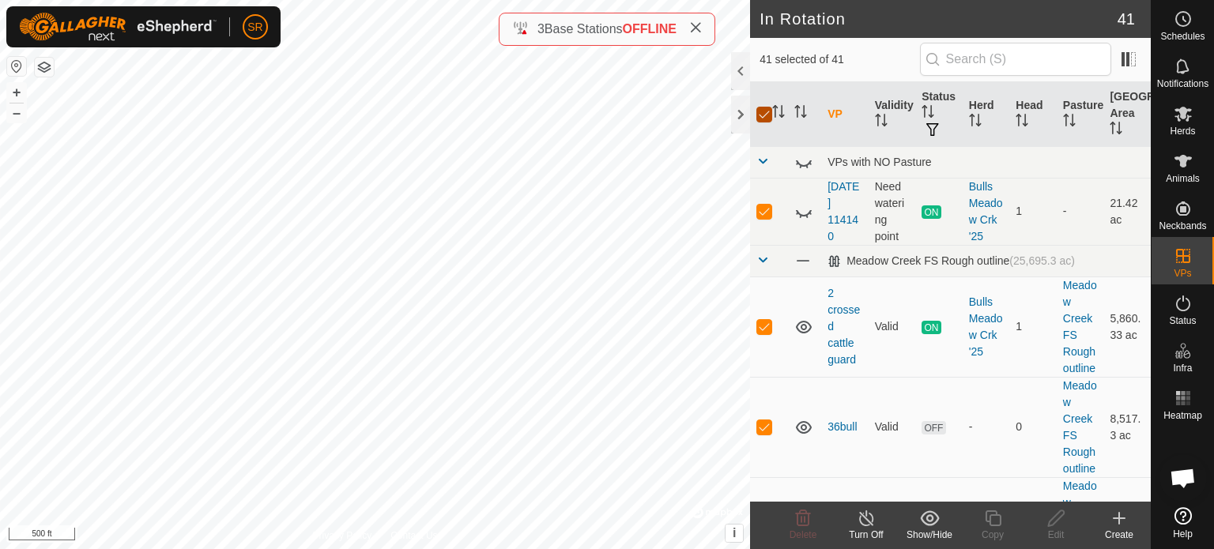
checkbox input "false"
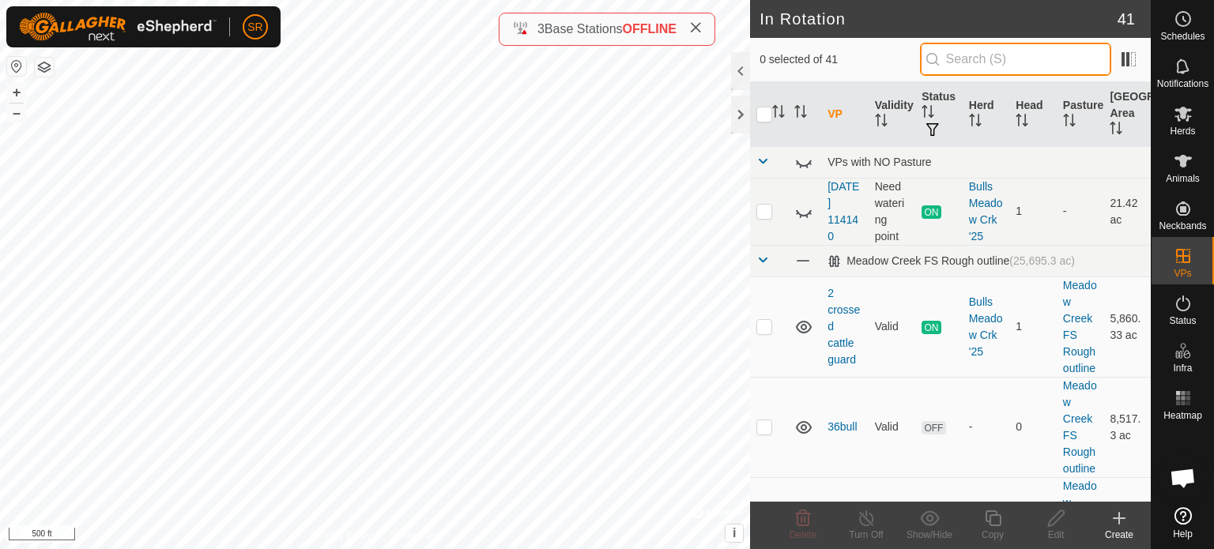
click at [969, 65] on input "text" at bounding box center [1015, 59] width 191 height 33
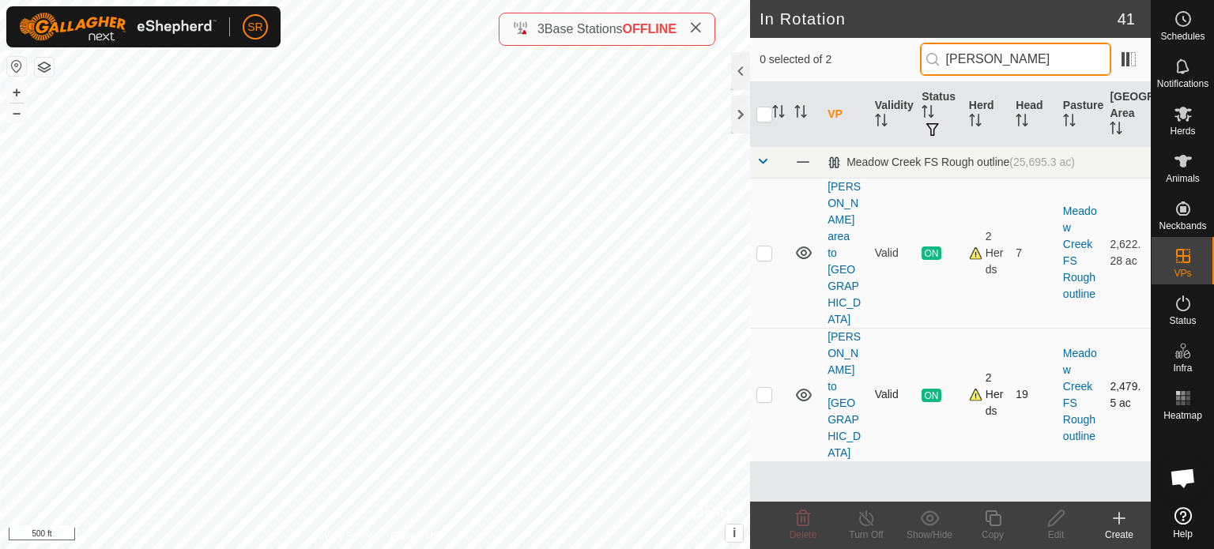
type input "[PERSON_NAME]"
click at [763, 388] on p-checkbox at bounding box center [764, 394] width 16 height 13
checkbox input "false"
click at [1019, 58] on input "[PERSON_NAME]" at bounding box center [1015, 59] width 191 height 33
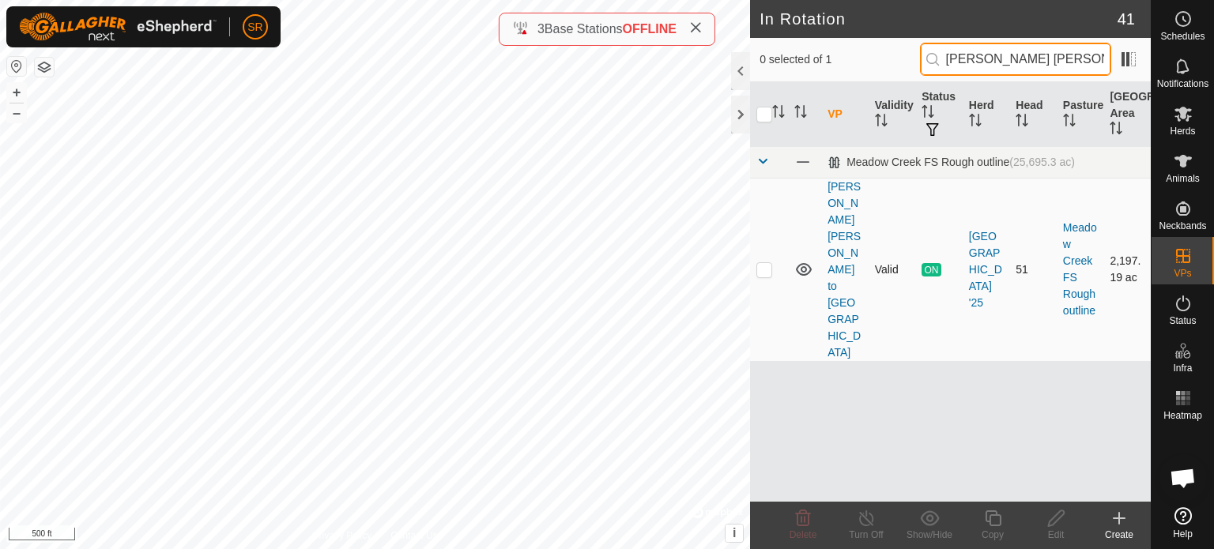
type input "[PERSON_NAME] [PERSON_NAME]"
click at [764, 263] on p-checkbox at bounding box center [764, 269] width 16 height 13
click at [1187, 167] on icon at bounding box center [1182, 161] width 19 height 19
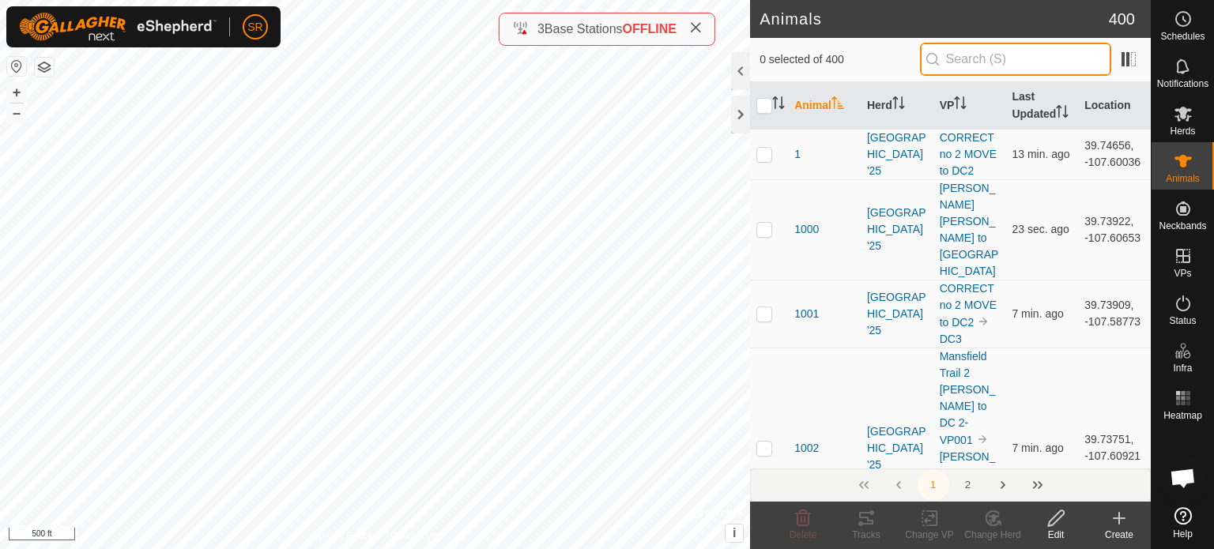
click at [1034, 66] on input "text" at bounding box center [1015, 59] width 191 height 33
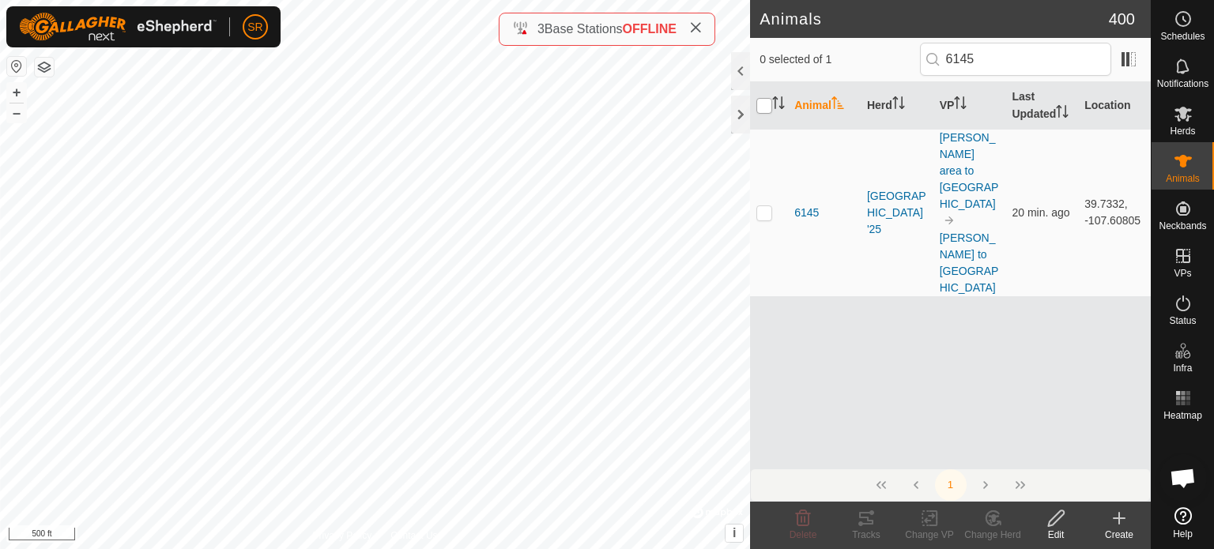
click at [765, 114] on input "checkbox" at bounding box center [764, 106] width 16 height 16
drag, startPoint x: 1051, startPoint y: 49, endPoint x: 887, endPoint y: 44, distance: 163.6
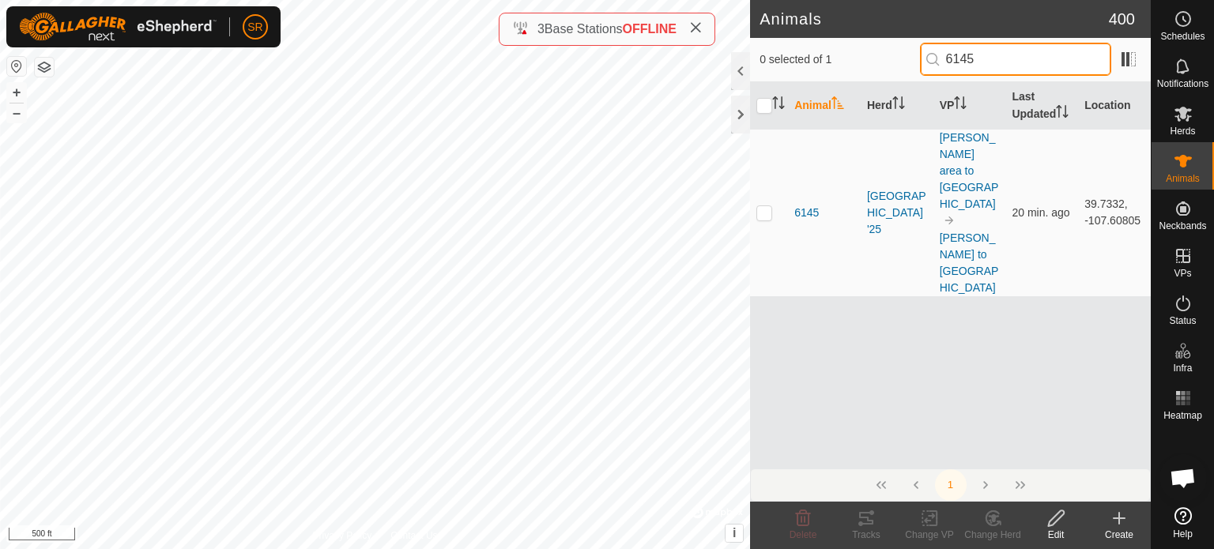
click at [887, 44] on div "0 selected of 1 6145" at bounding box center [950, 59] width 382 height 33
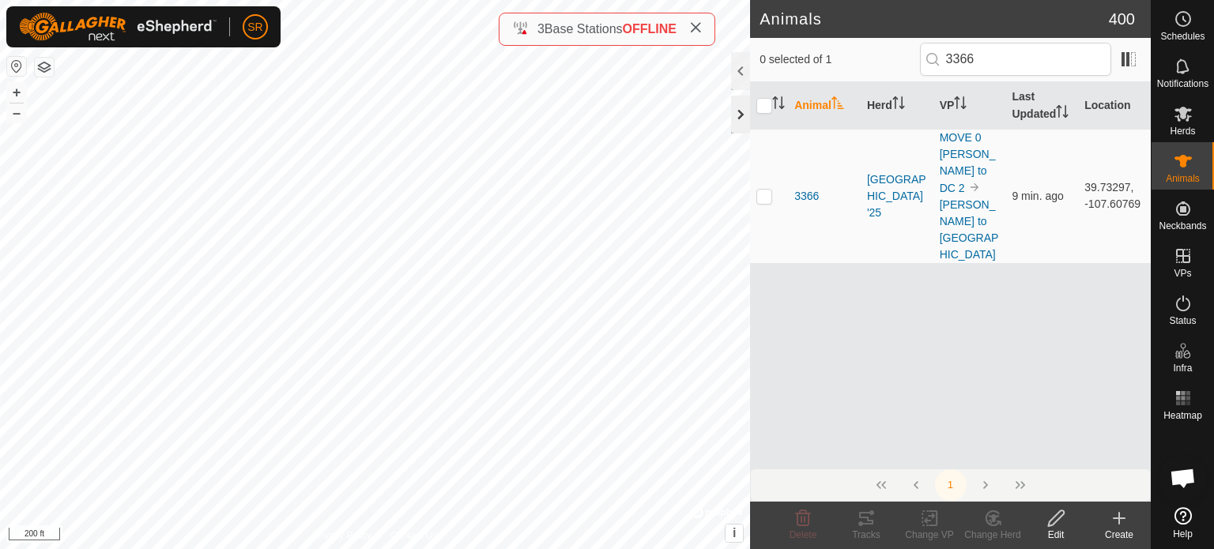
click at [742, 115] on div at bounding box center [740, 115] width 19 height 38
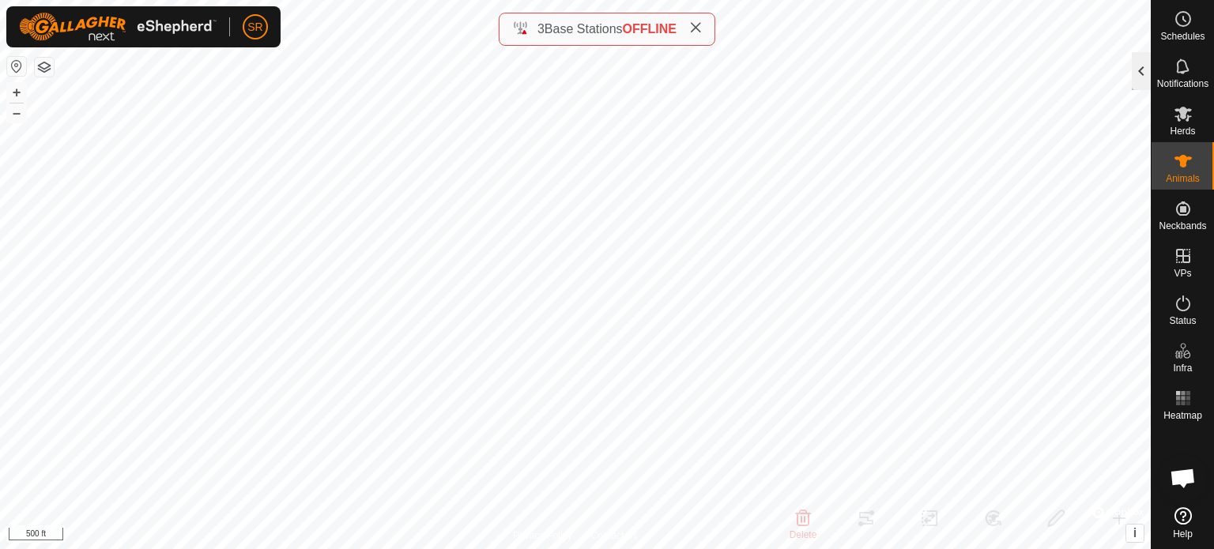
click at [1145, 73] on div at bounding box center [1140, 71] width 19 height 38
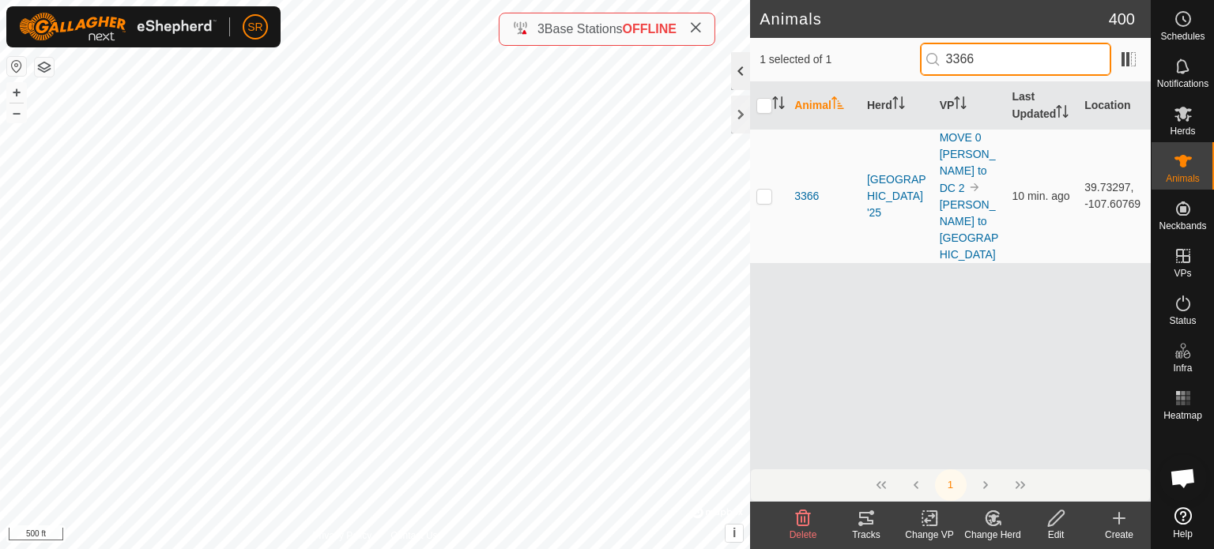
click at [716, 81] on div "Animals 400 1 selected of 1 3366 Animal Herd VP Last Updated Location [STREET_A…" at bounding box center [575, 274] width 1150 height 549
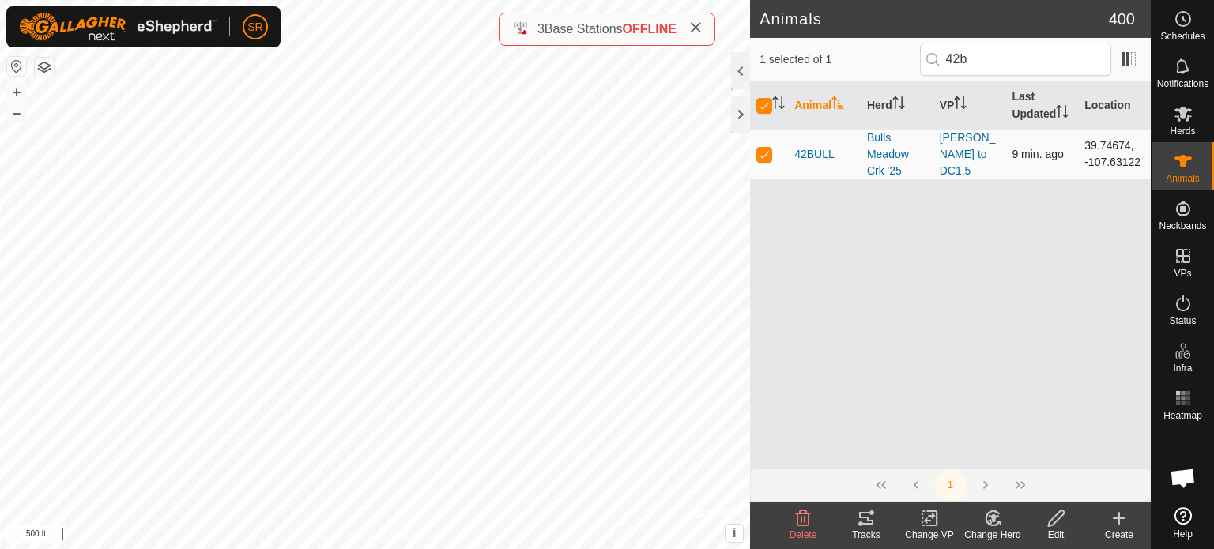
click at [970, 171] on td "[PERSON_NAME] to DC1.5" at bounding box center [969, 154] width 73 height 51
click at [1127, 66] on span at bounding box center [1128, 59] width 25 height 25
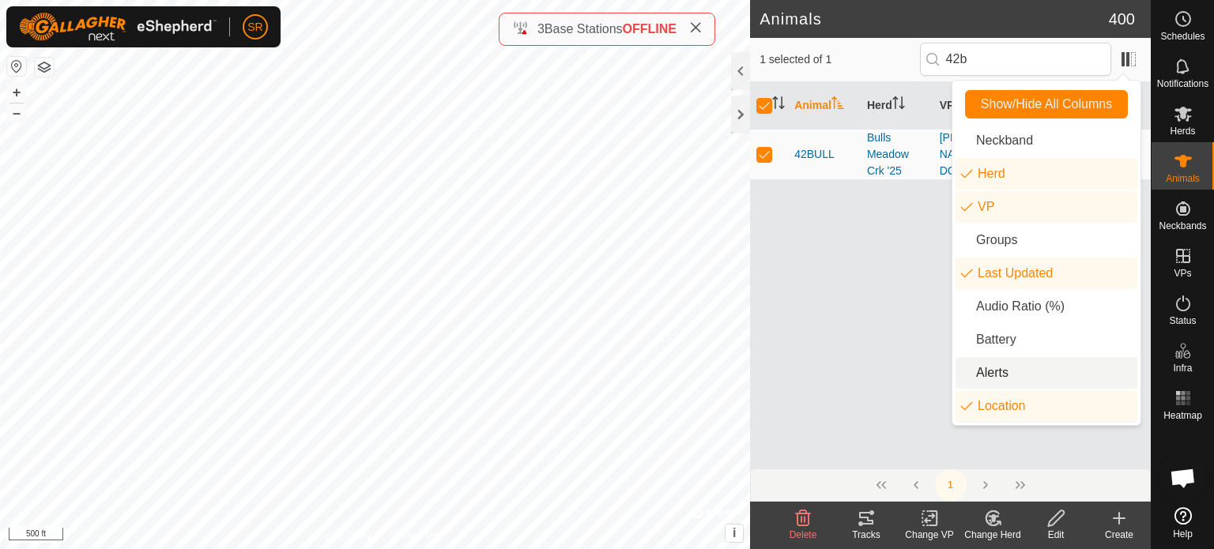
click at [1002, 376] on li "Alerts" at bounding box center [1046, 373] width 182 height 32
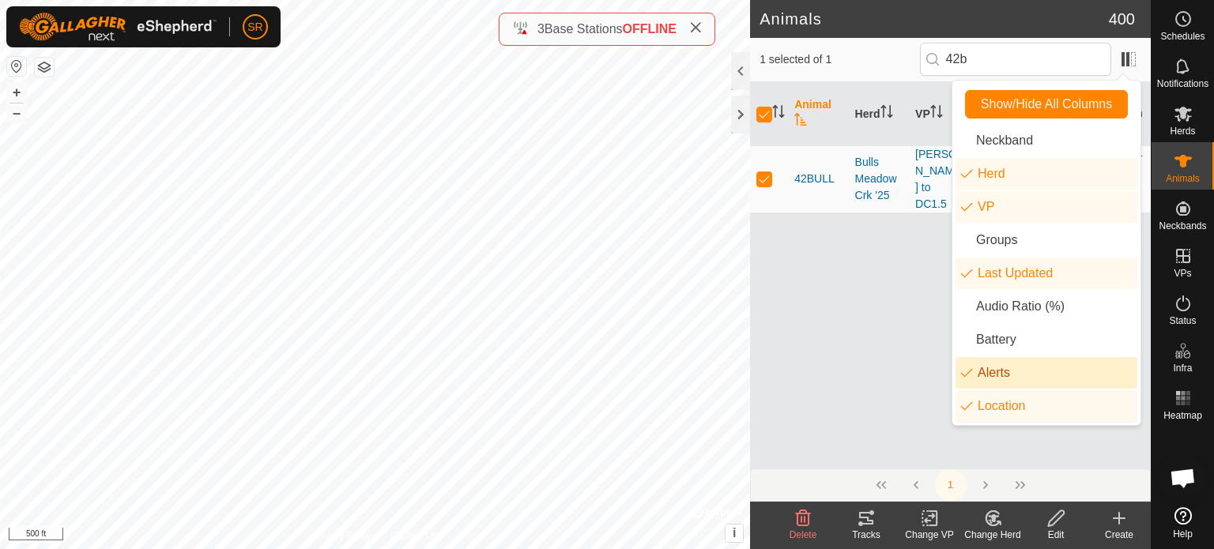
click at [836, 334] on div "Animal Herd VP Last Updated Alerts Location [STREET_ADDRESS][PERSON_NAME]5 9 mi…" at bounding box center [950, 275] width 401 height 386
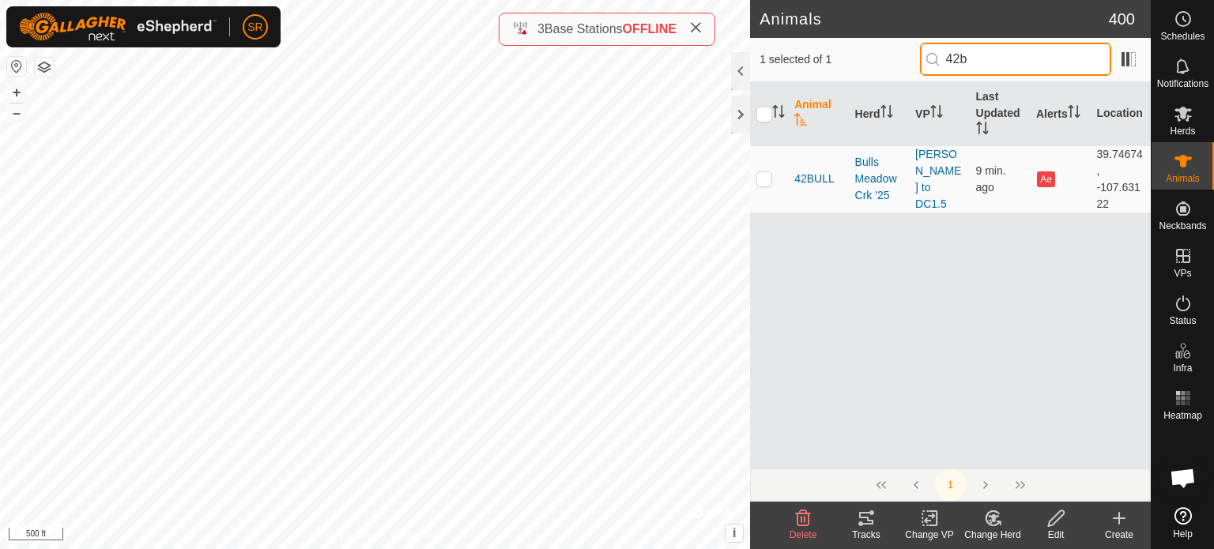
click at [989, 66] on input "42b" at bounding box center [1015, 59] width 191 height 33
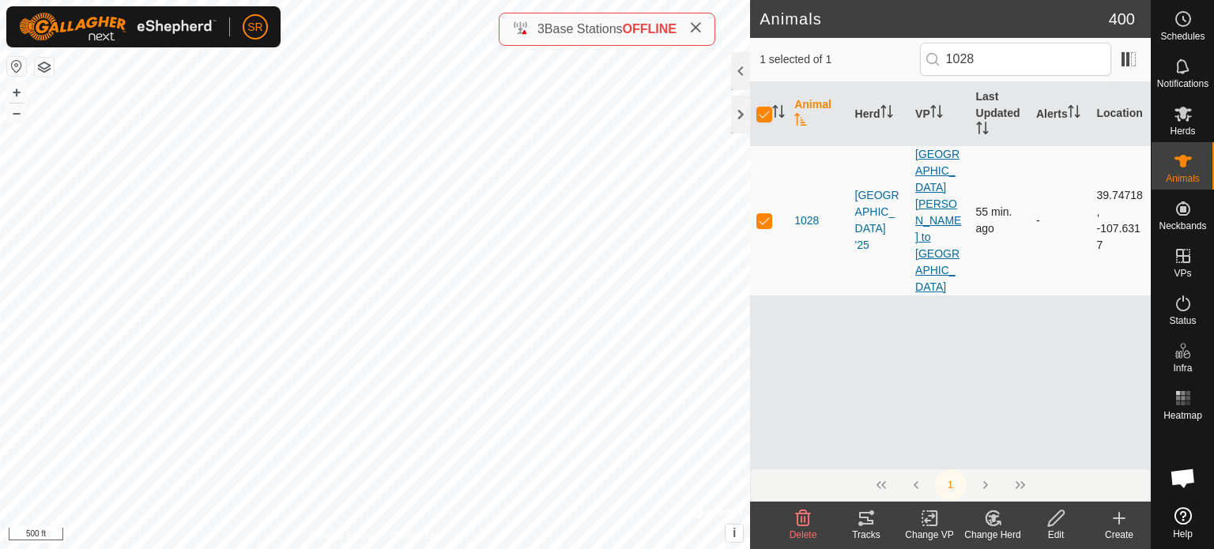
click at [929, 184] on link "[GEOGRAPHIC_DATA][PERSON_NAME] to [GEOGRAPHIC_DATA]" at bounding box center [938, 220] width 46 height 145
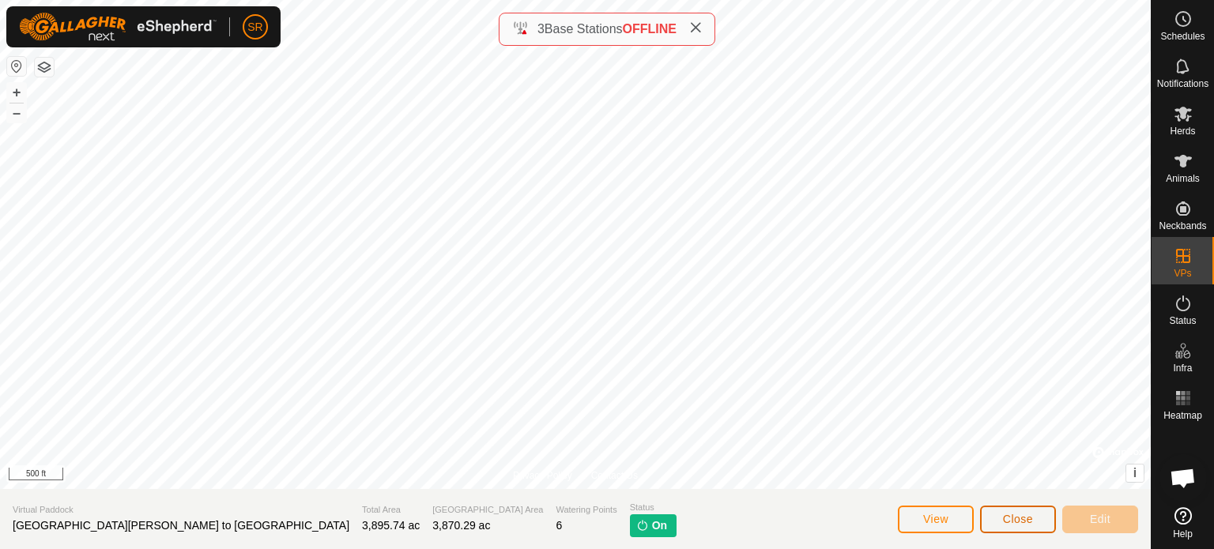
click at [1036, 522] on button "Close" at bounding box center [1018, 520] width 76 height 28
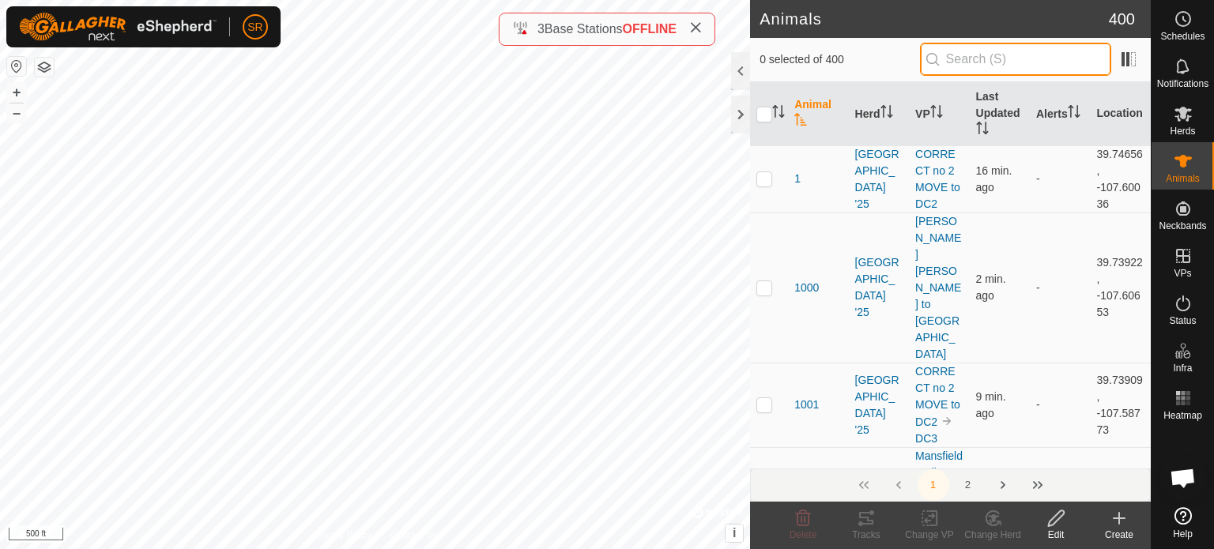
click at [1044, 50] on input "text" at bounding box center [1015, 59] width 191 height 33
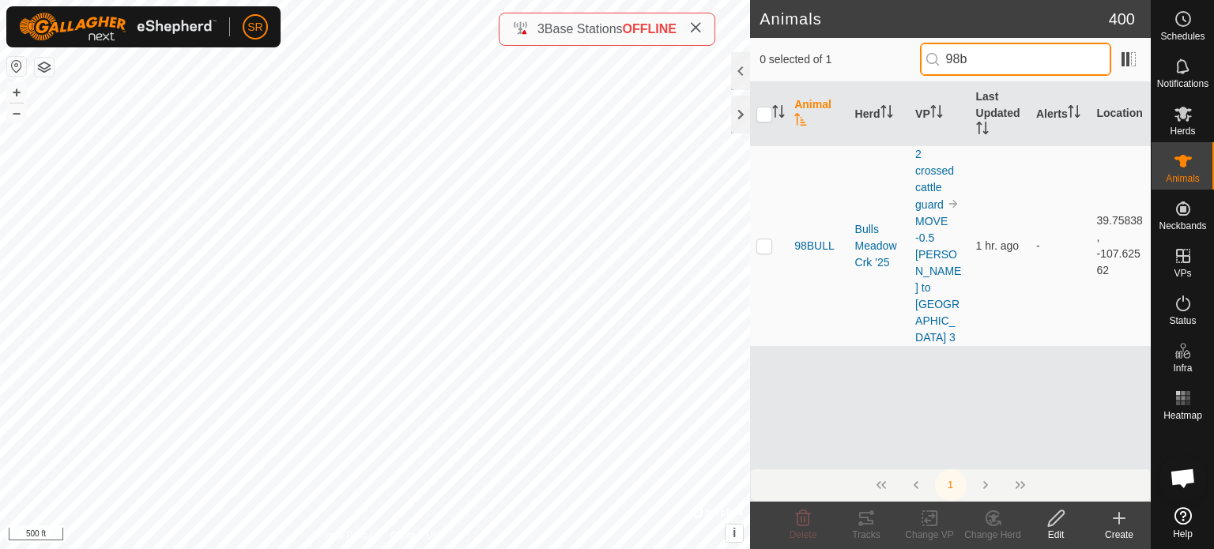
click at [1010, 63] on input "98b" at bounding box center [1015, 59] width 191 height 33
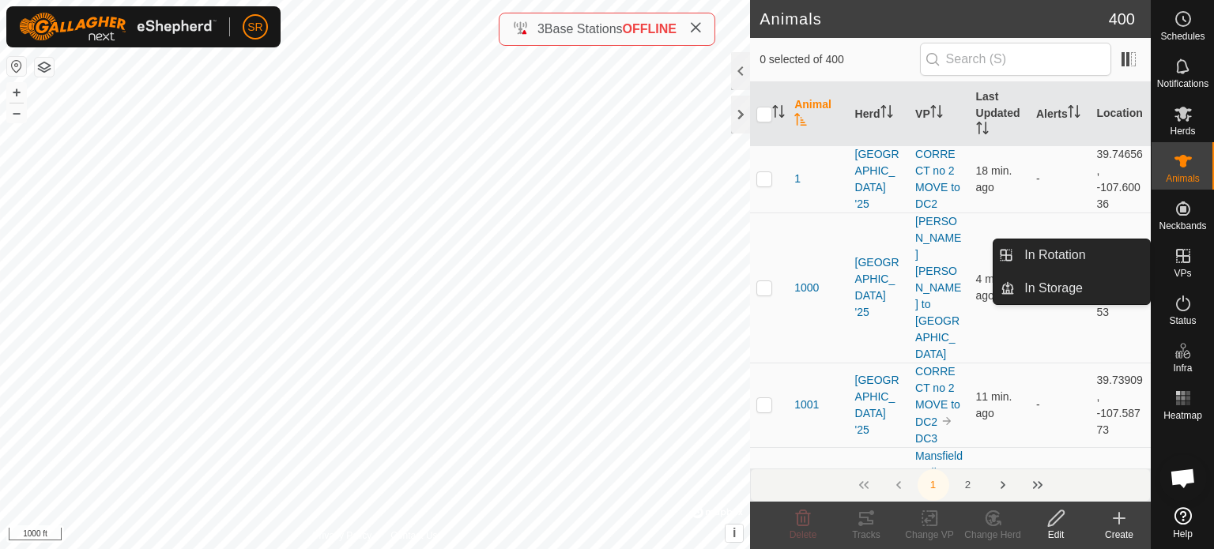
click at [1180, 258] on icon at bounding box center [1182, 256] width 19 height 19
click at [1105, 255] on link "In Rotation" at bounding box center [1081, 255] width 135 height 32
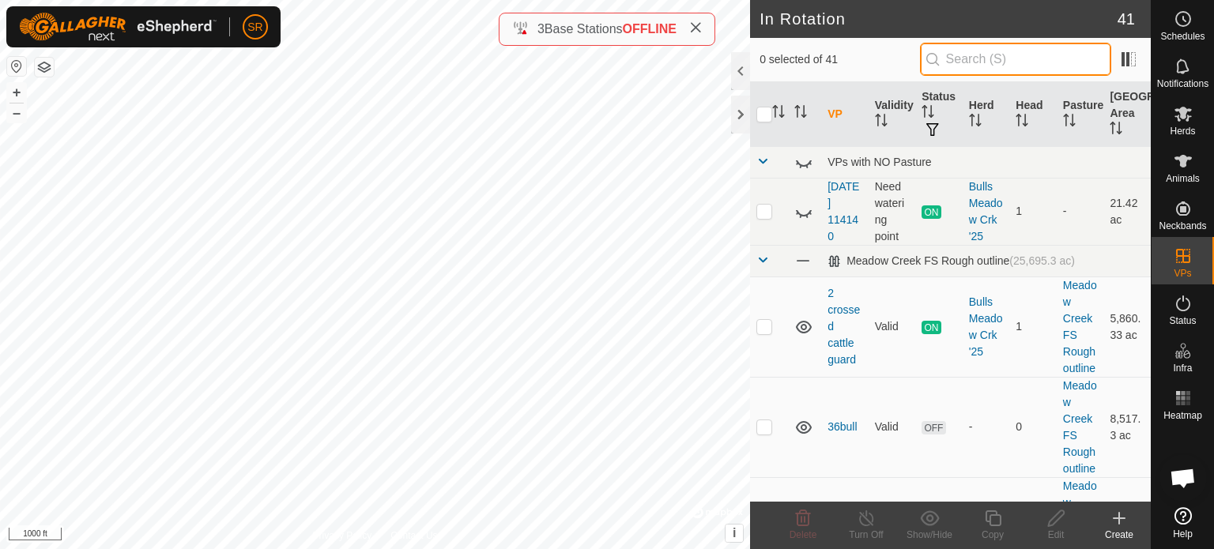
click at [997, 62] on input "text" at bounding box center [1015, 59] width 191 height 33
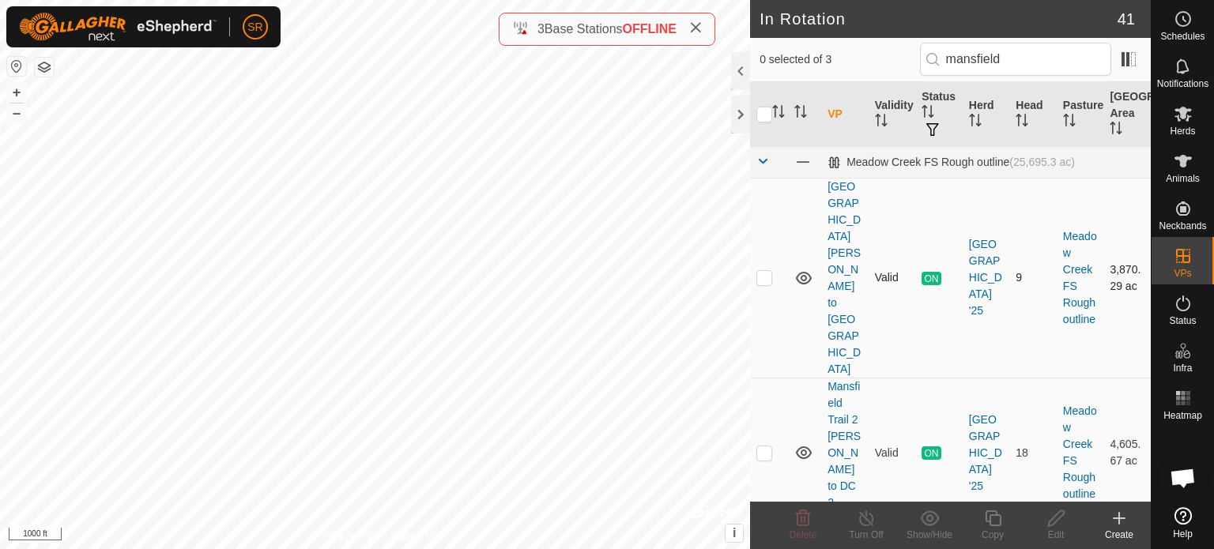
click at [758, 271] on p-checkbox at bounding box center [764, 277] width 16 height 13
click at [759, 271] on p-checkbox at bounding box center [764, 277] width 16 height 13
click at [763, 446] on p-checkbox at bounding box center [764, 452] width 16 height 13
click at [762, 446] on p-checkbox at bounding box center [764, 452] width 16 height 13
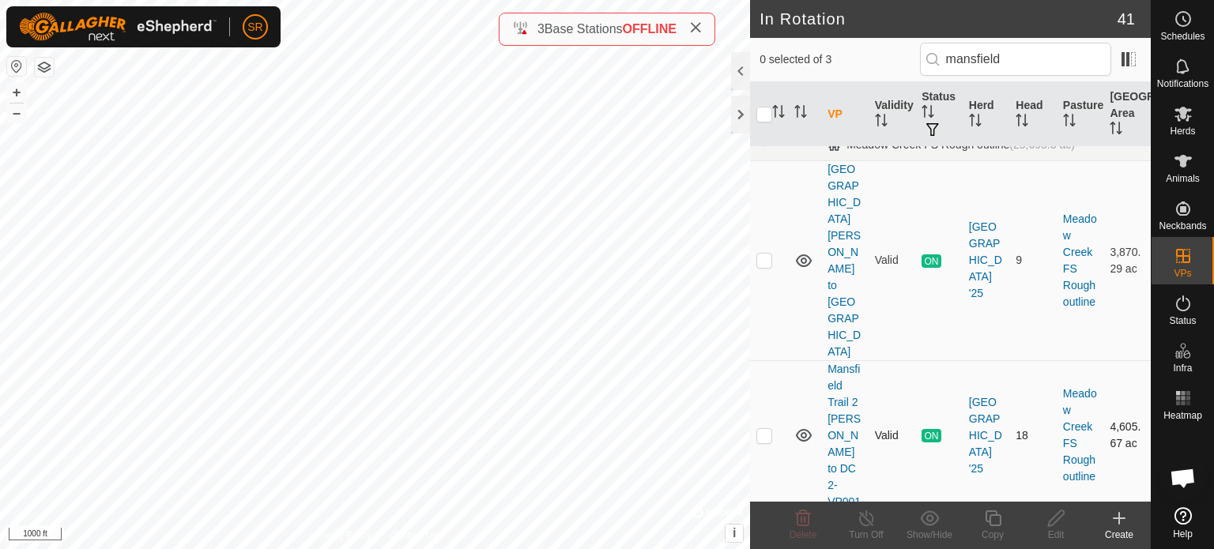
scroll to position [25, 0]
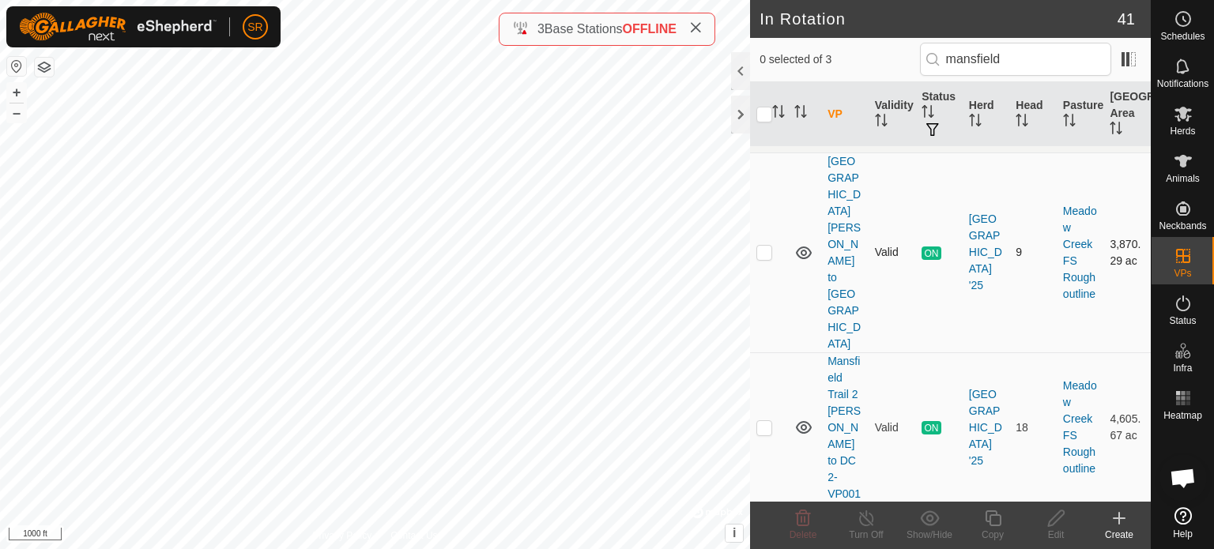
click at [761, 246] on p-checkbox at bounding box center [764, 252] width 16 height 13
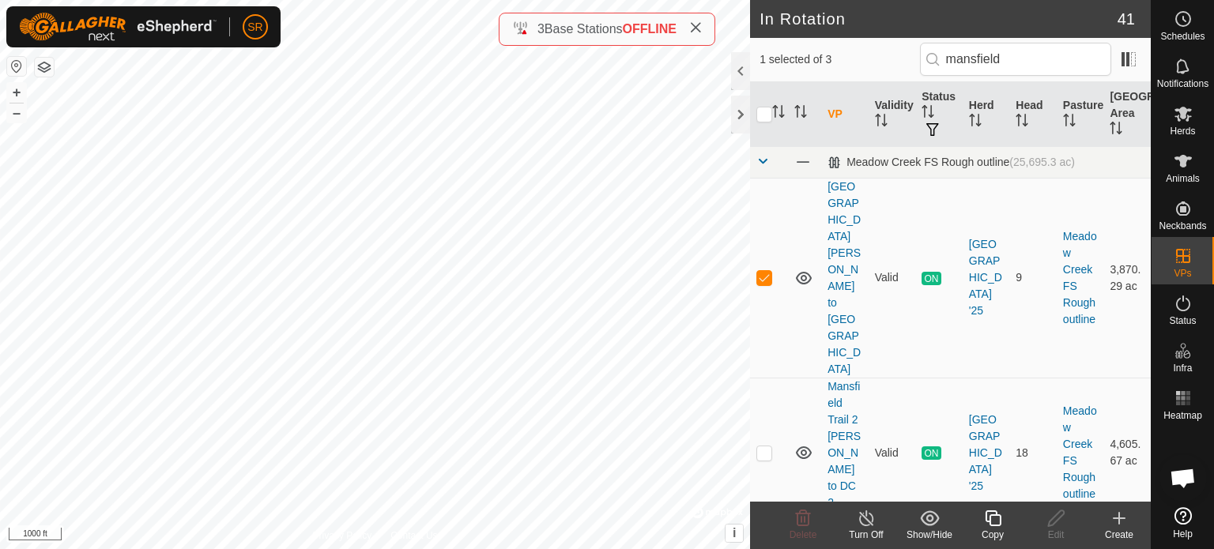
click at [992, 514] on icon at bounding box center [992, 518] width 16 height 16
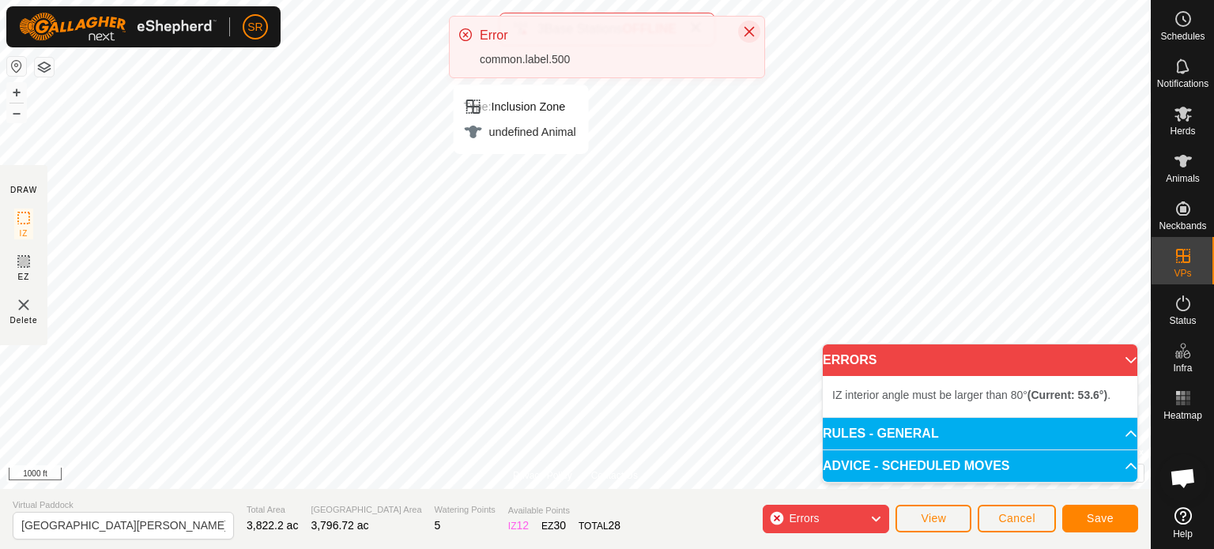
click at [751, 31] on icon "Close" at bounding box center [749, 31] width 13 height 13
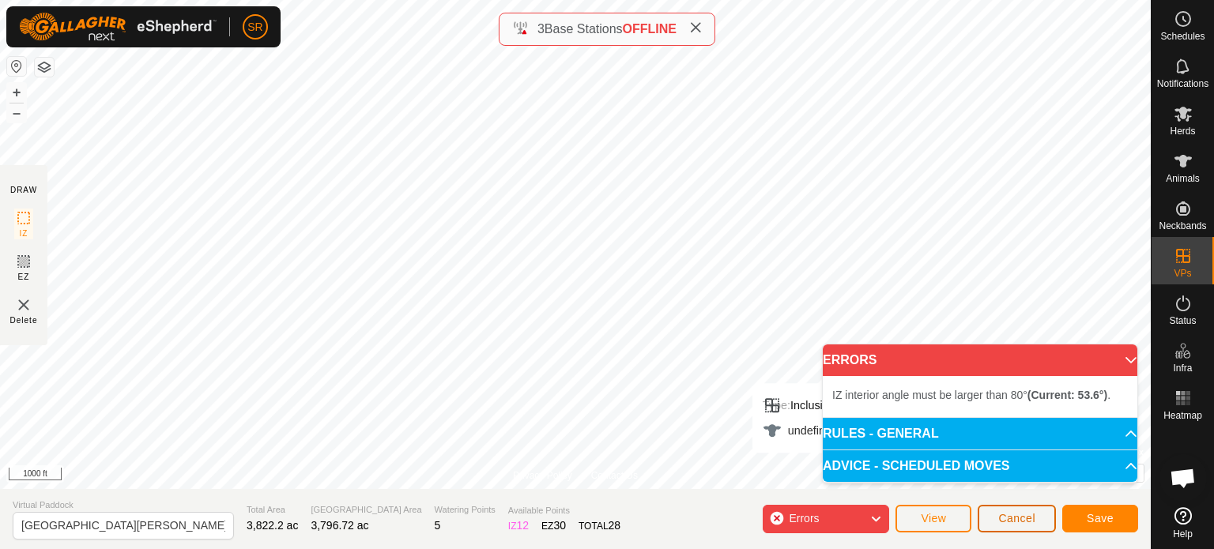
click at [1018, 525] on span "Cancel" at bounding box center [1016, 518] width 37 height 13
